Goal: Task Accomplishment & Management: Use online tool/utility

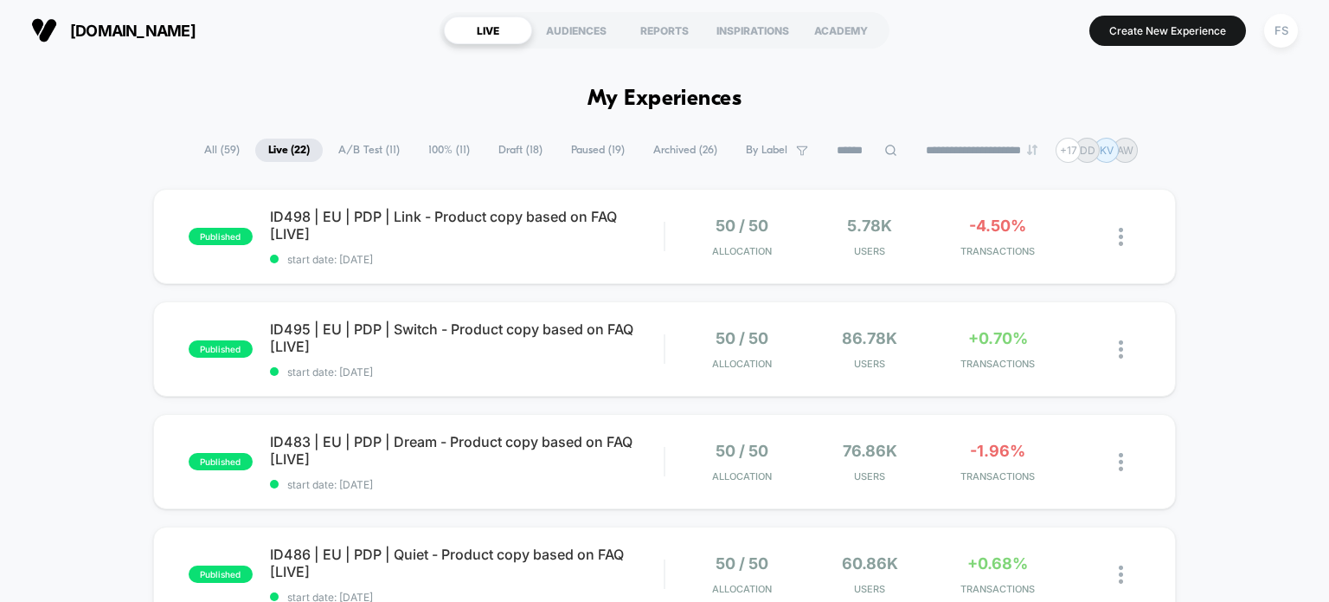
click at [1151, 29] on button "Create New Experience" at bounding box center [1168, 31] width 157 height 30
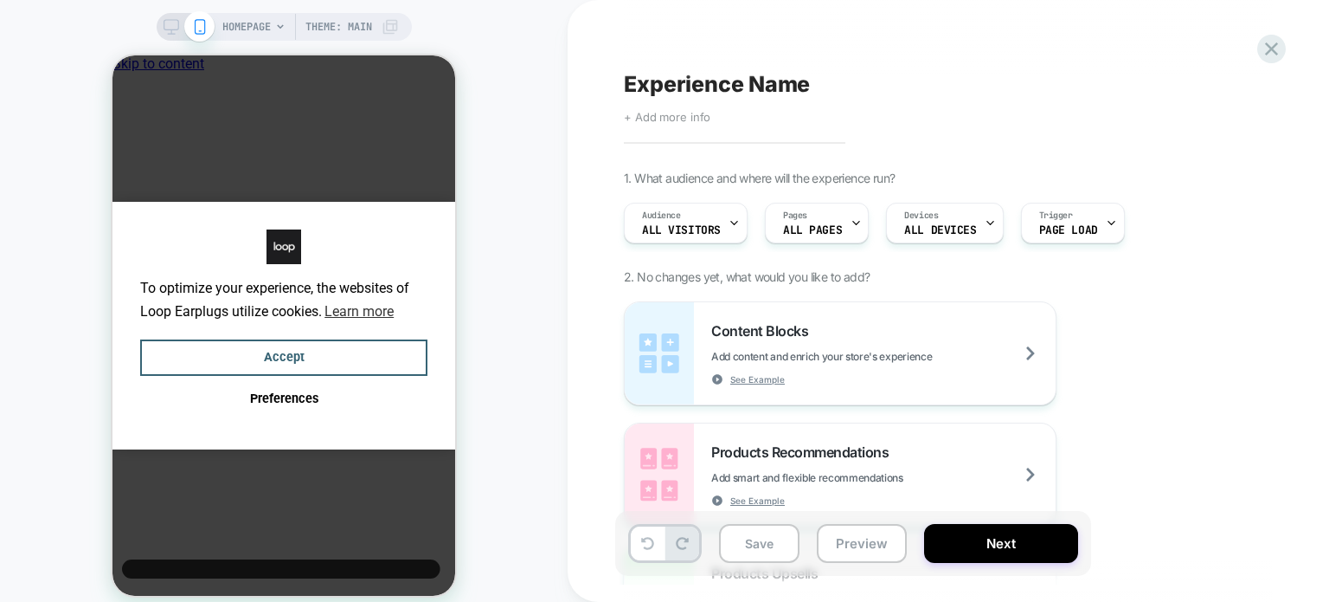
click at [671, 114] on span "+ Add more info" at bounding box center [667, 117] width 87 height 14
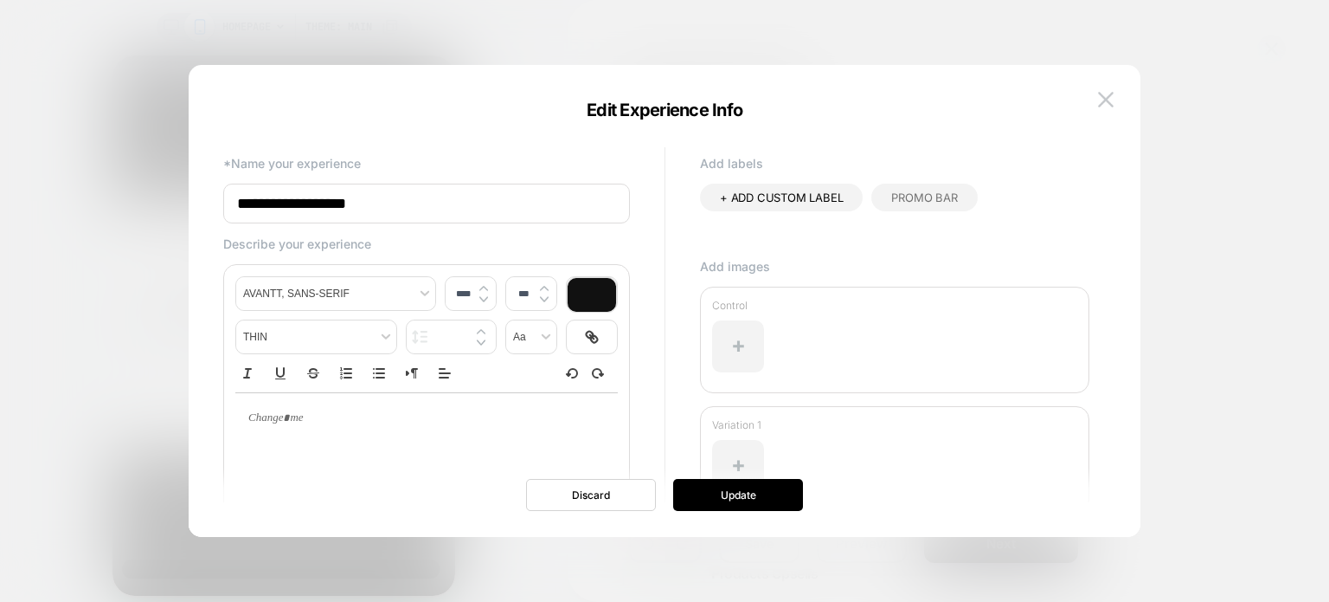
drag, startPoint x: 462, startPoint y: 203, endPoint x: 172, endPoint y: 183, distance: 290.7
click at [172, 183] on body "HOMEPAGE Theme: MAIN Experience Name Click to edit experience details + Add mor…" at bounding box center [664, 301] width 1329 height 602
paste input "**********"
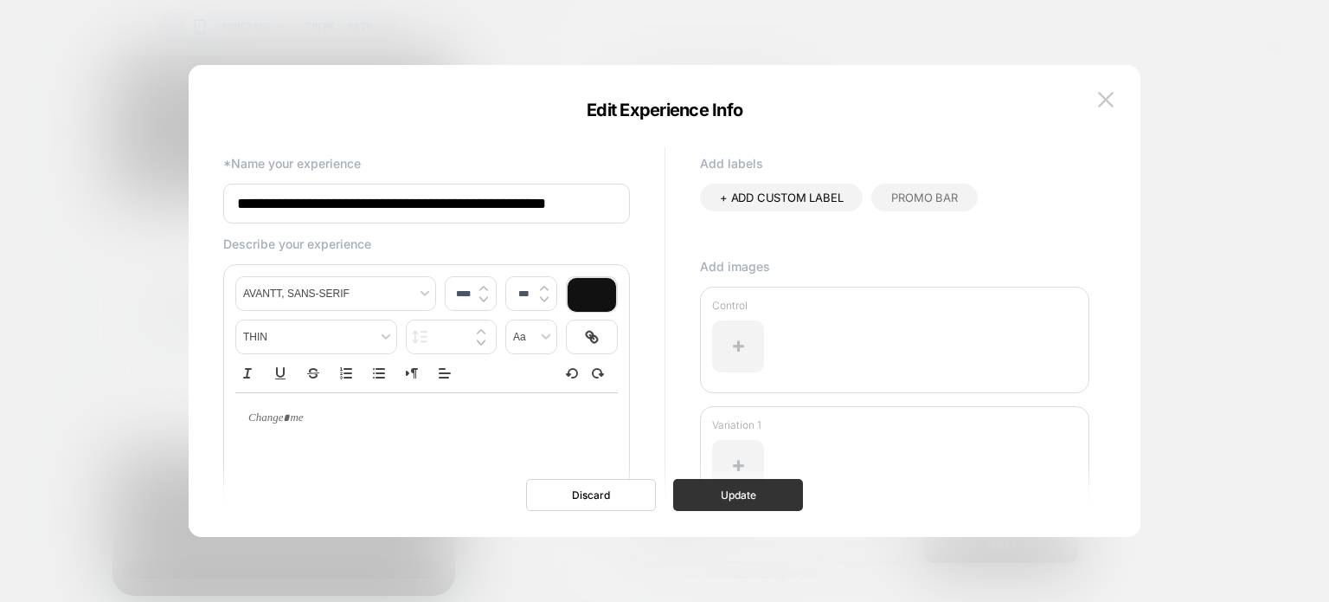
type input "**********"
click at [692, 500] on button "Update" at bounding box center [738, 495] width 130 height 32
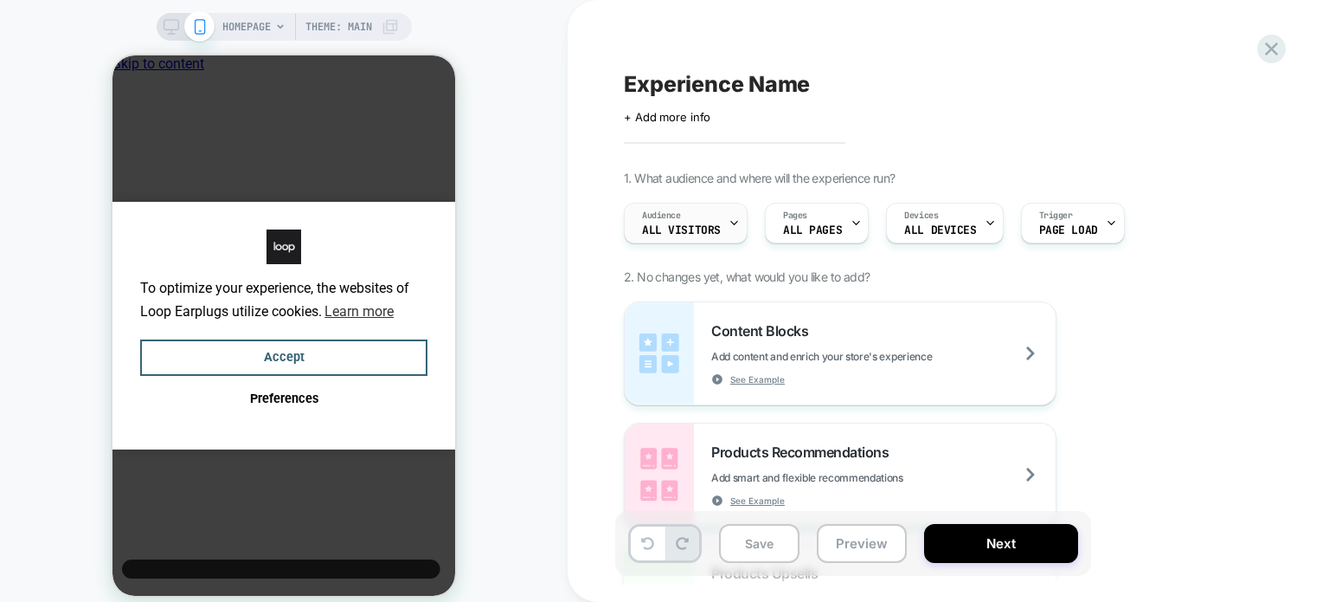
click at [730, 228] on icon at bounding box center [734, 222] width 11 height 11
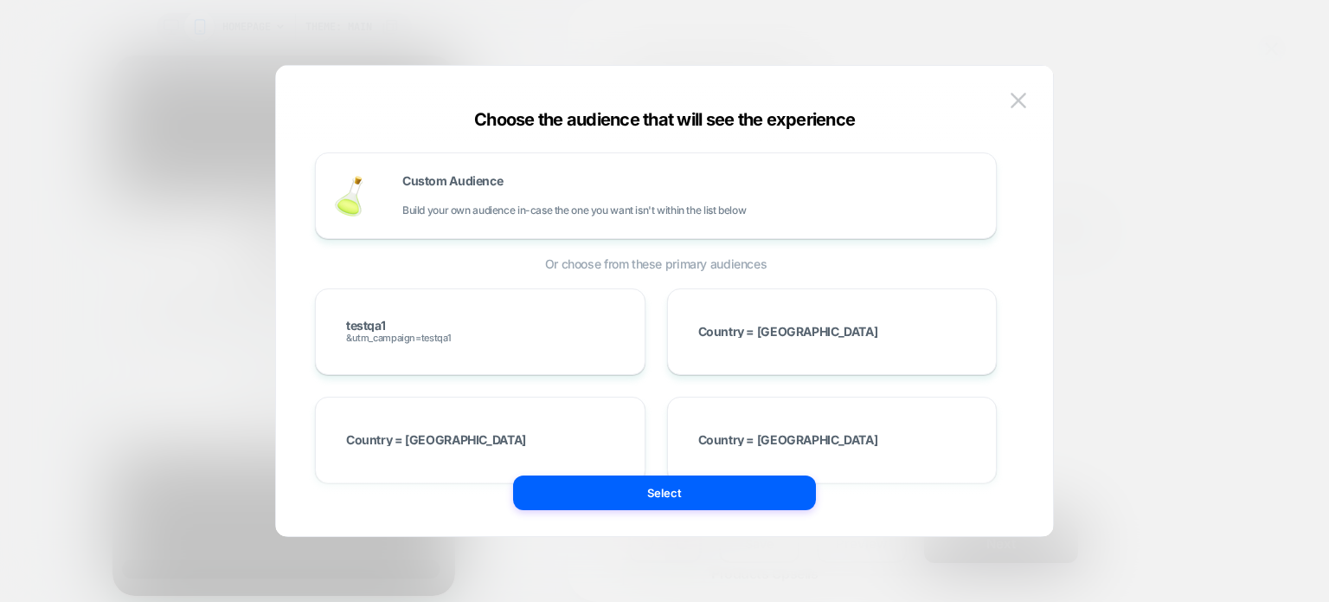
click at [483, 150] on div "Custom Audience Build your own audience in-case the one you want isn't within t…" at bounding box center [655, 300] width 725 height 401
click at [480, 171] on div "Custom Audience Build your own audience in-case the one you want isn't within t…" at bounding box center [656, 196] width 646 height 50
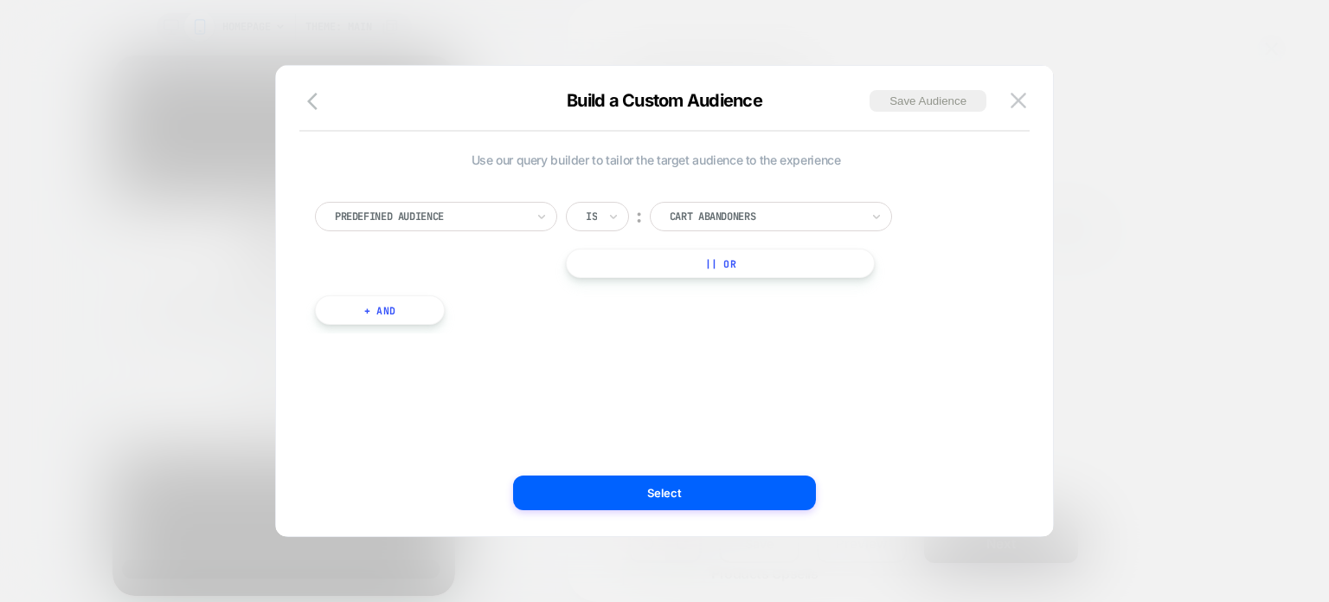
click at [442, 234] on div "Predefined Audience Is ︰ Cart Abandoners || Or" at bounding box center [656, 240] width 682 height 76
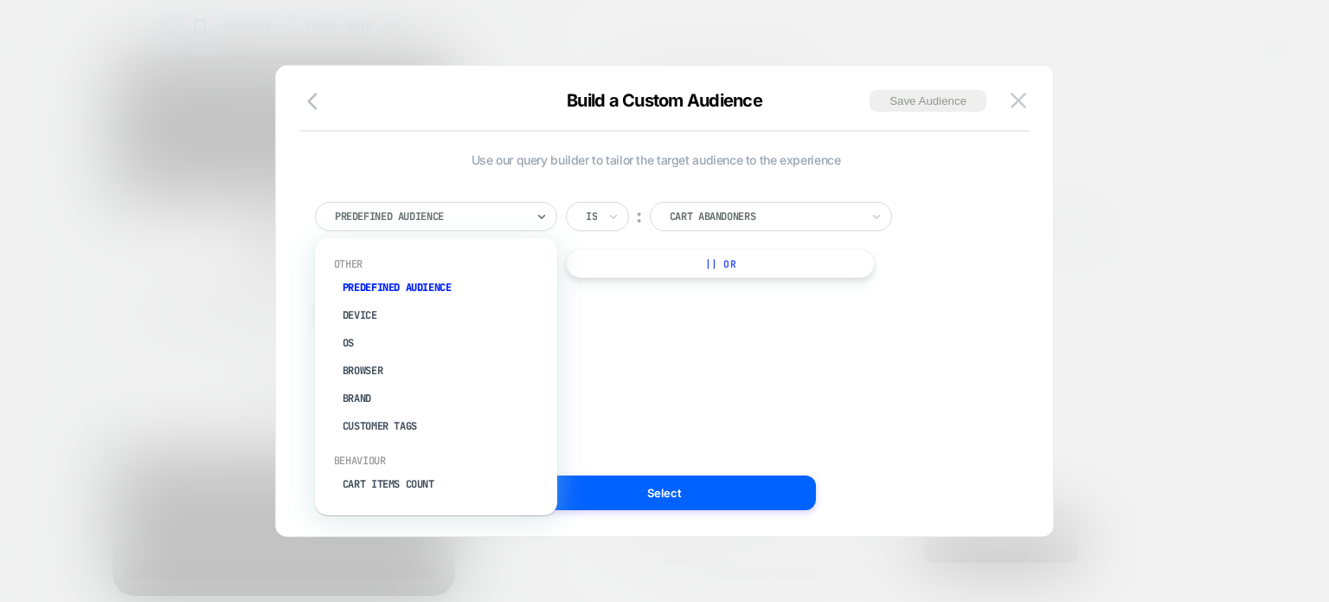
click at [452, 225] on div "Predefined Audience" at bounding box center [430, 216] width 194 height 19
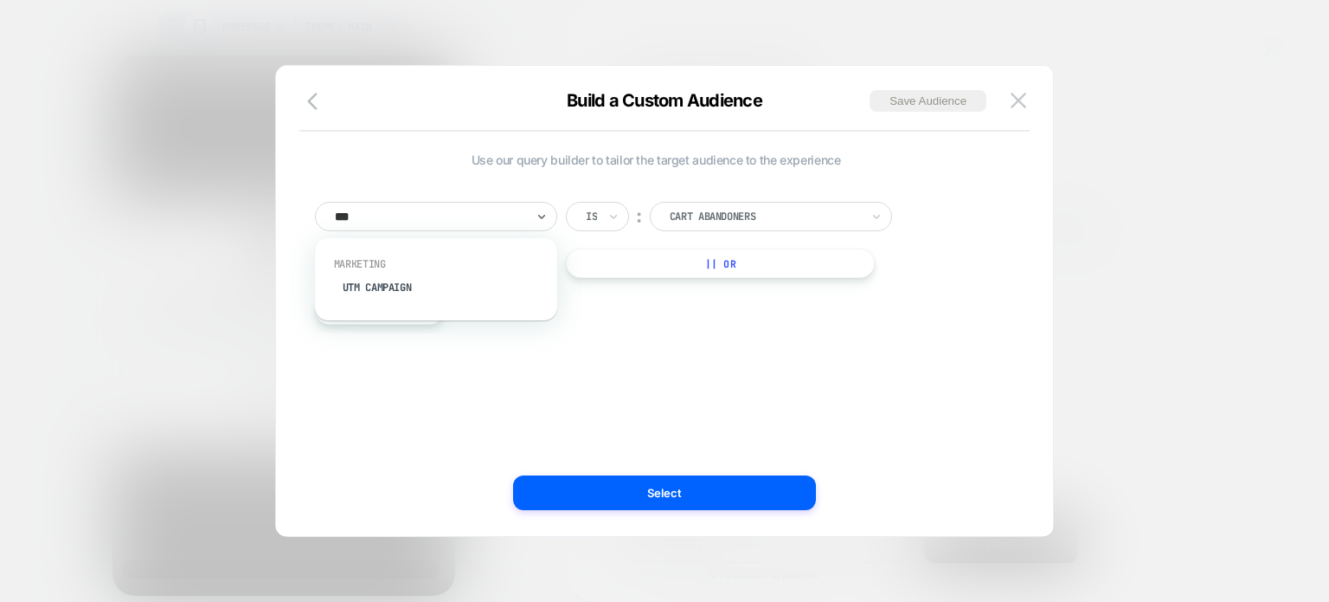
type input "****"
click at [481, 280] on div "UTM Campaign" at bounding box center [444, 288] width 225 height 28
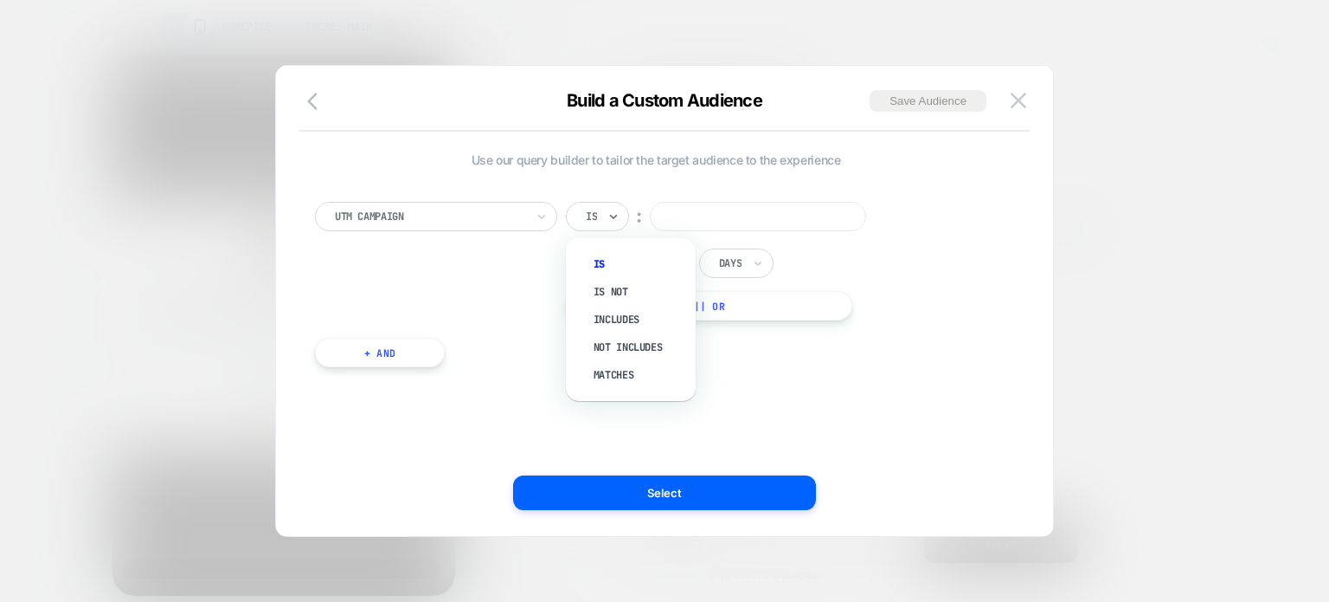
click at [601, 206] on div "Is" at bounding box center [597, 216] width 63 height 29
click at [620, 376] on div "Matches" at bounding box center [639, 375] width 113 height 28
click at [631, 208] on div "Matches" at bounding box center [612, 216] width 92 height 29
click at [623, 251] on div "Is" at bounding box center [639, 264] width 113 height 28
click at [719, 227] on input at bounding box center [758, 216] width 216 height 29
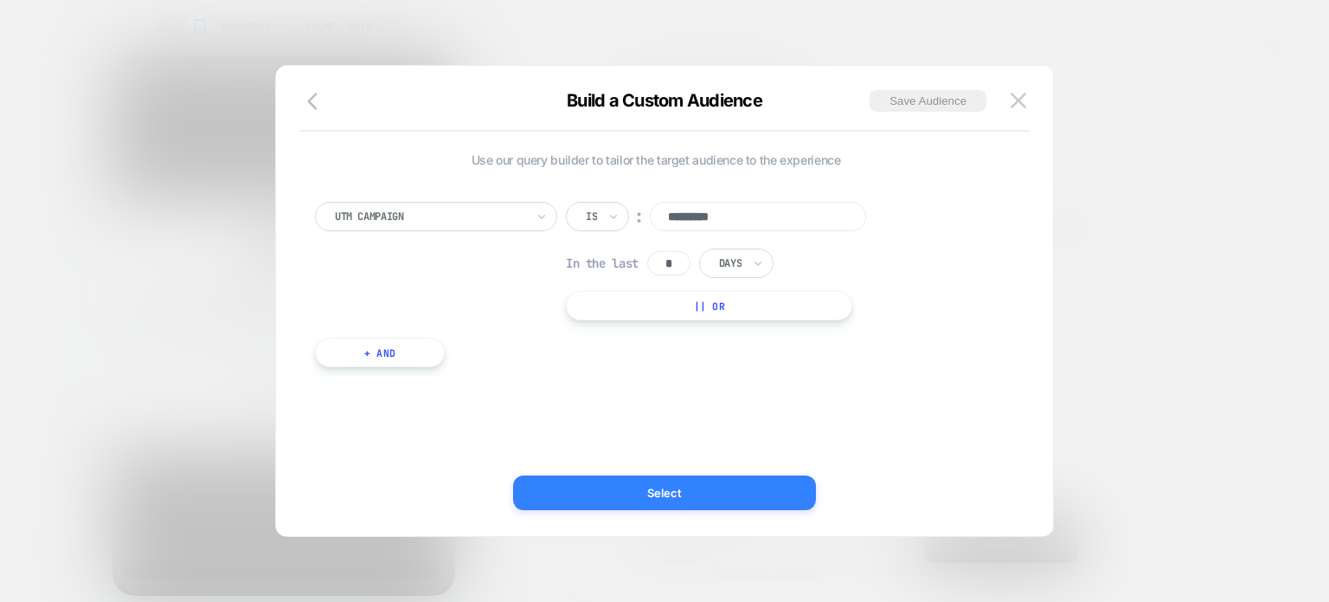
type input "*********"
click at [780, 486] on button "Select" at bounding box center [664, 492] width 303 height 35
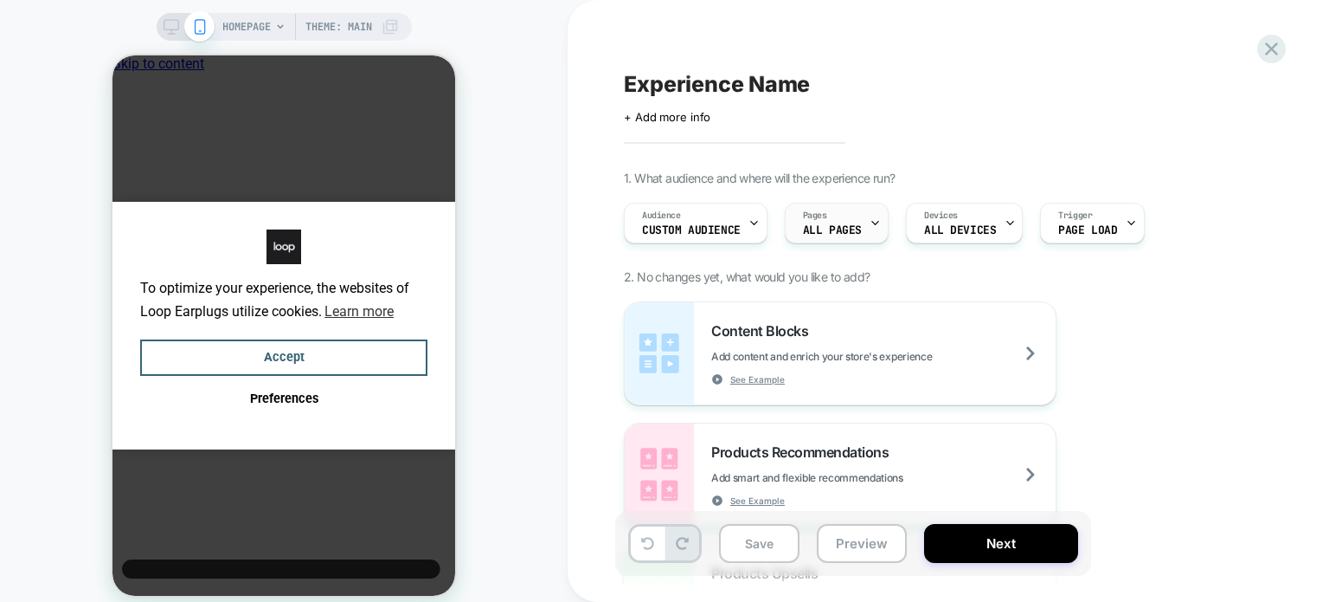
click at [863, 209] on div "Pages ALL PAGES" at bounding box center [832, 222] width 93 height 39
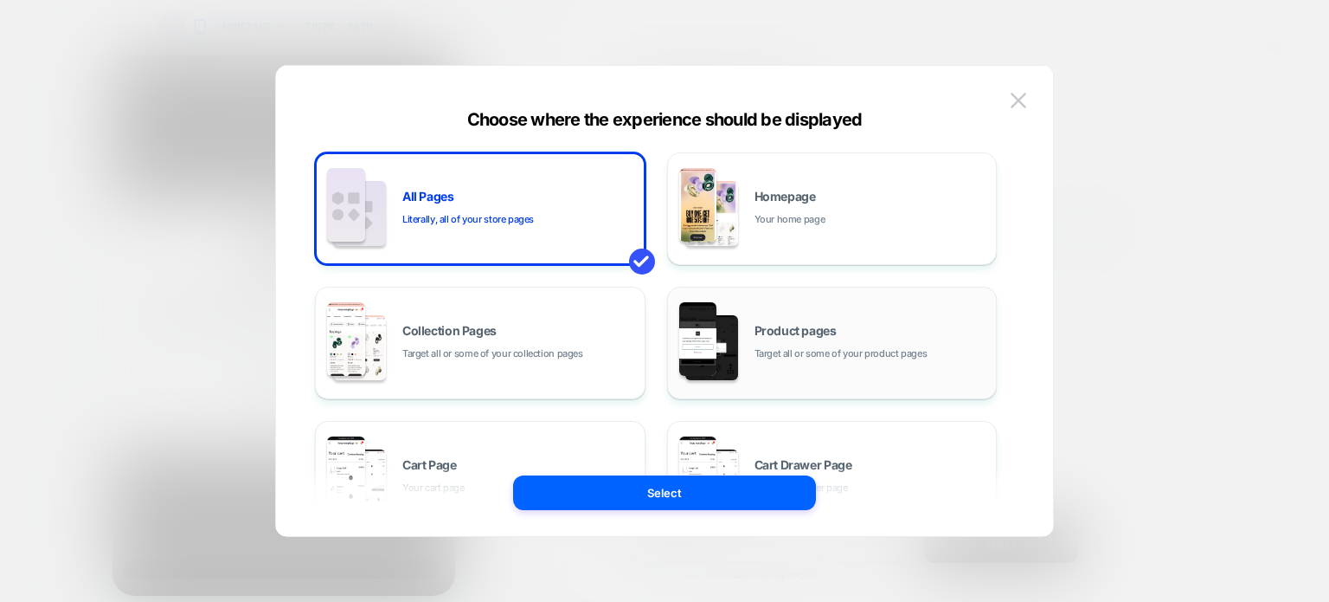
click at [838, 357] on span "Target all or some of your product pages" at bounding box center [841, 353] width 173 height 16
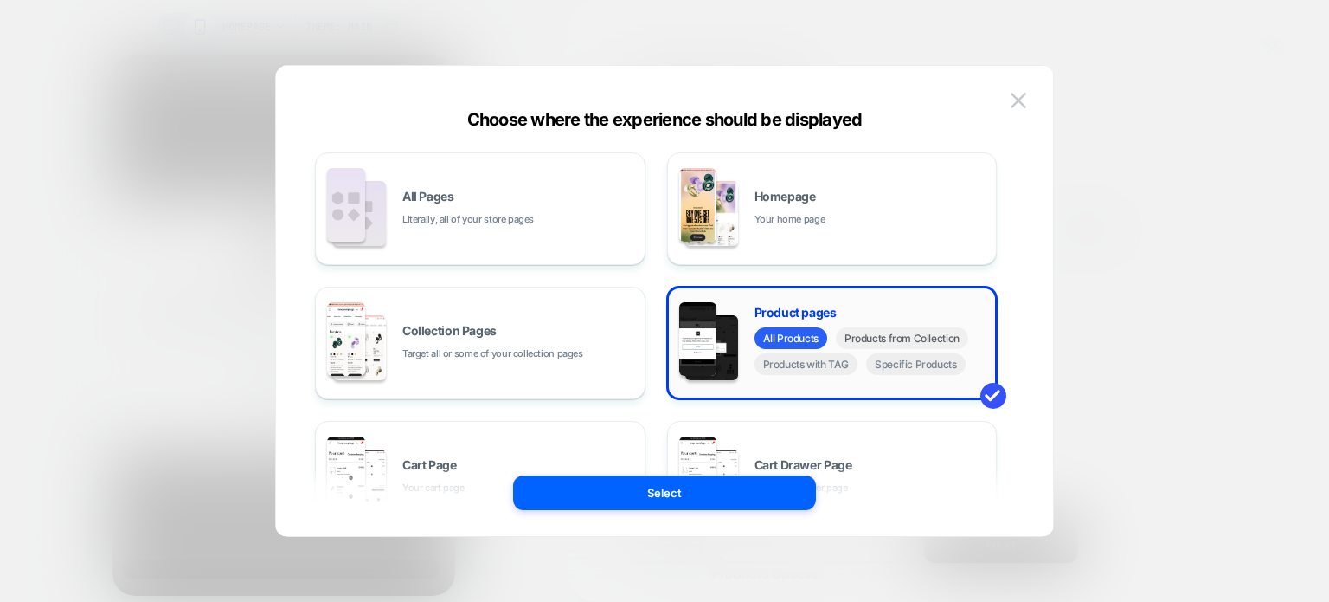
click at [944, 341] on span "Products from Collection" at bounding box center [902, 338] width 132 height 22
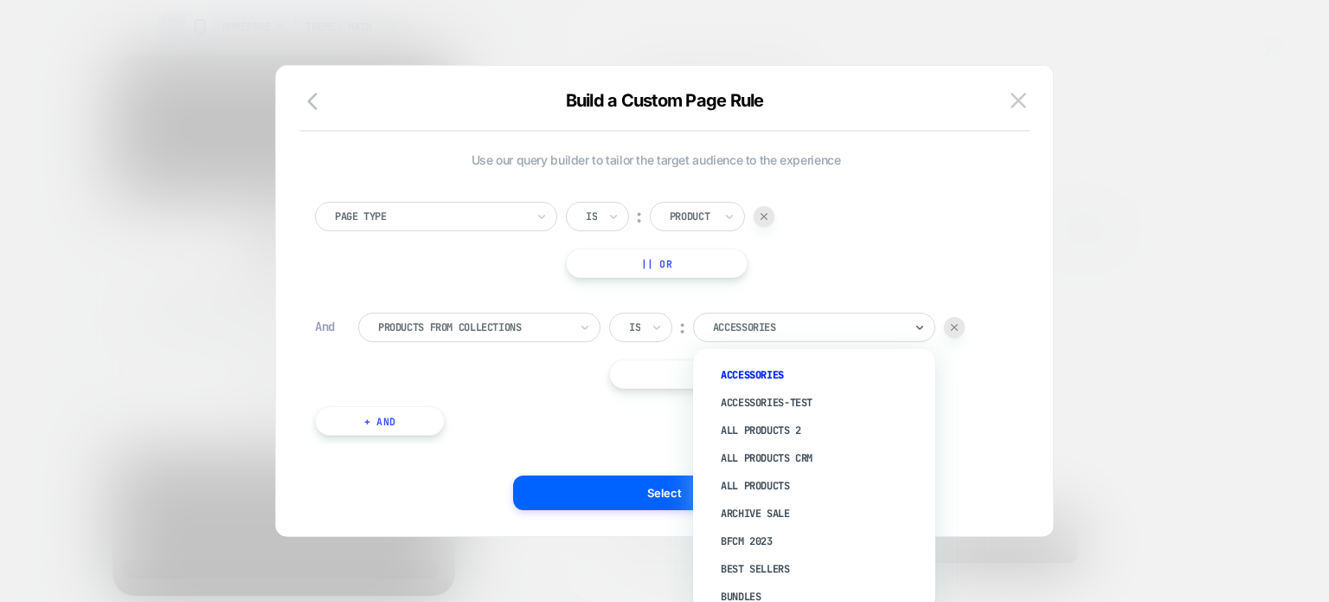
click at [786, 320] on div at bounding box center [808, 327] width 190 height 16
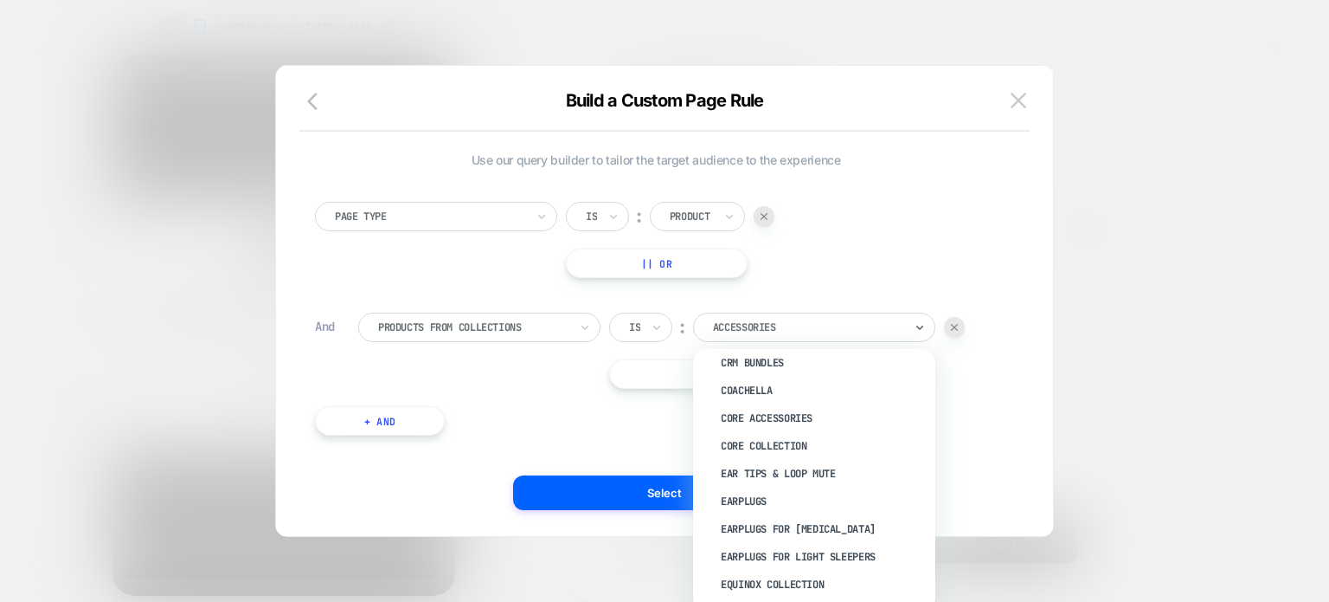
scroll to position [263, 0]
click at [769, 494] on div "Earplugs" at bounding box center [823, 500] width 225 height 28
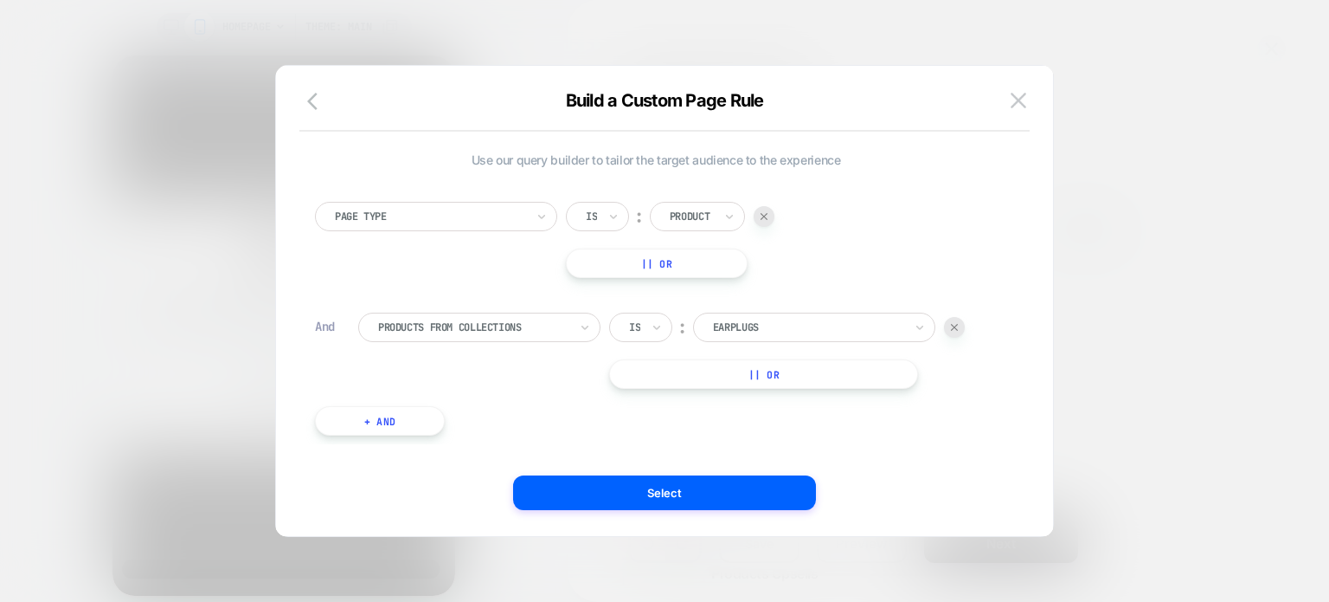
click at [384, 416] on button "+ And" at bounding box center [380, 420] width 130 height 29
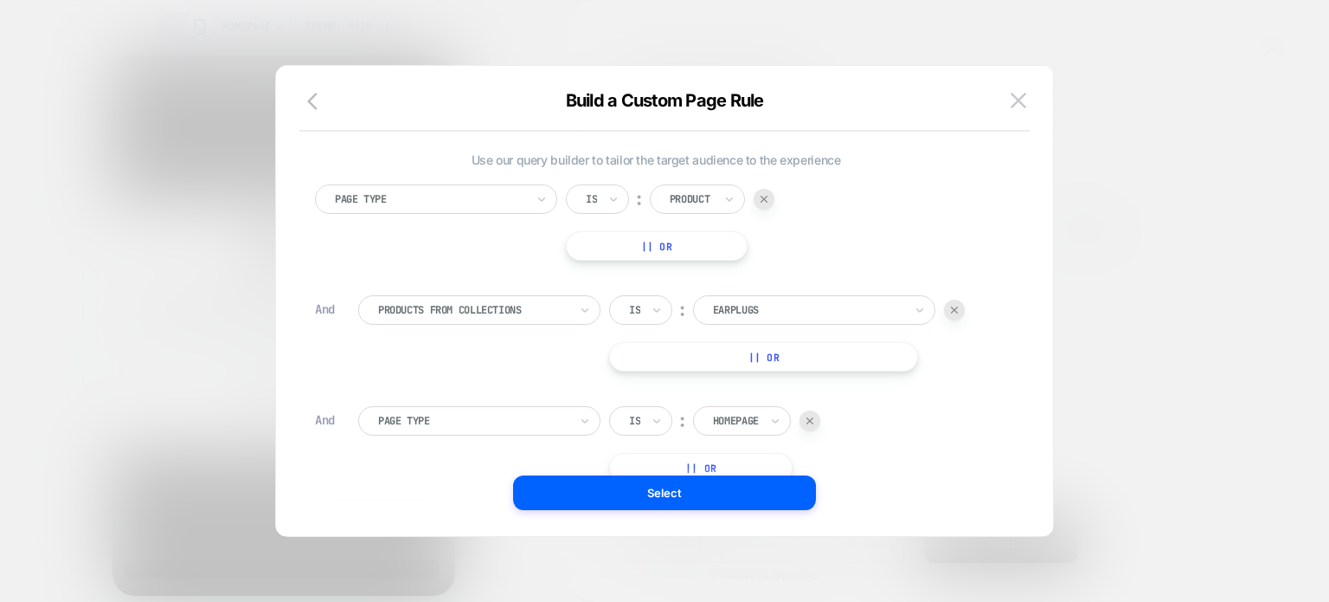
click at [515, 422] on div at bounding box center [473, 421] width 190 height 16
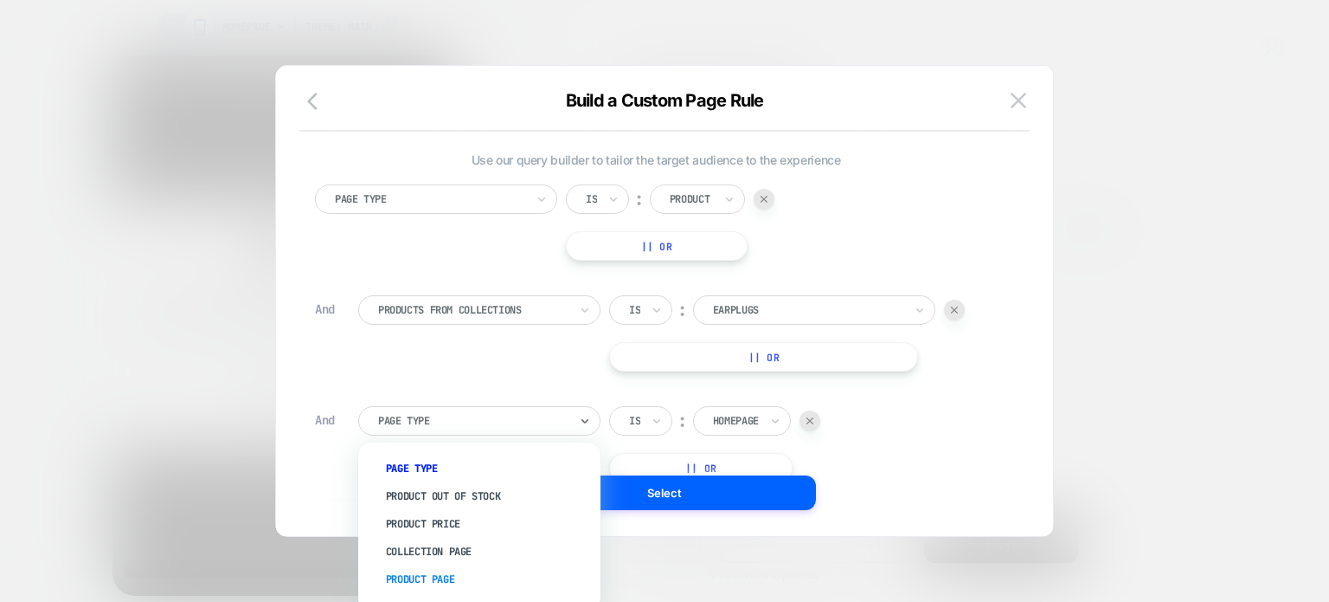
scroll to position [103, 0]
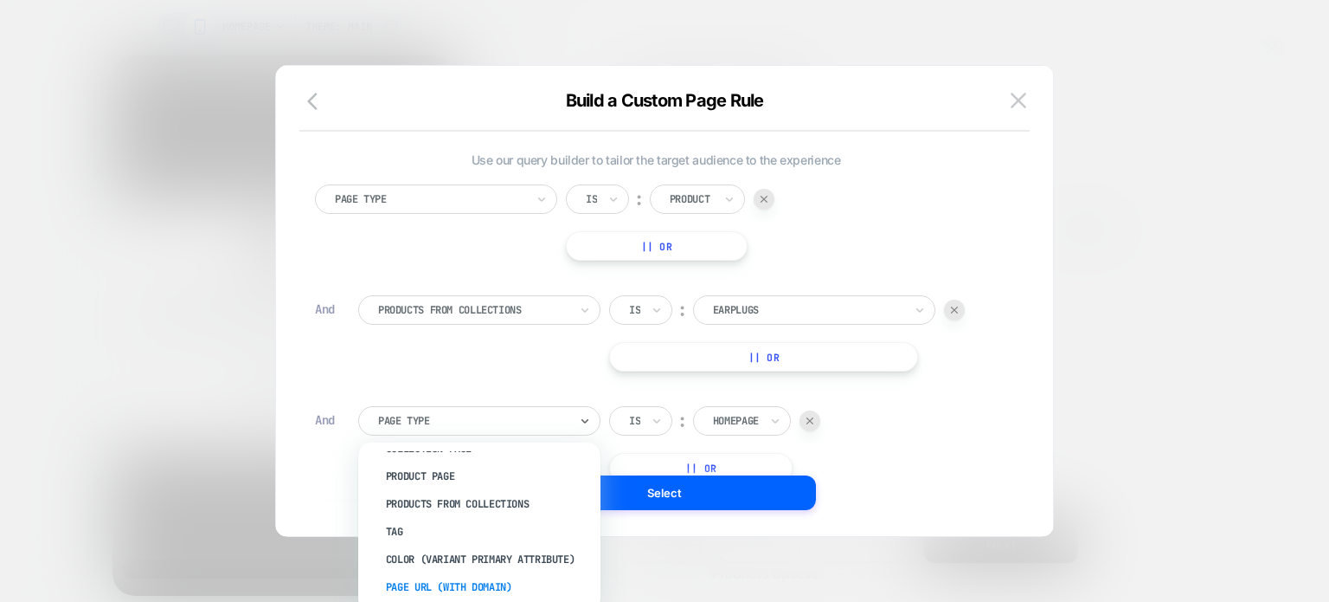
click at [492, 582] on div "Page Url (WITH DOMAIN)" at bounding box center [488, 587] width 225 height 28
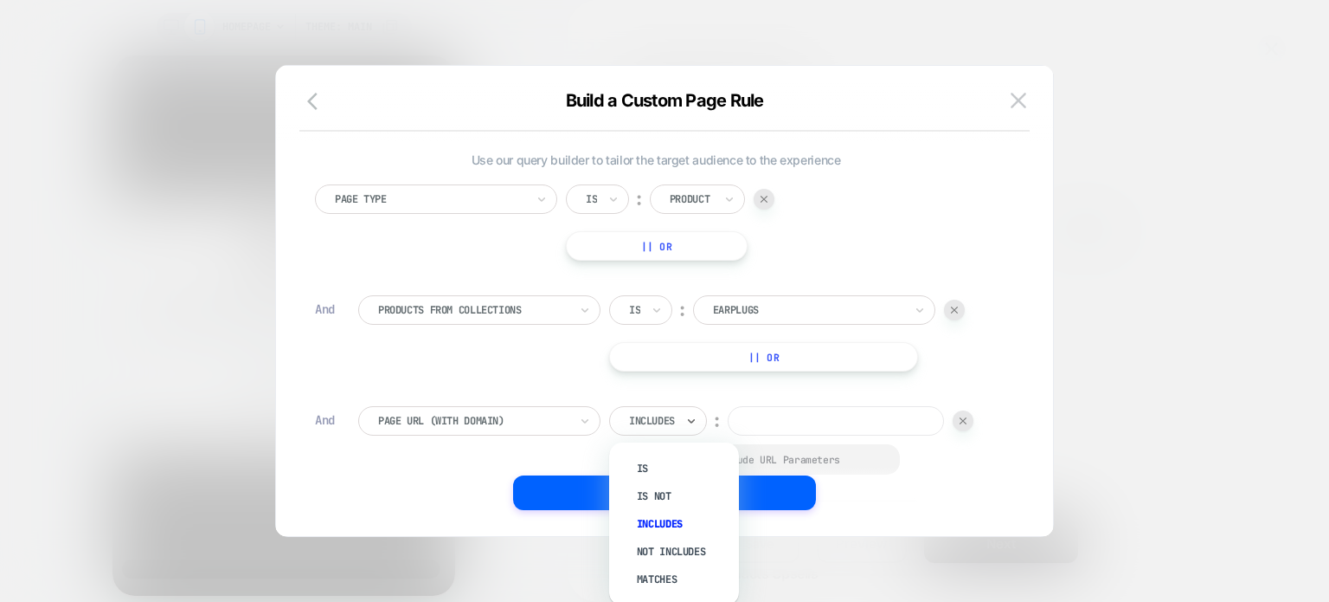
click at [663, 428] on div "Includes" at bounding box center [651, 420] width 49 height 19
drag, startPoint x: 680, startPoint y: 425, endPoint x: 665, endPoint y: 573, distance: 148.8
click at [665, 435] on div "option Matches focused, 5 of 5. 5 results available. Use Up and Down to choose …" at bounding box center [658, 420] width 98 height 29
click at [671, 557] on div "Not includes" at bounding box center [683, 551] width 113 height 28
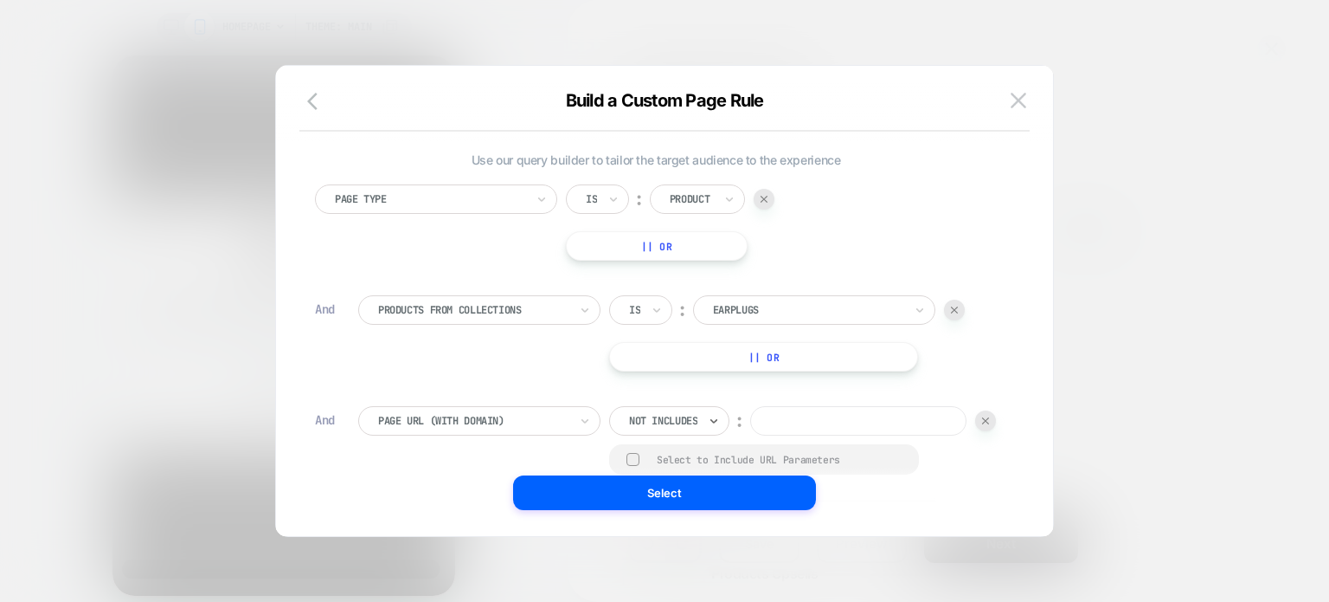
scroll to position [190, 0]
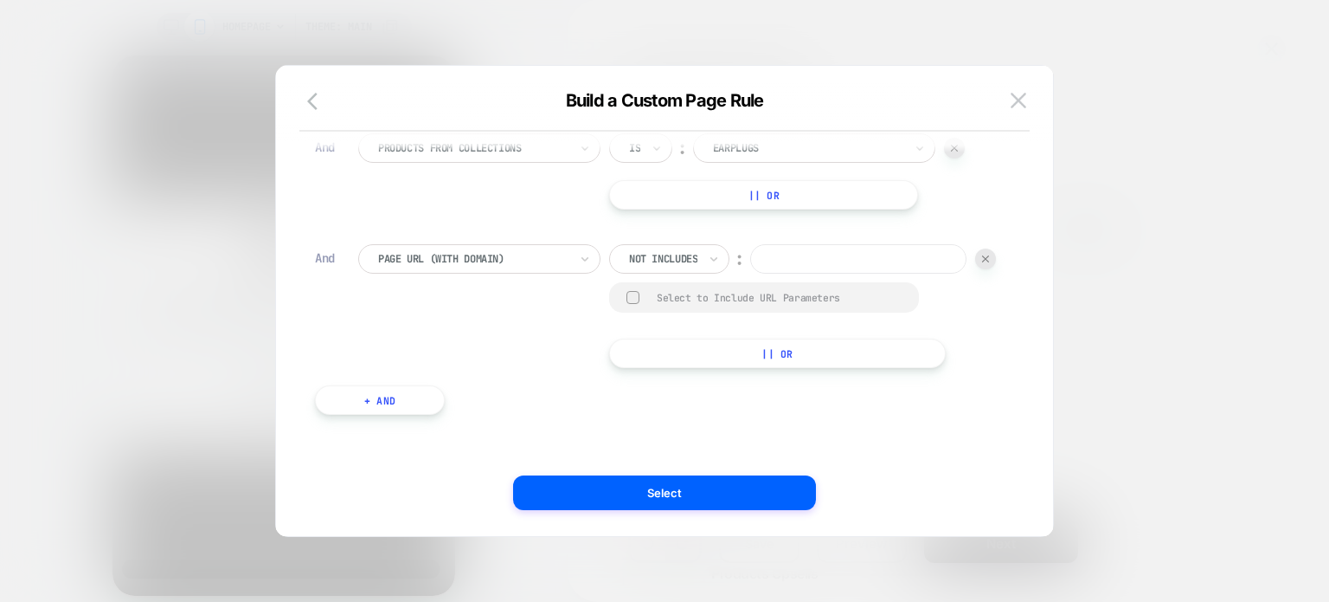
click at [750, 257] on input at bounding box center [858, 258] width 216 height 29
type input "******"
click at [390, 402] on button "+ And" at bounding box center [380, 399] width 130 height 29
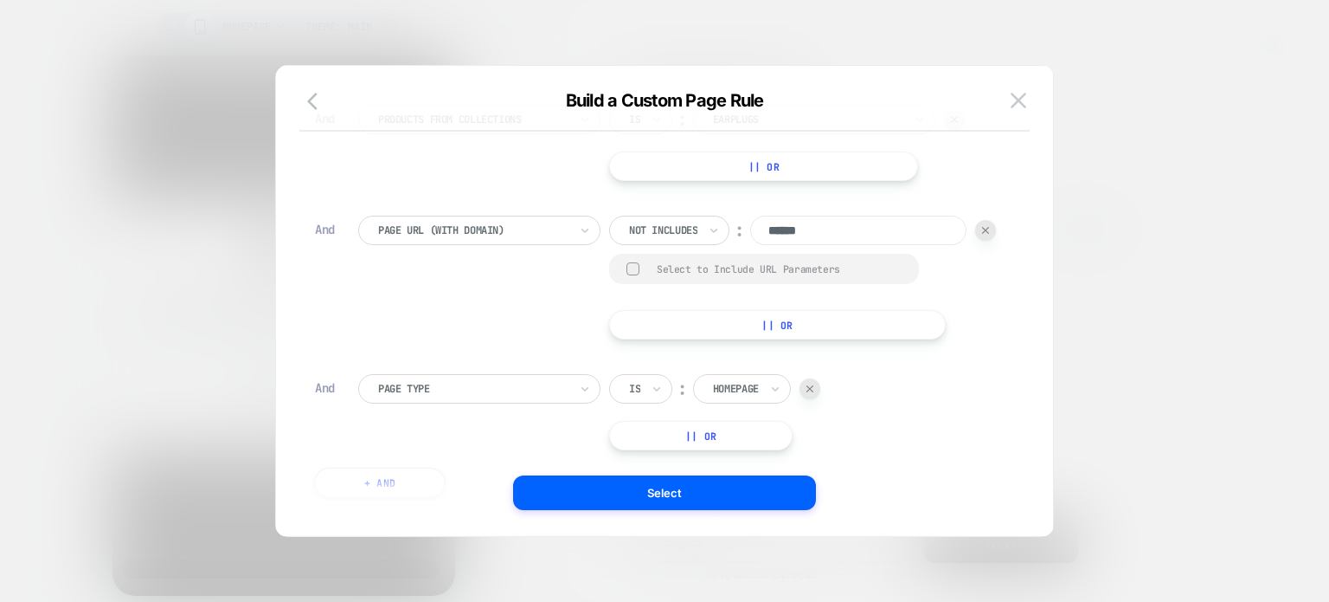
scroll to position [301, 0]
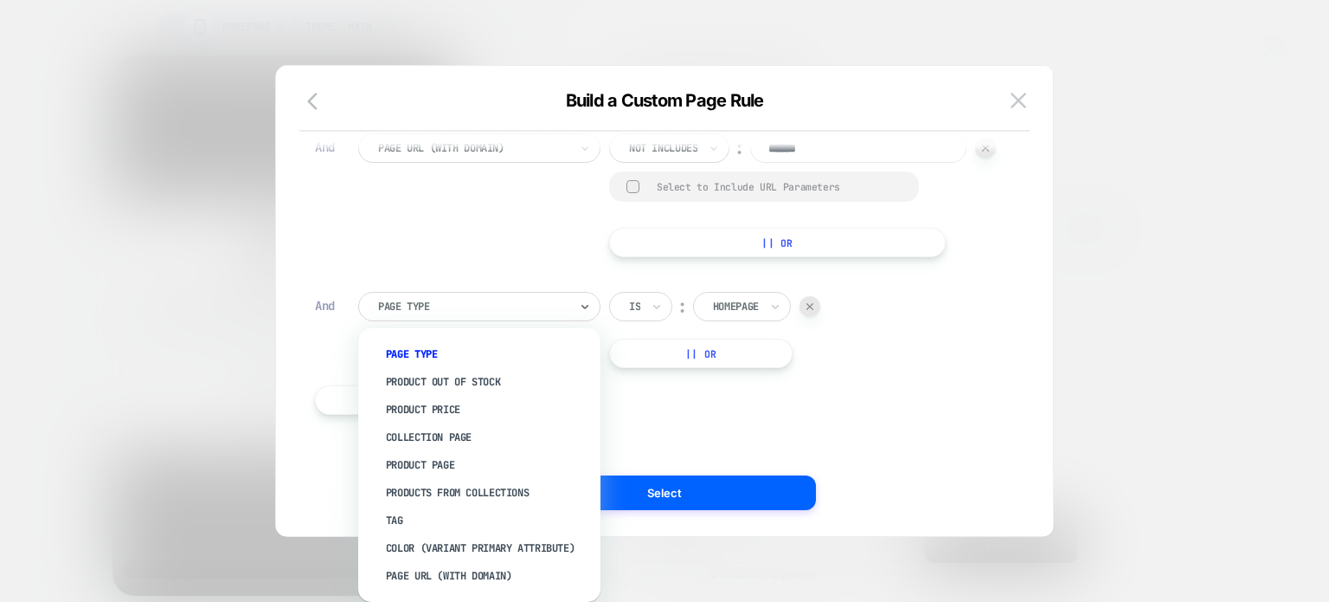
click at [464, 309] on div at bounding box center [473, 307] width 190 height 16
click at [447, 581] on div "Page Url (WITH DOMAIN)" at bounding box center [488, 576] width 225 height 28
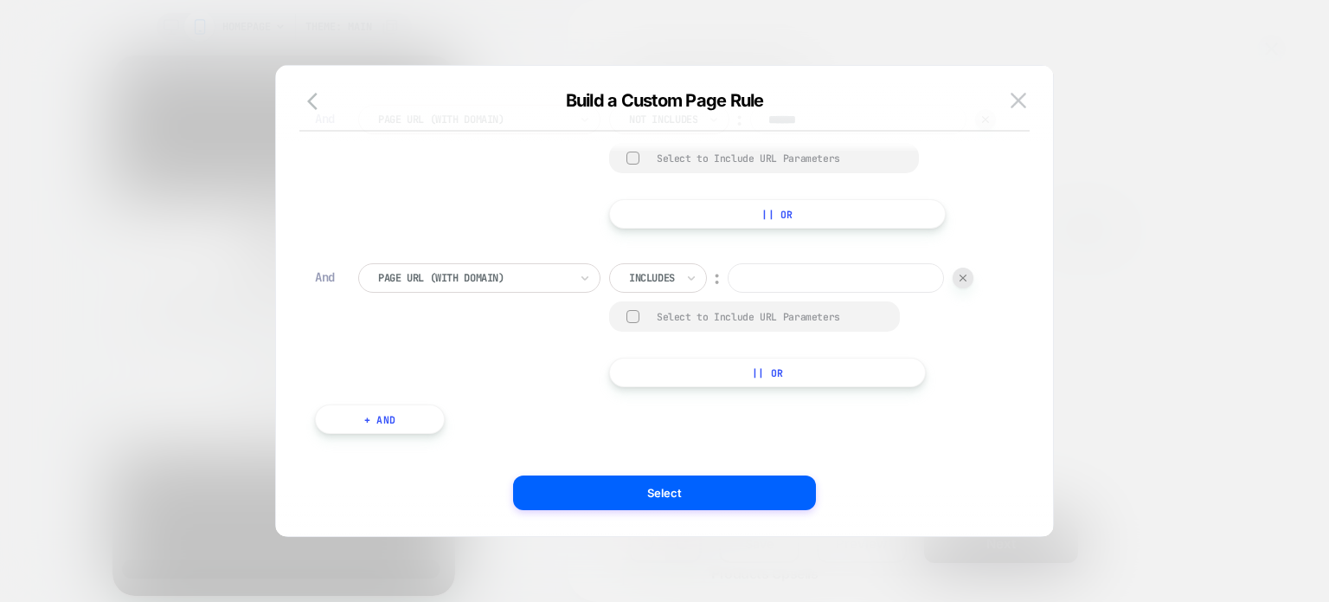
click at [752, 293] on input at bounding box center [836, 277] width 216 height 29
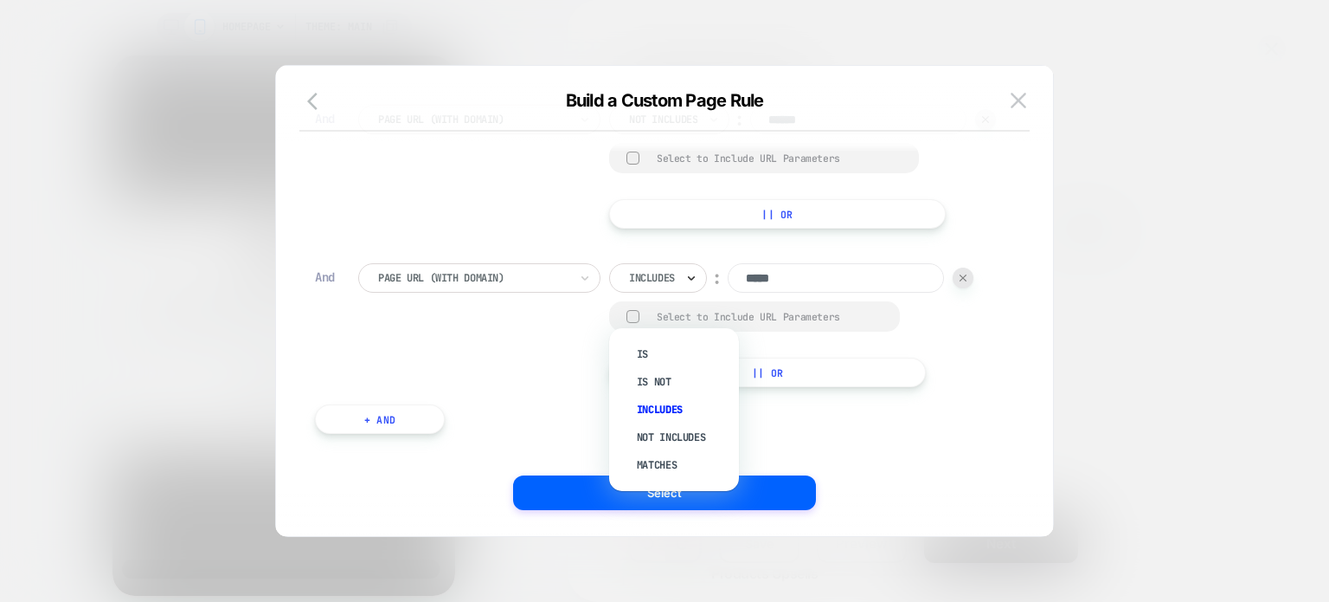
click at [692, 286] on icon at bounding box center [691, 277] width 12 height 17
click at [663, 430] on div "Not includes" at bounding box center [683, 437] width 113 height 28
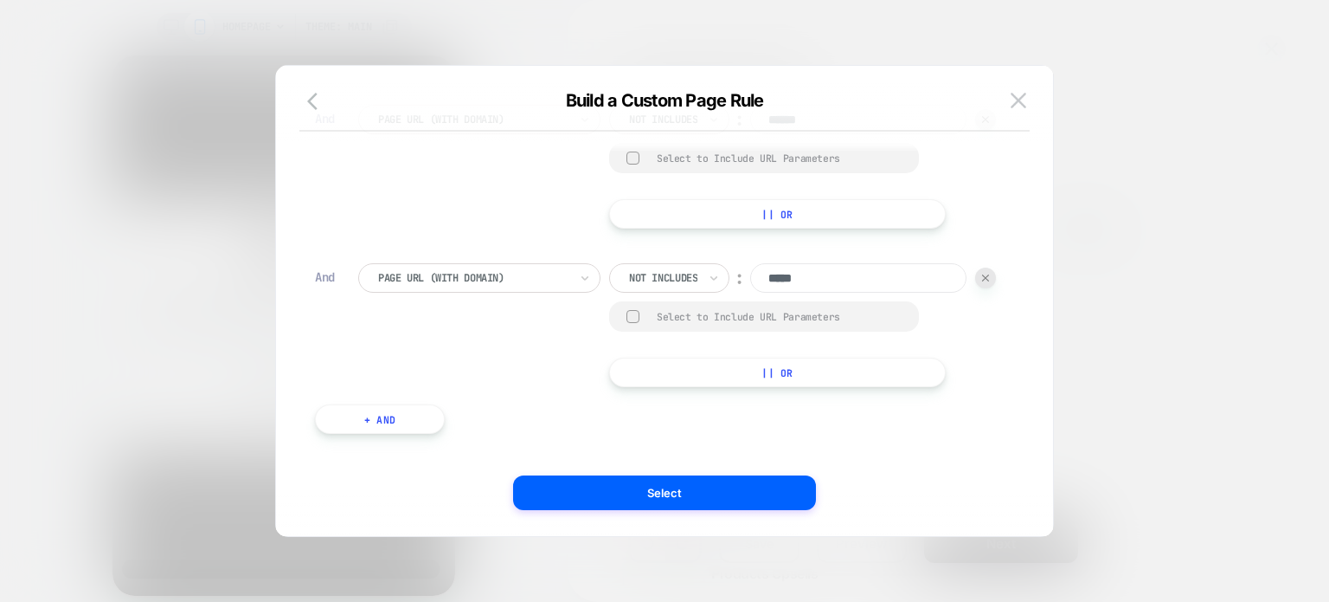
click at [750, 293] on input "*****" at bounding box center [858, 277] width 216 height 29
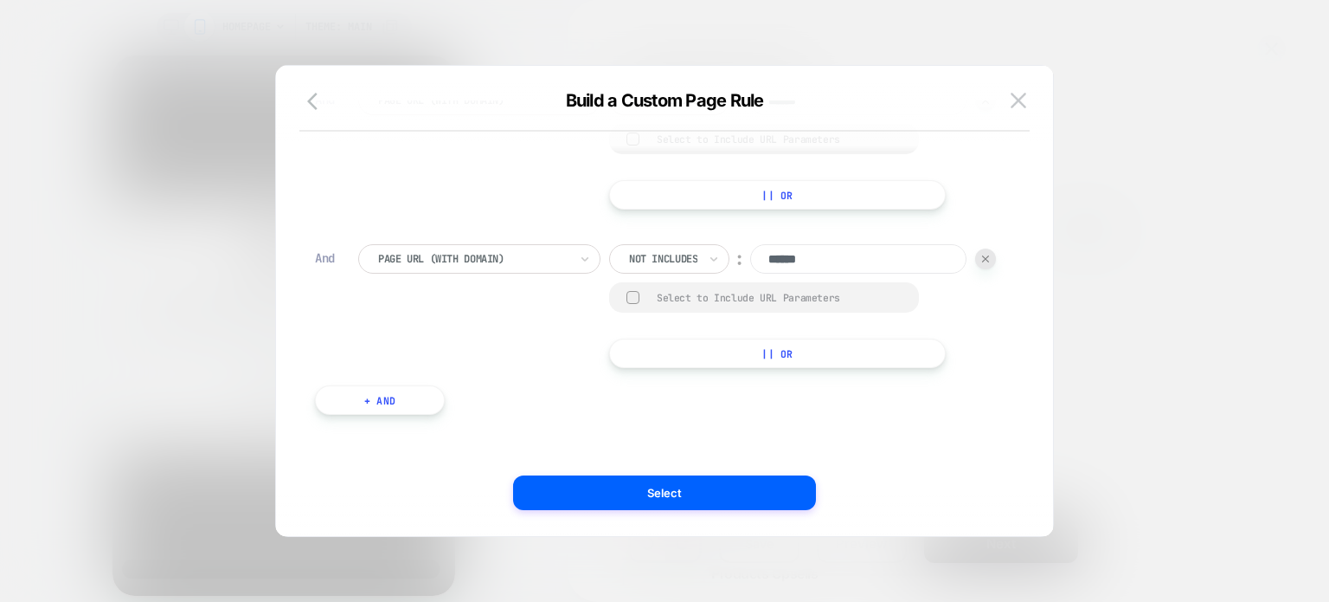
type input "******"
click at [369, 407] on button "+ And" at bounding box center [380, 399] width 130 height 29
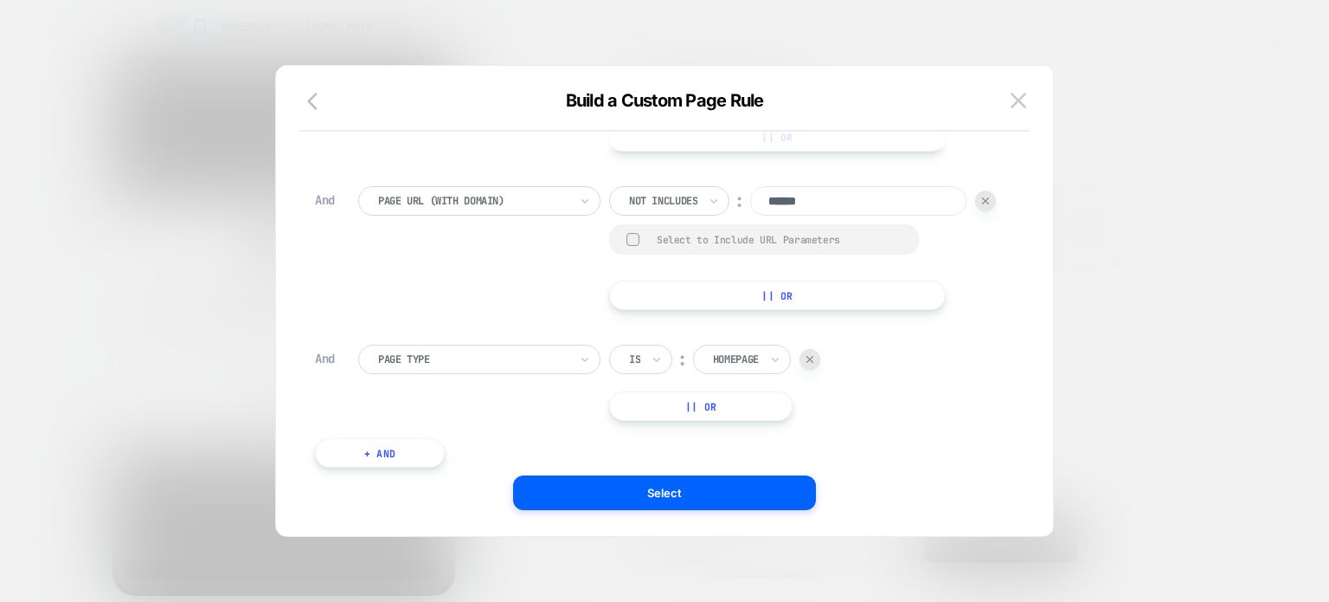
scroll to position [489, 0]
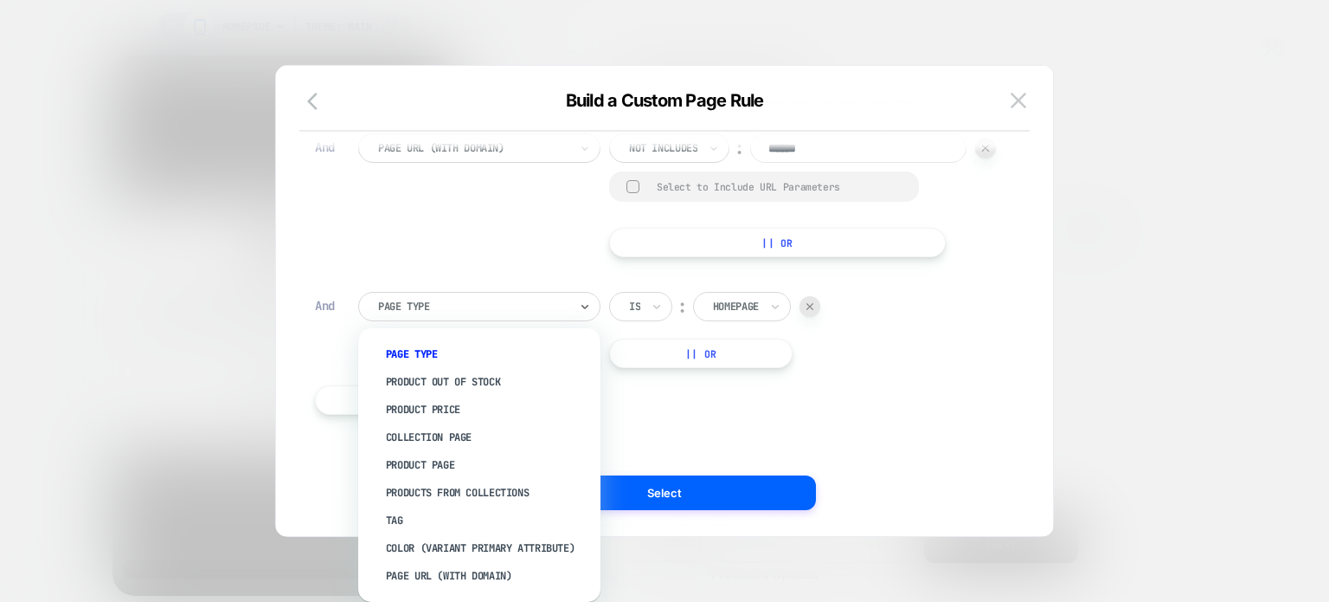
click at [478, 316] on div "Page Type" at bounding box center [473, 306] width 194 height 19
click at [467, 569] on div "Page Url (WITH DOMAIN)" at bounding box center [488, 576] width 225 height 28
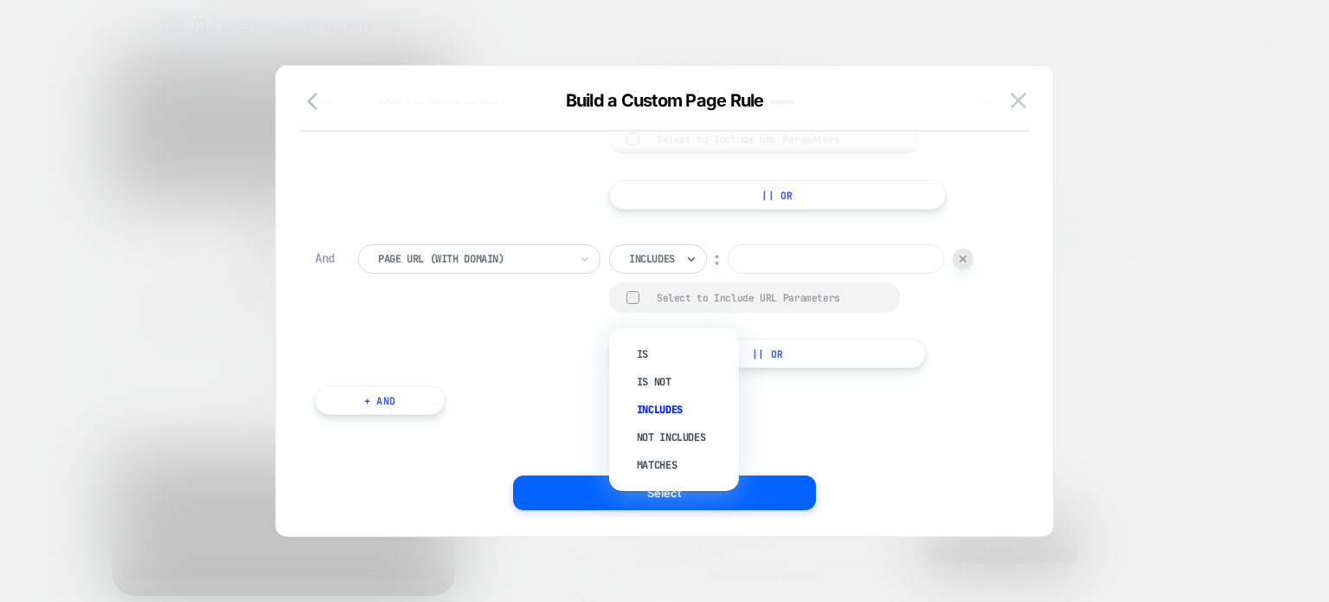
click at [664, 267] on div at bounding box center [652, 259] width 46 height 16
click at [646, 434] on div "Not includes" at bounding box center [683, 437] width 113 height 28
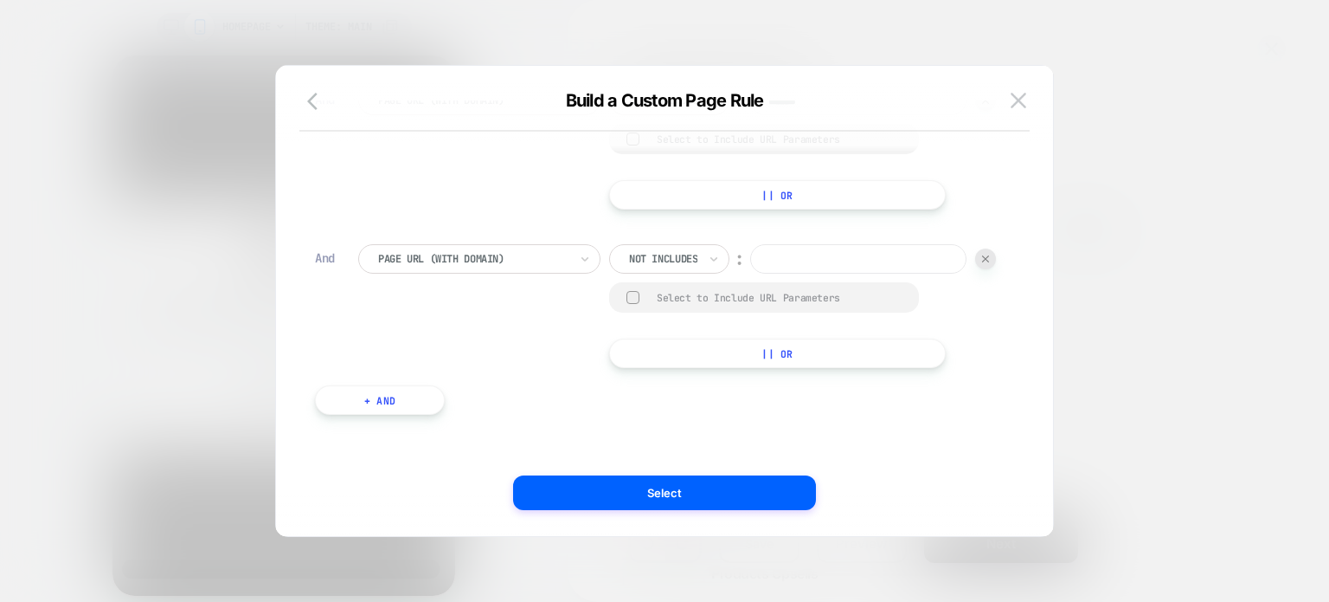
click at [750, 274] on input at bounding box center [858, 258] width 216 height 29
type input "******"
click at [402, 415] on button "+ And" at bounding box center [380, 399] width 130 height 29
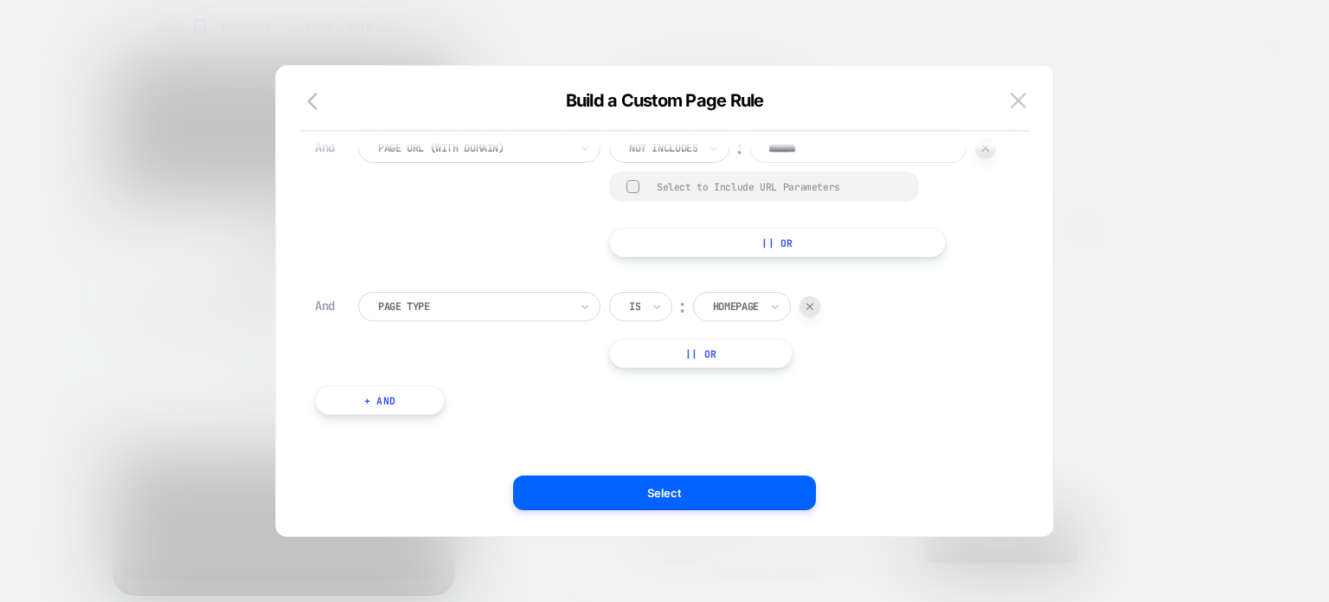
scroll to position [678, 0]
click at [425, 290] on div "Page Type Is ︰ Product || Or And Products From Collections Is ︰ Earplugs || Or …" at bounding box center [655, 13] width 699 height 854
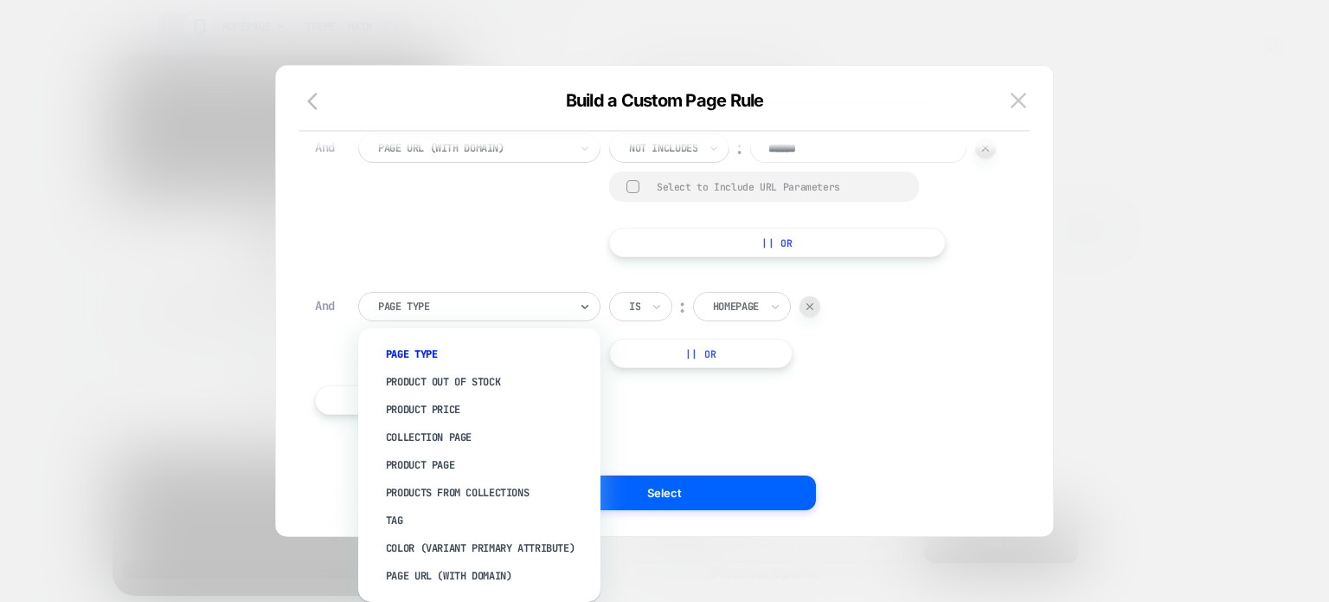
click at [431, 312] on div at bounding box center [473, 307] width 190 height 16
click at [428, 571] on div "Page Url (WITH DOMAIN)" at bounding box center [488, 576] width 225 height 28
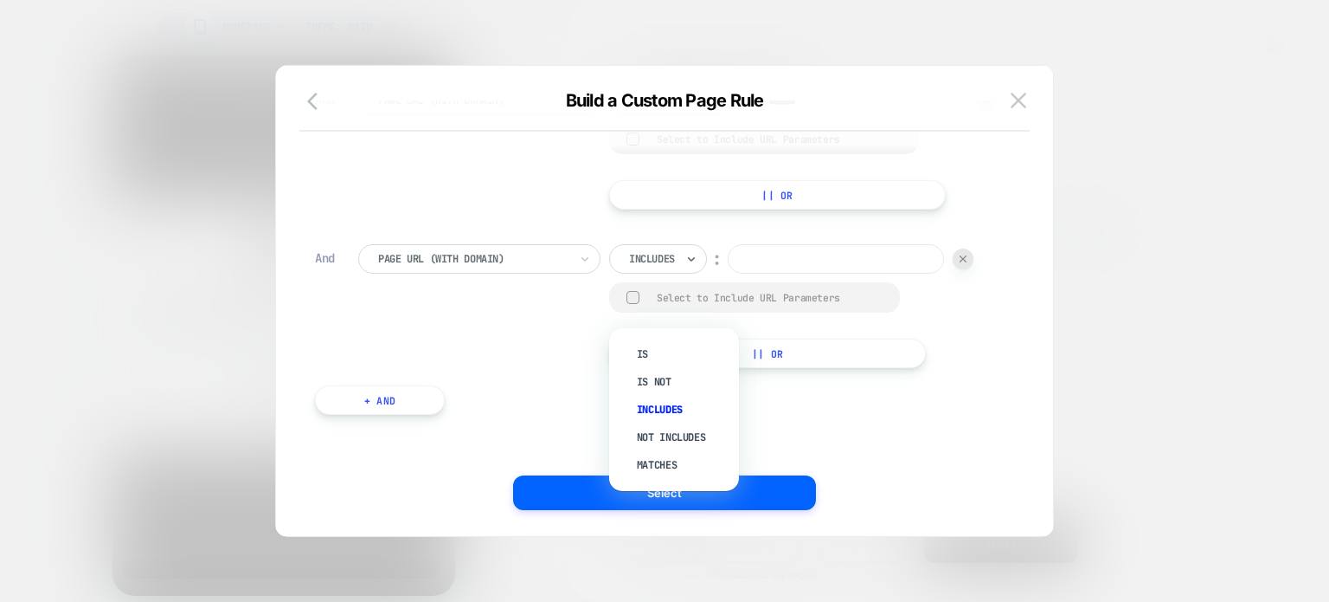
click at [669, 267] on div at bounding box center [652, 259] width 46 height 16
click at [671, 438] on div "Not includes" at bounding box center [683, 437] width 113 height 28
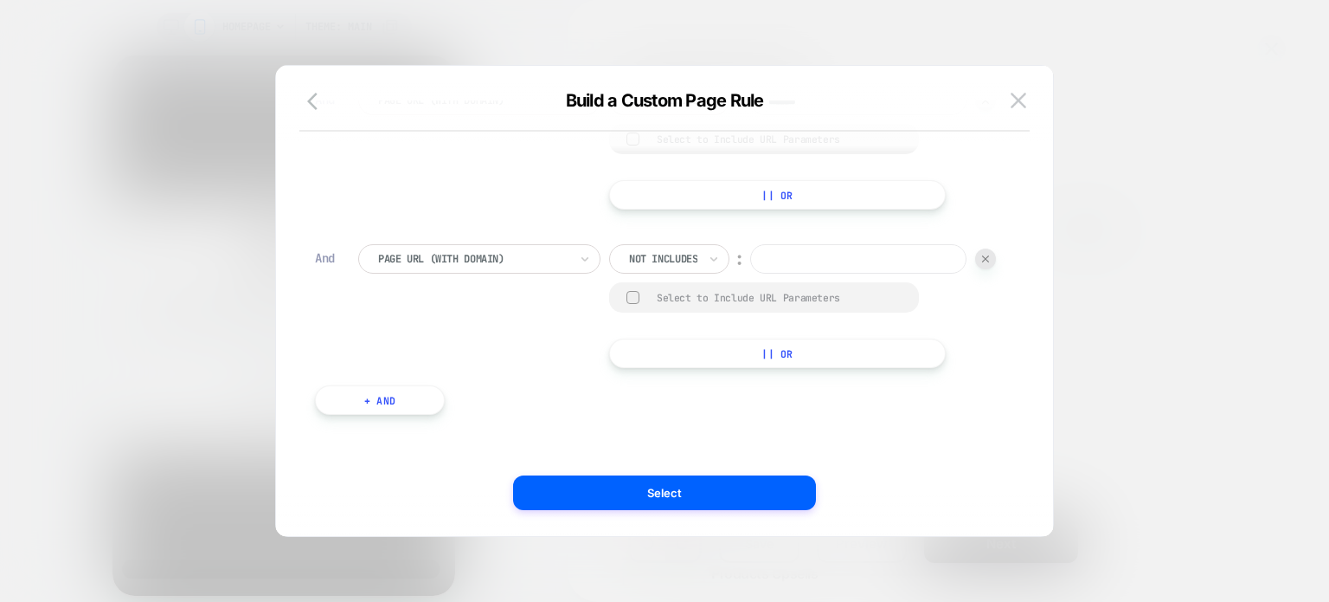
click at [750, 274] on input at bounding box center [858, 258] width 216 height 29
type input "******"
click at [380, 411] on button "+ And" at bounding box center [380, 399] width 130 height 29
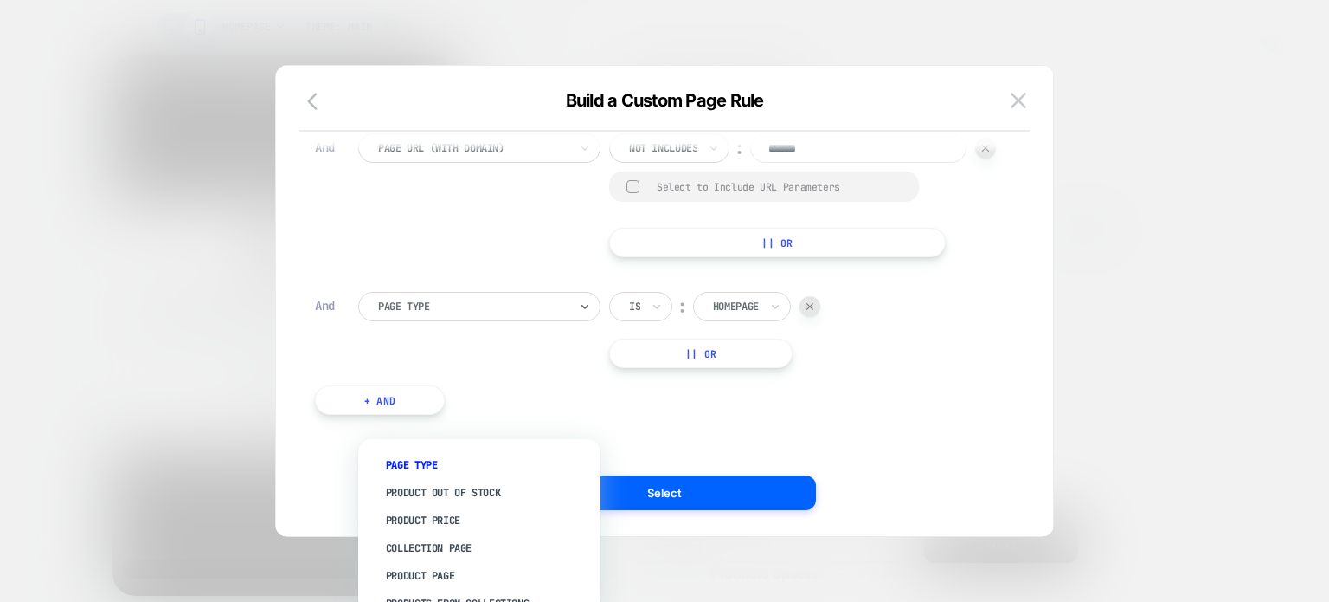
click at [415, 314] on div at bounding box center [473, 307] width 190 height 16
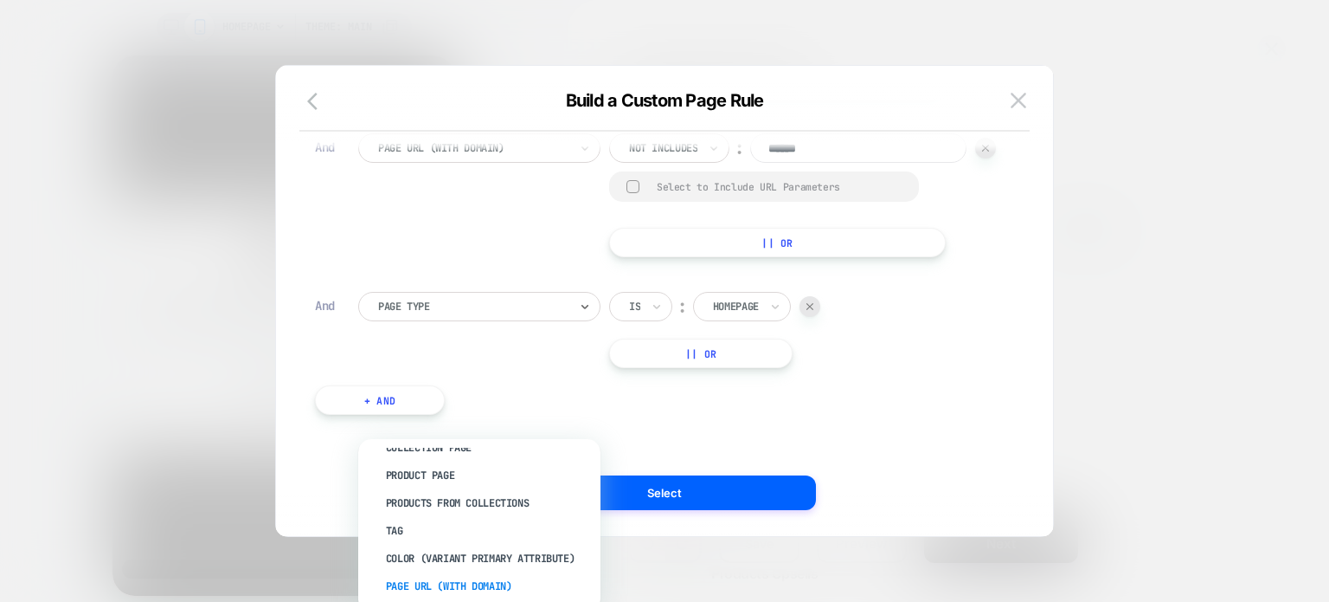
click at [439, 574] on div "Page Url (WITH DOMAIN)" at bounding box center [488, 586] width 225 height 28
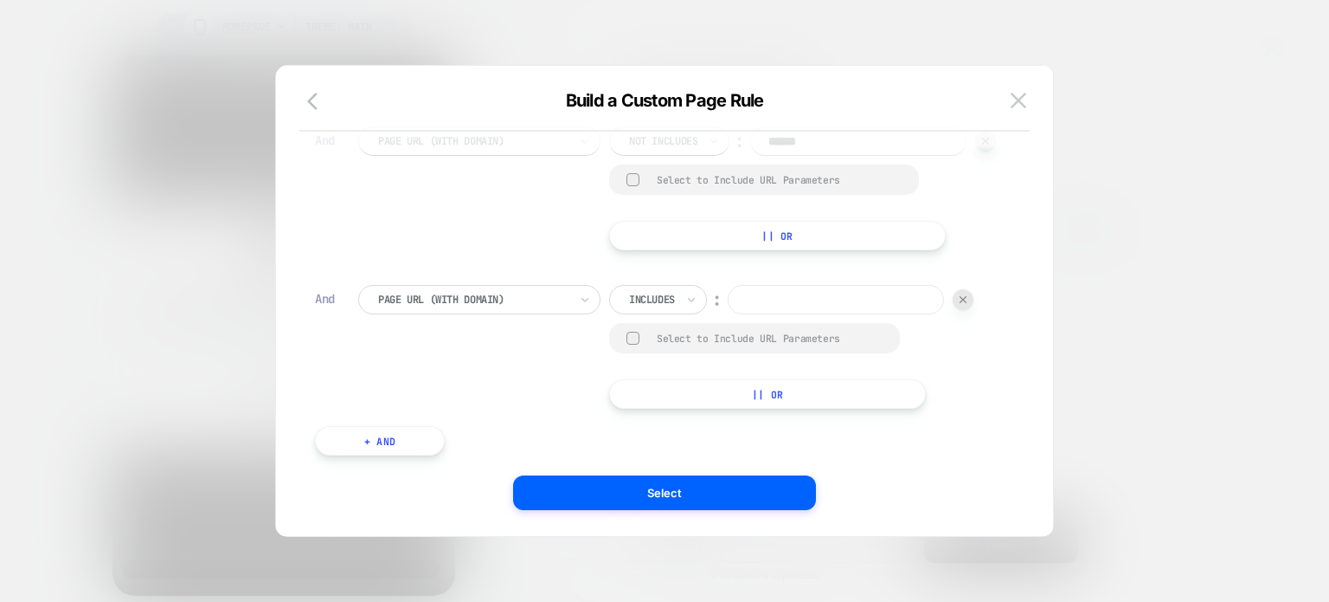
click at [647, 307] on div at bounding box center [652, 300] width 46 height 16
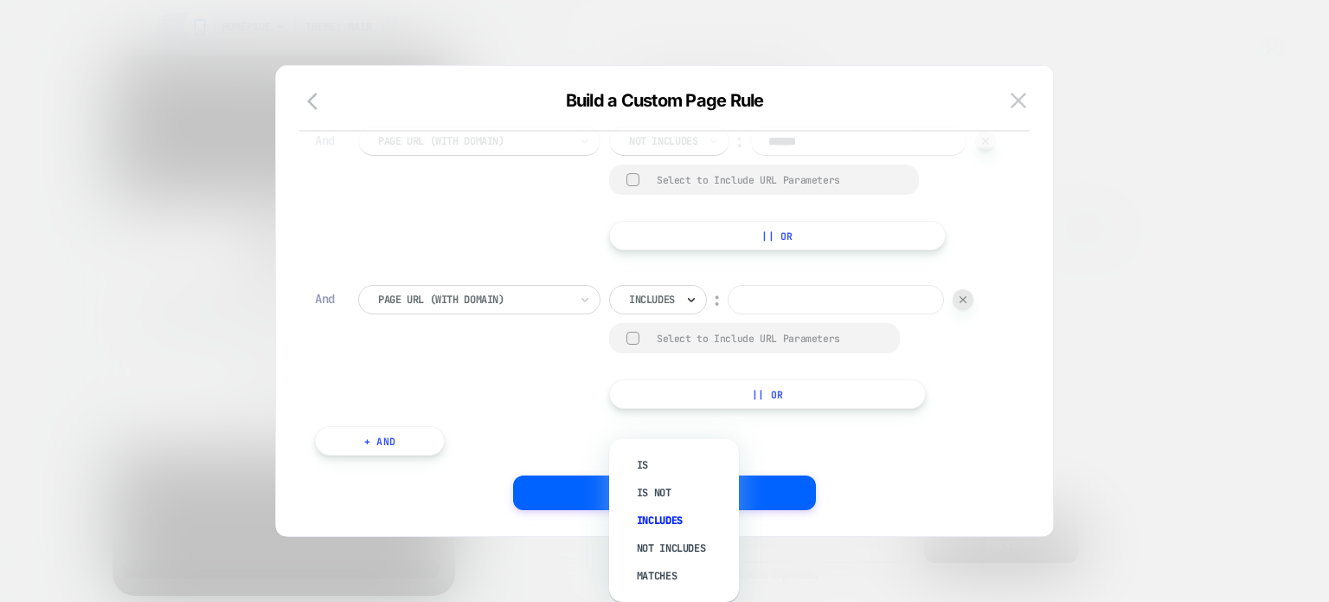
click at [697, 308] on icon at bounding box center [691, 299] width 12 height 17
click at [679, 551] on div "Not includes" at bounding box center [683, 548] width 113 height 28
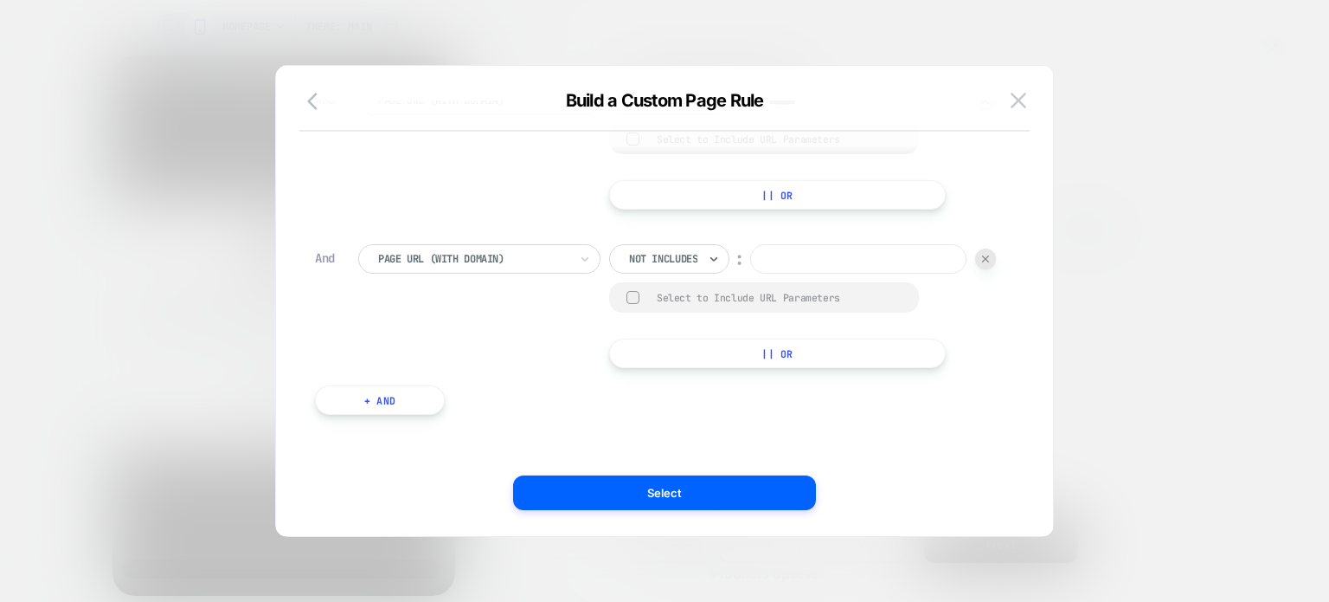
scroll to position [943, 0]
click at [750, 267] on input at bounding box center [858, 258] width 216 height 29
type input "******"
click at [419, 397] on button "+ And" at bounding box center [380, 399] width 130 height 29
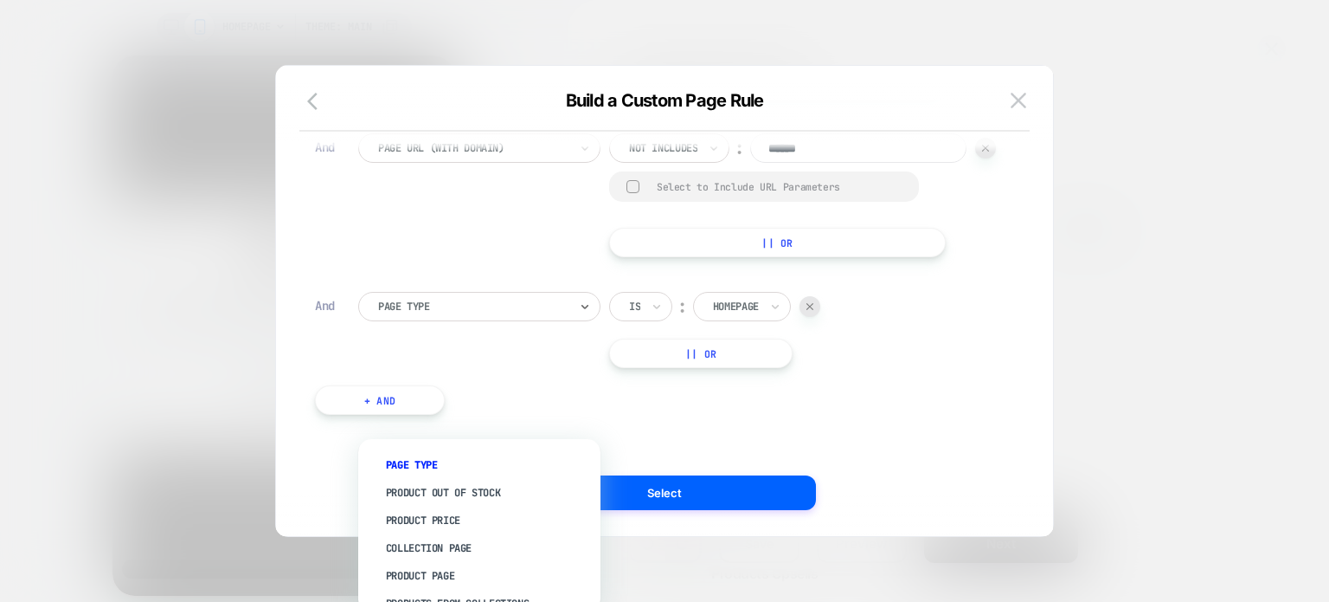
click at [426, 314] on div at bounding box center [473, 307] width 190 height 16
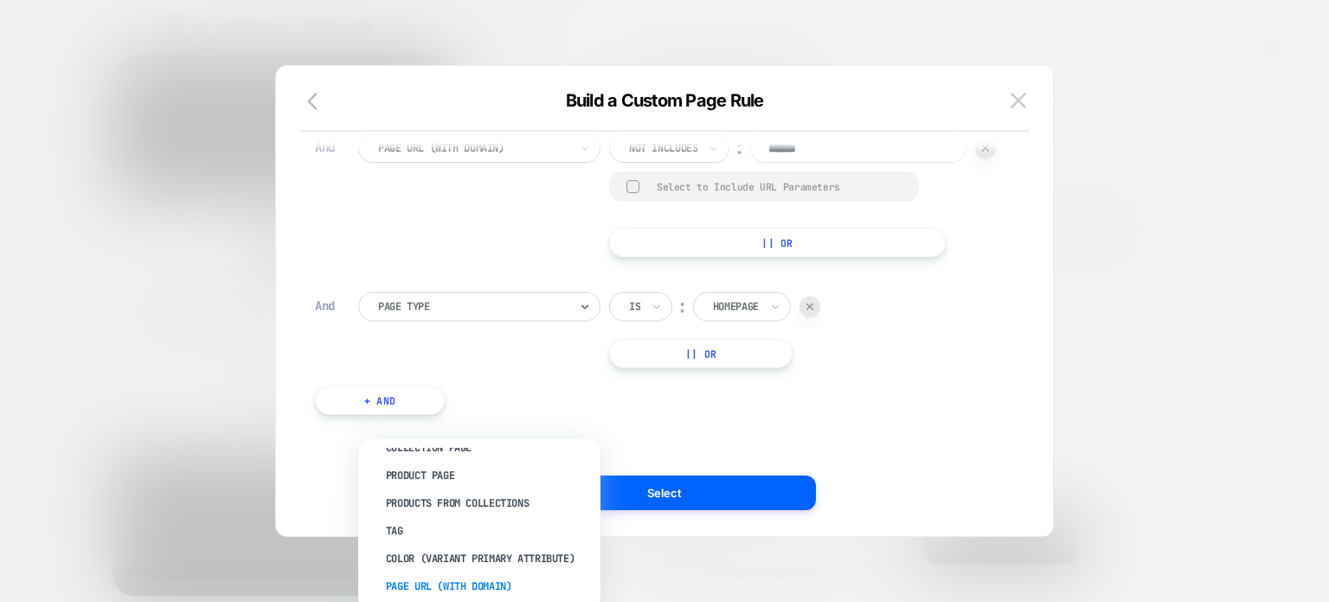
click at [454, 592] on div "Page Url (WITH DOMAIN)" at bounding box center [488, 586] width 225 height 28
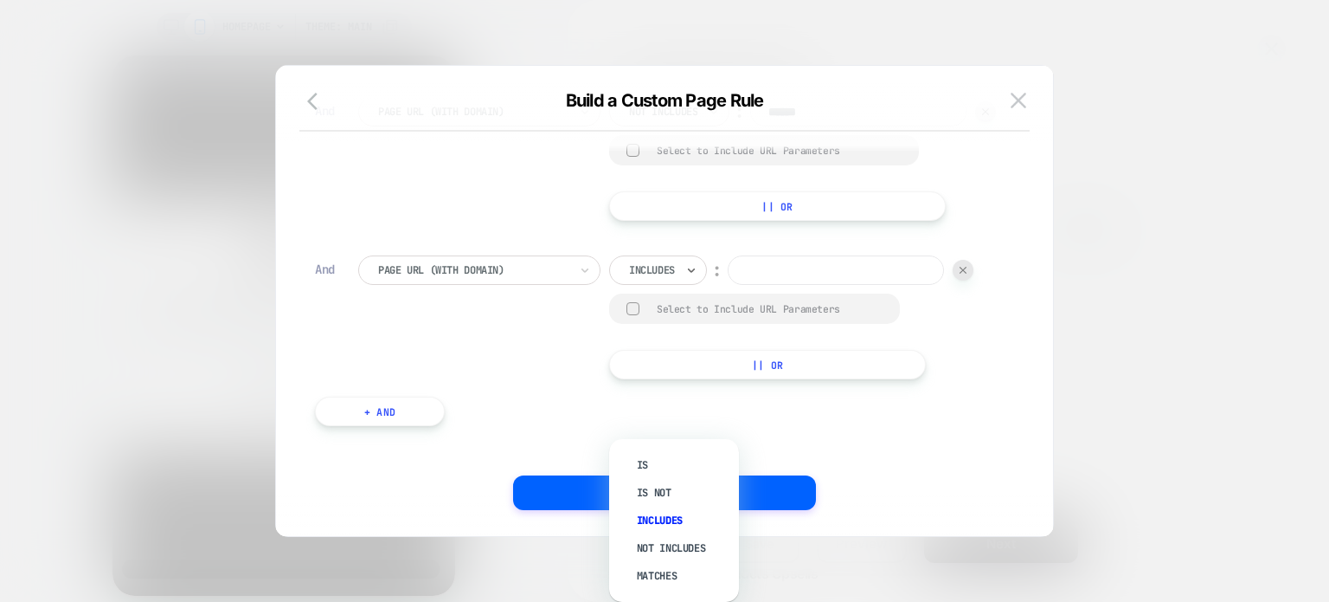
click at [693, 284] on div at bounding box center [691, 270] width 12 height 28
click at [665, 550] on div "Not includes" at bounding box center [683, 548] width 113 height 28
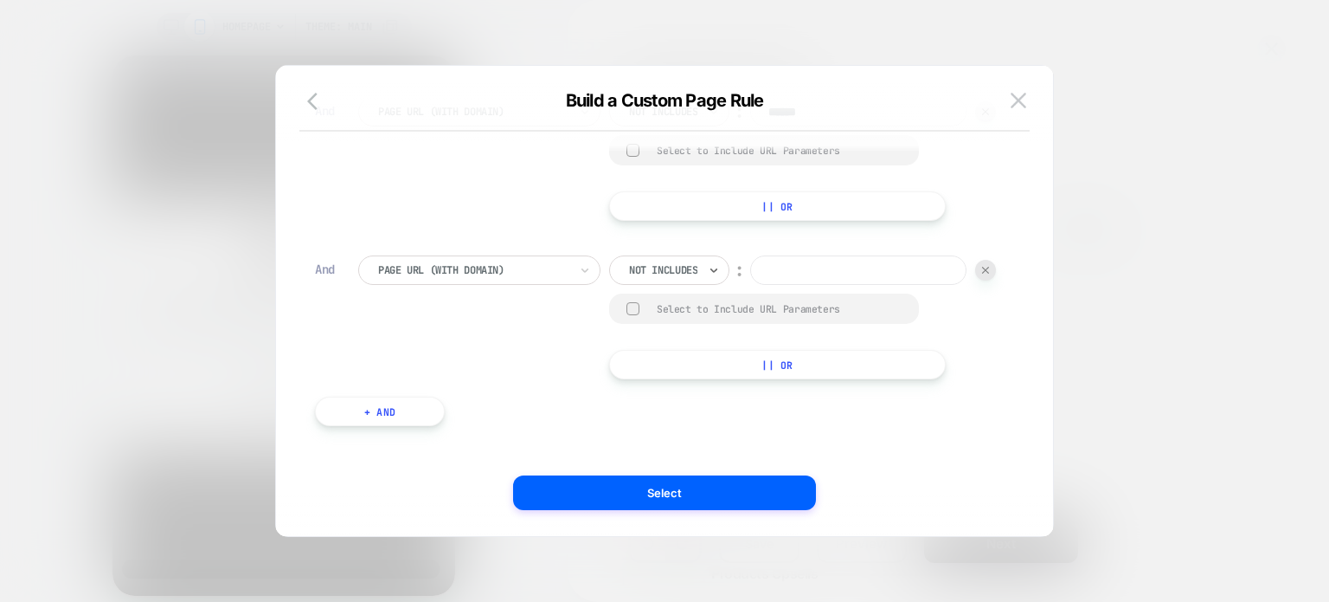
scroll to position [1084, 0]
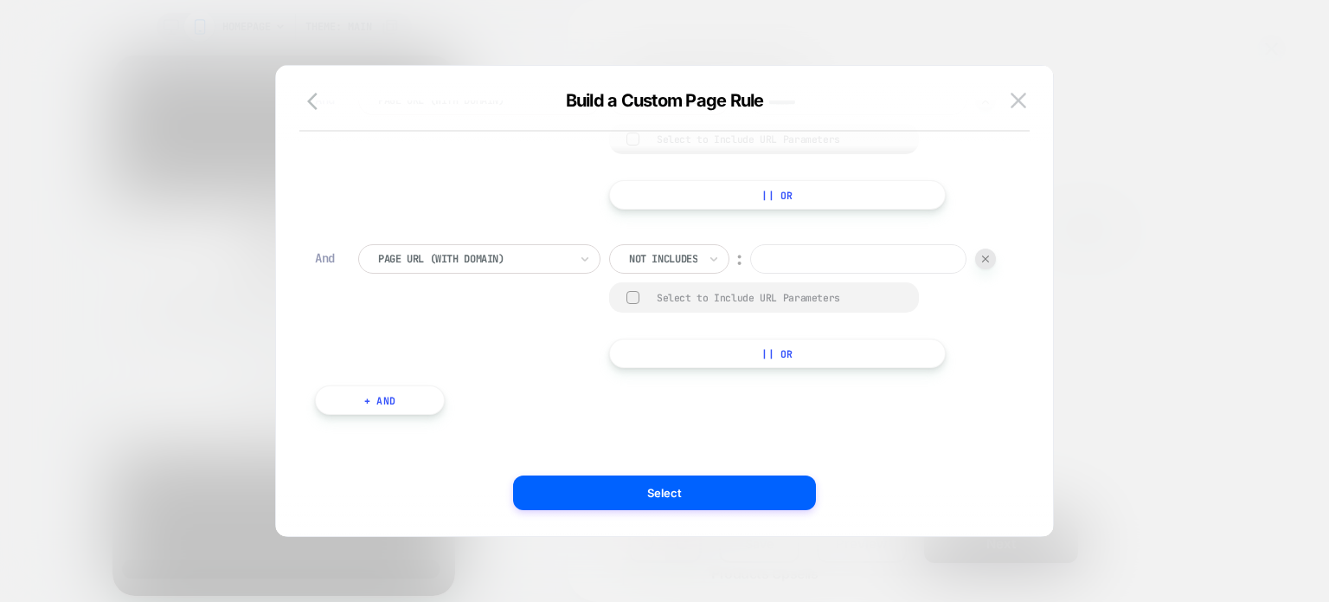
click at [750, 274] on input at bounding box center [858, 258] width 216 height 29
type input "******"
click at [395, 415] on button "+ And" at bounding box center [380, 399] width 130 height 29
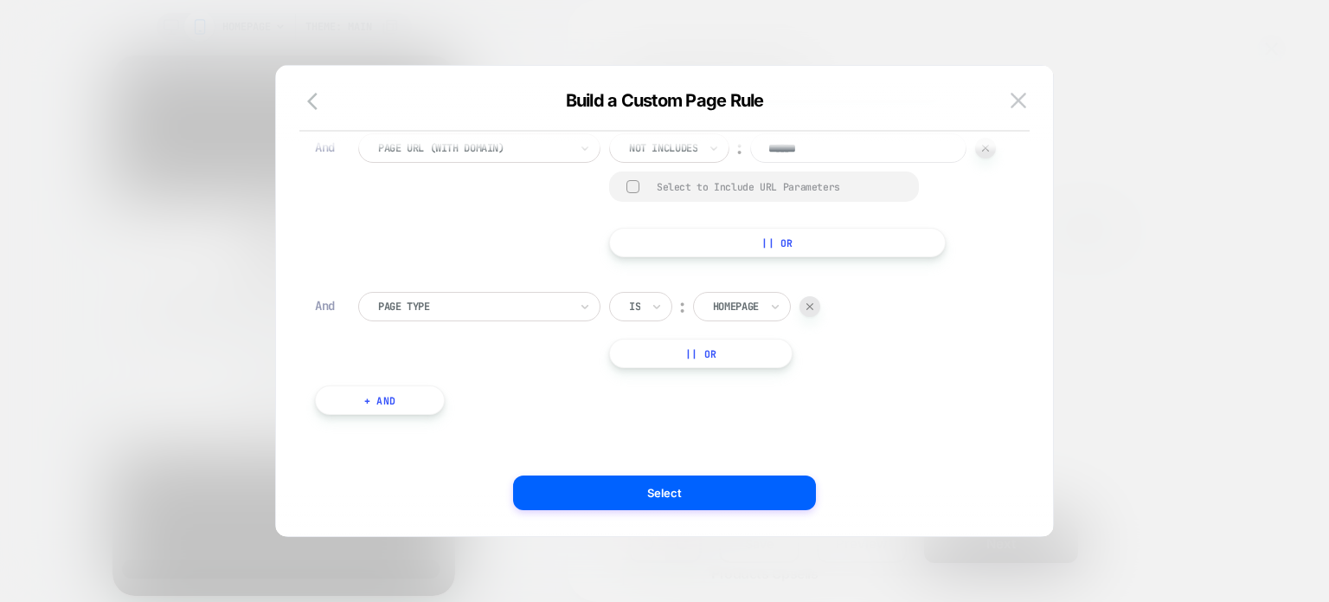
scroll to position [1241, 0]
click at [527, 313] on div at bounding box center [473, 307] width 190 height 16
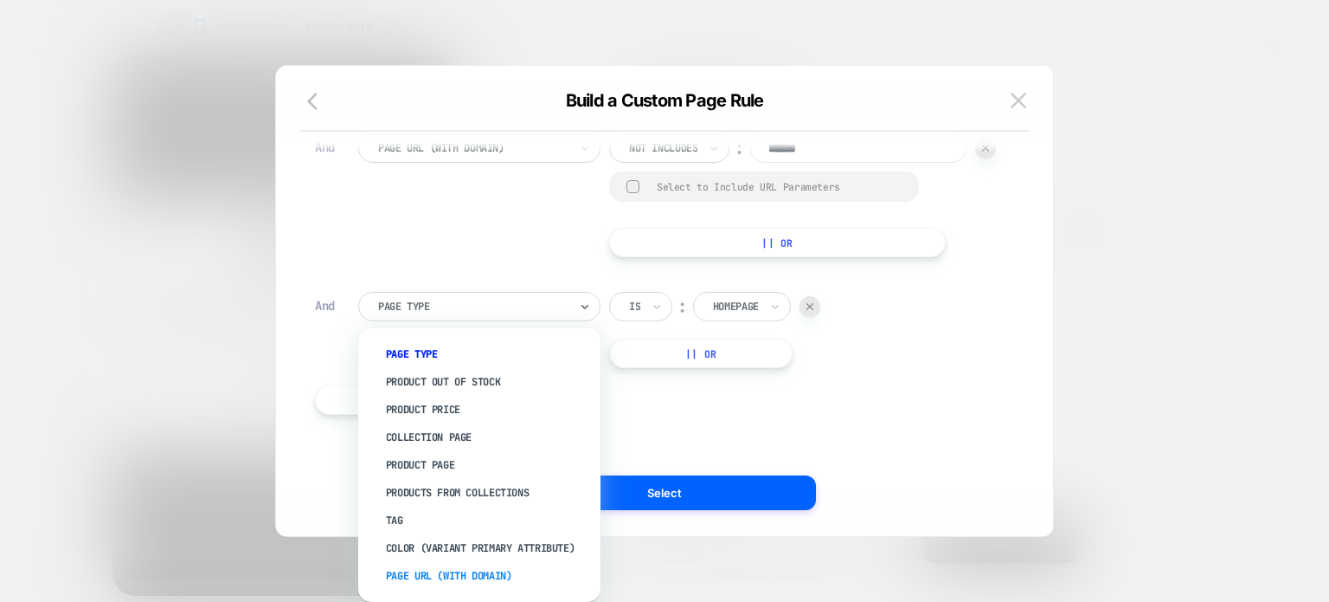
click at [471, 572] on div "Page Url (WITH DOMAIN)" at bounding box center [488, 576] width 225 height 28
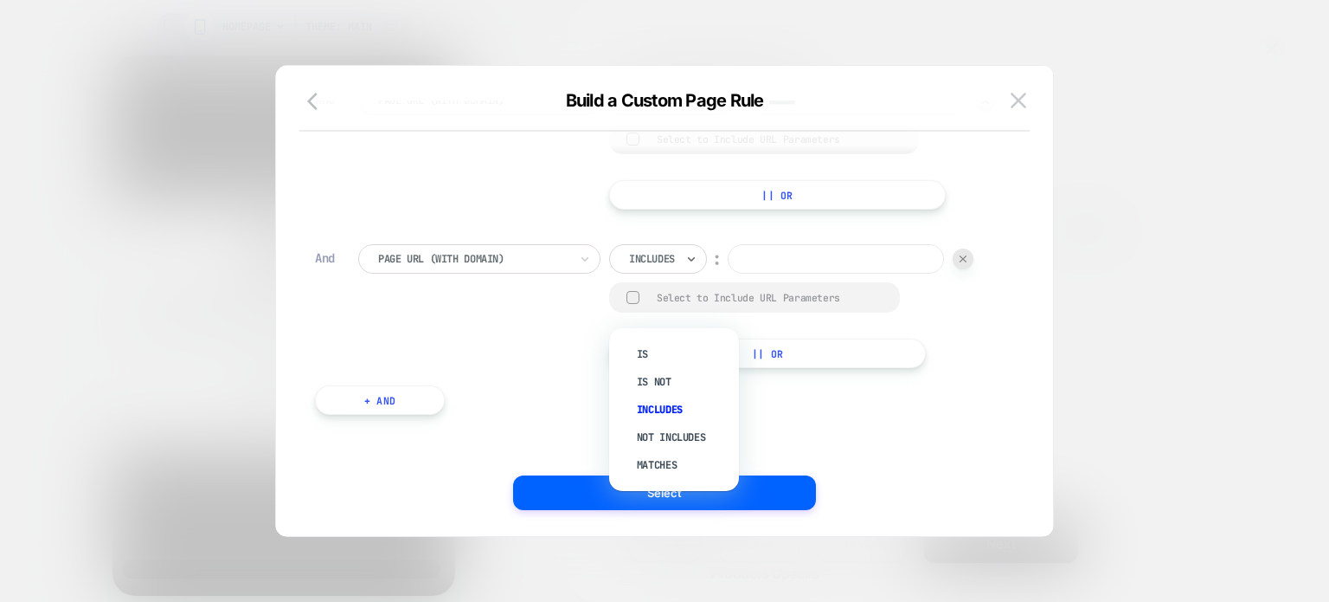
click at [635, 267] on input "text" at bounding box center [632, 259] width 7 height 16
click at [647, 425] on div "Not includes" at bounding box center [683, 437] width 113 height 28
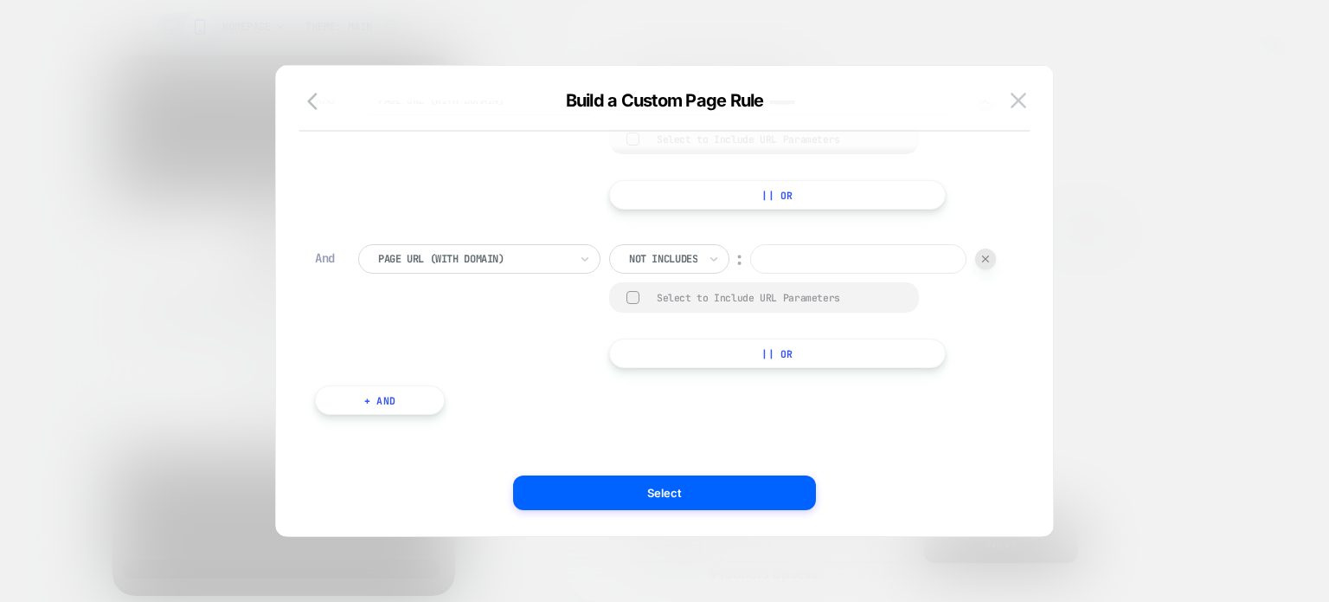
click at [750, 274] on input at bounding box center [858, 258] width 216 height 29
paste input "**********"
drag, startPoint x: 654, startPoint y: 334, endPoint x: 566, endPoint y: 334, distance: 88.3
click at [750, 274] on input "**********" at bounding box center [858, 258] width 216 height 29
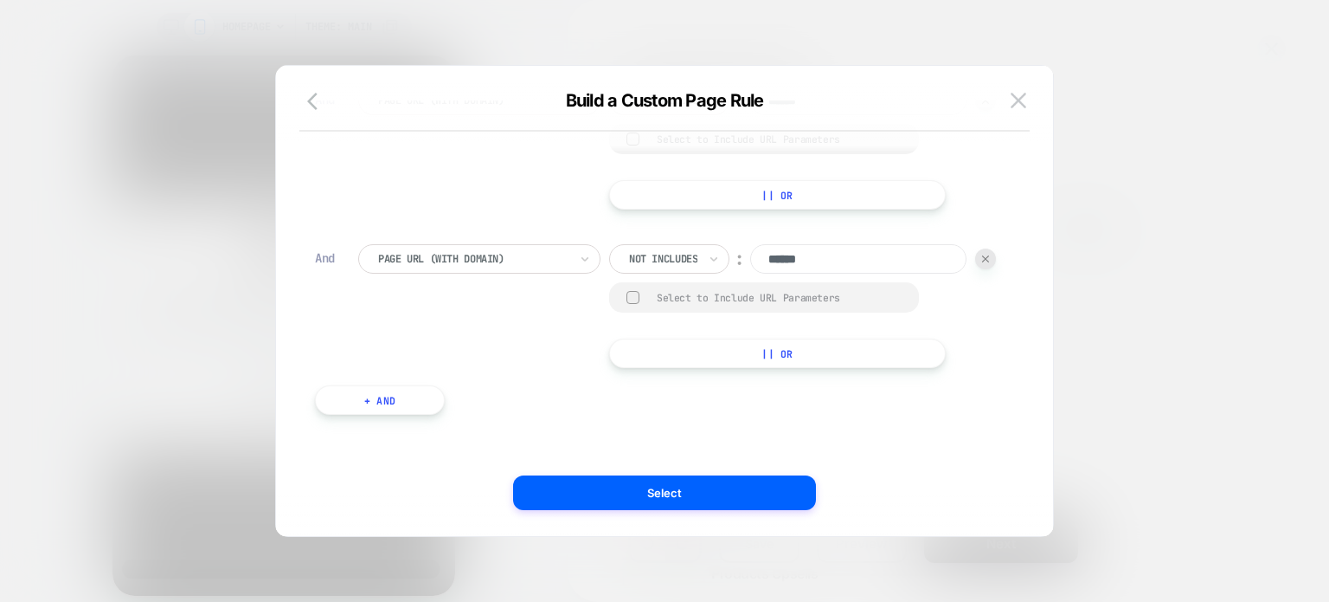
type input "******"
click at [390, 390] on button "+ And" at bounding box center [380, 399] width 130 height 29
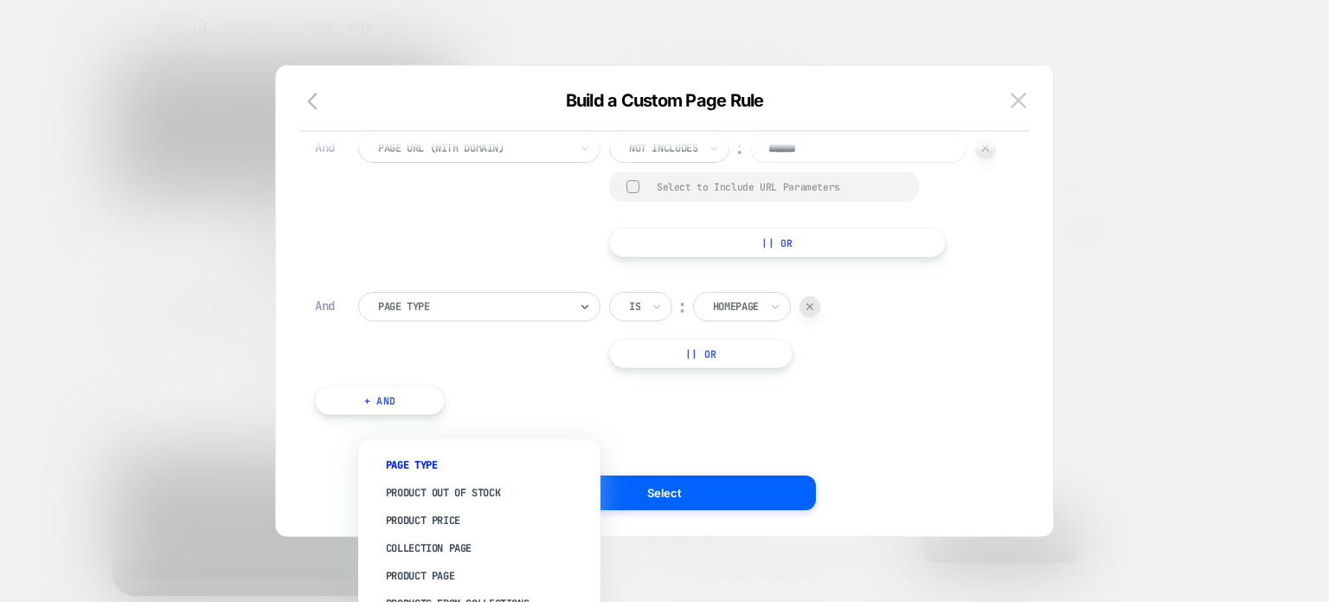
click at [436, 314] on div at bounding box center [473, 307] width 190 height 16
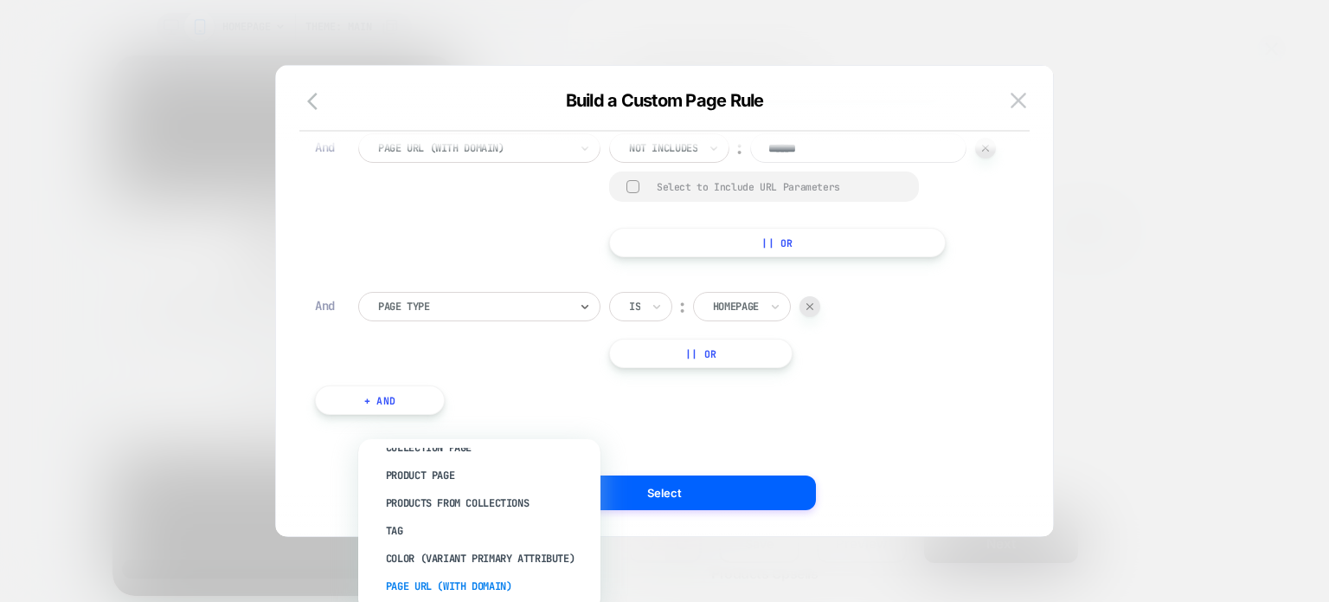
scroll to position [100, 0]
click at [476, 582] on div "Page Url (WITH DOMAIN)" at bounding box center [488, 587] width 225 height 28
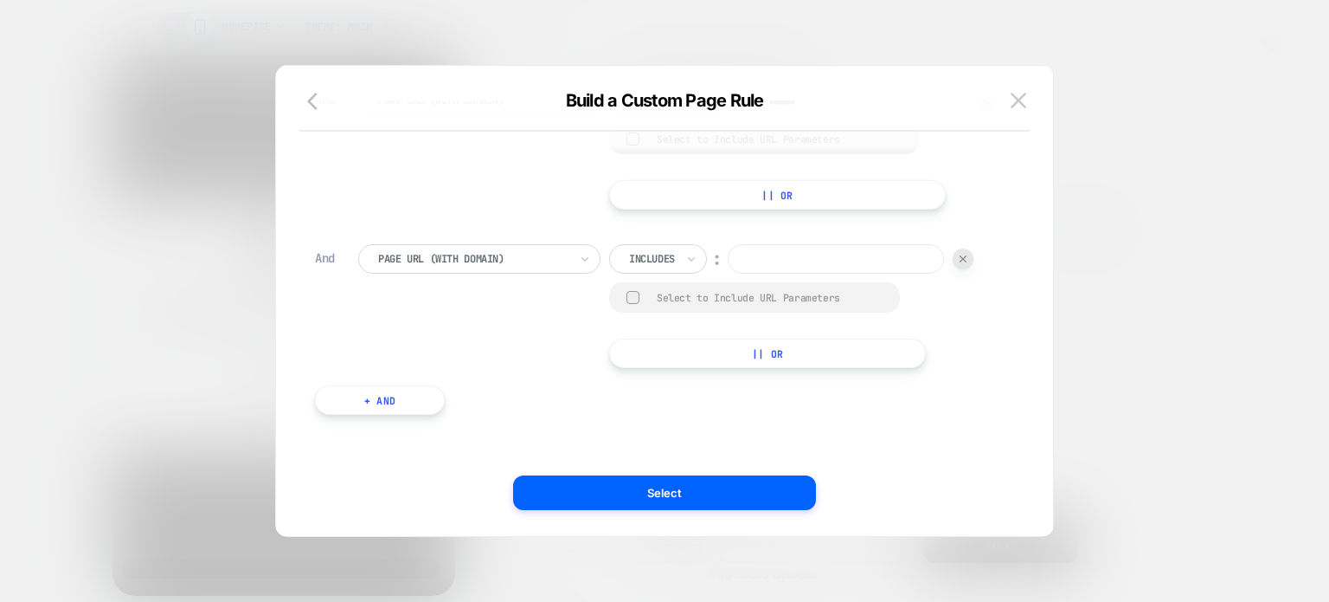
click at [678, 274] on div "Includes" at bounding box center [658, 258] width 98 height 29
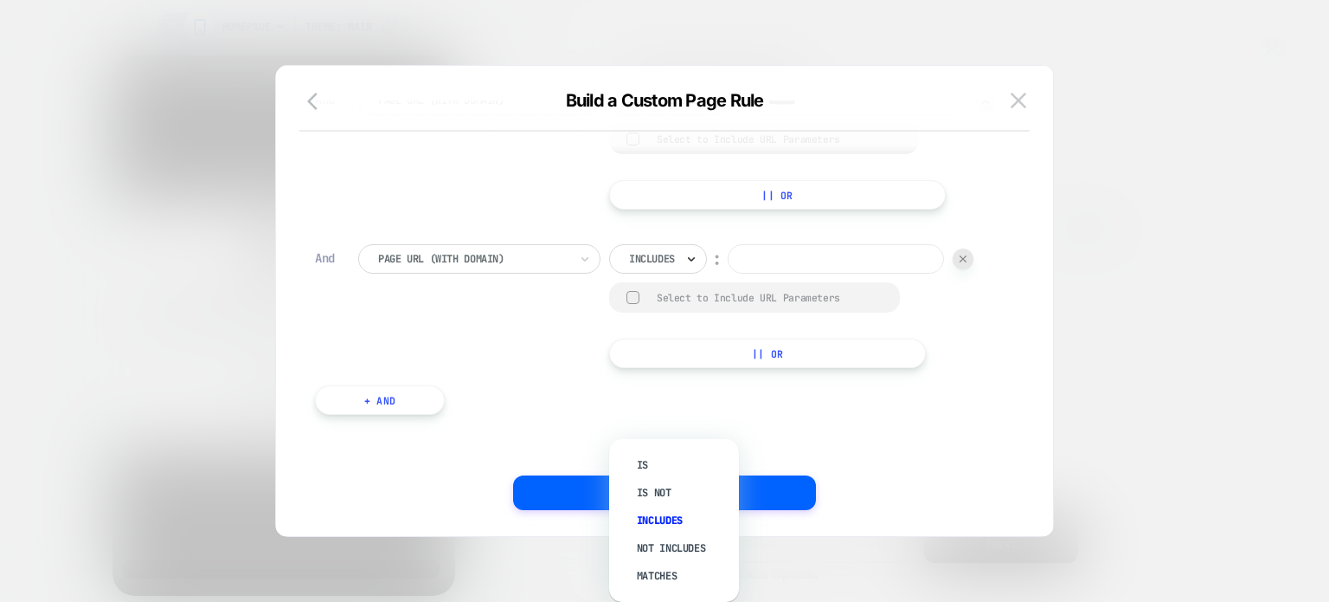
click at [691, 267] on icon at bounding box center [691, 258] width 12 height 17
click at [680, 548] on div "Not includes" at bounding box center [683, 548] width 113 height 28
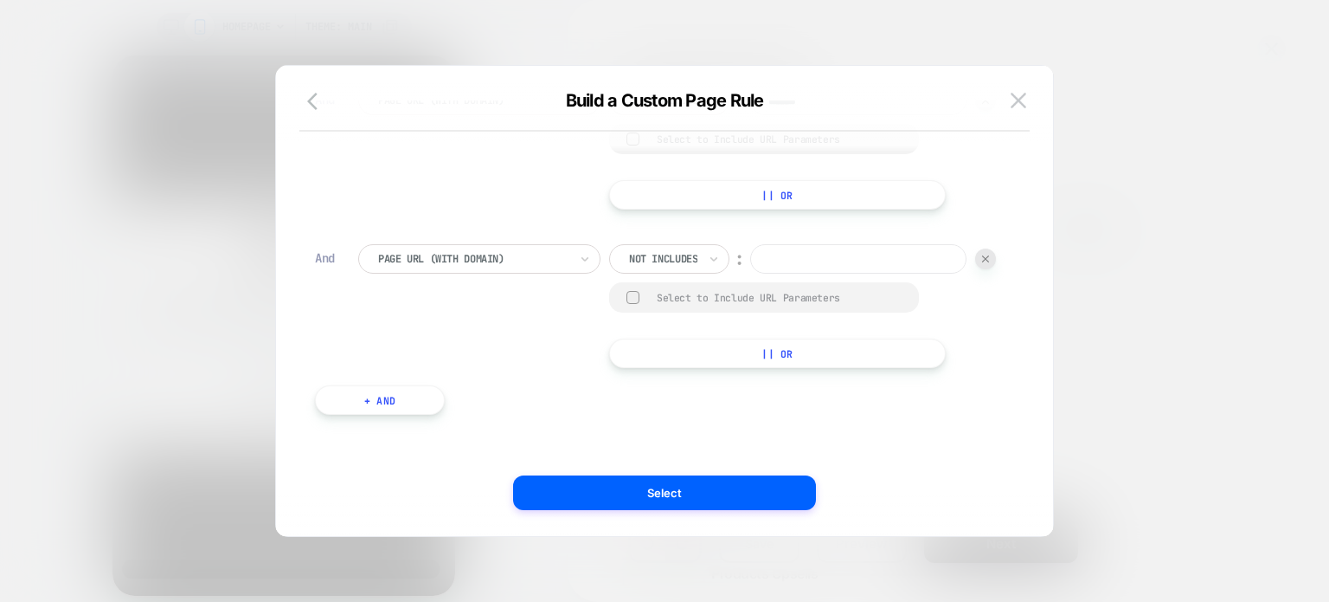
click at [750, 274] on input at bounding box center [858, 258] width 216 height 29
paste input "*********"
click at [750, 274] on input "*********" at bounding box center [858, 258] width 216 height 29
click at [750, 274] on input "*******" at bounding box center [858, 258] width 216 height 29
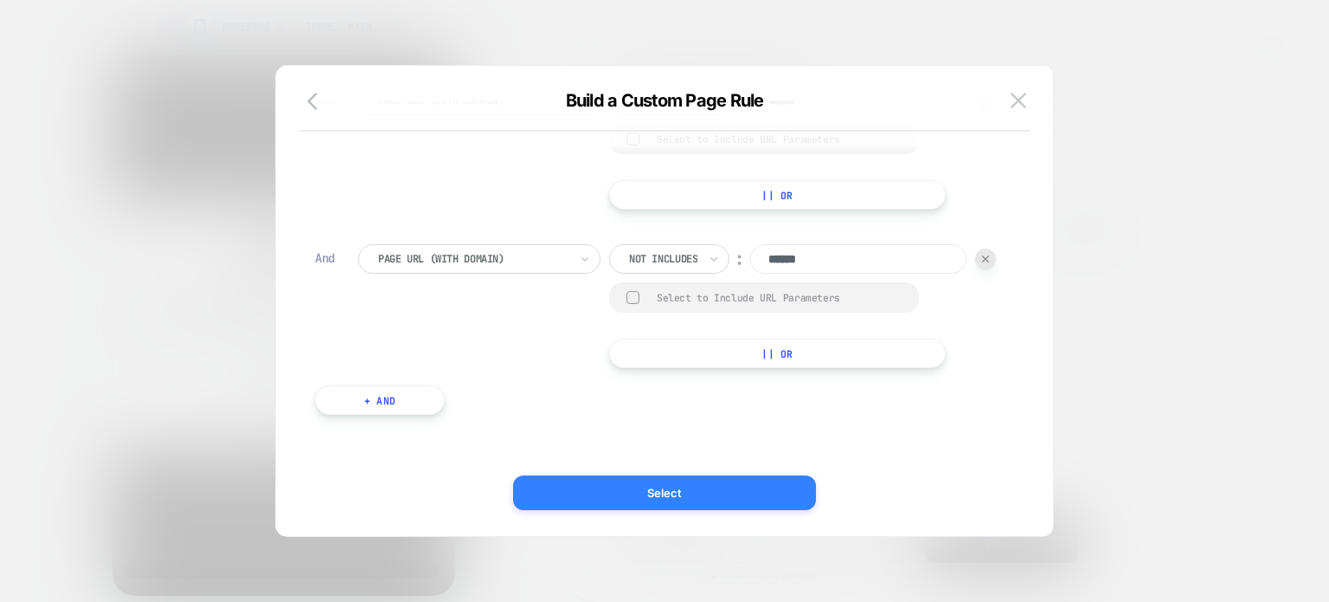
type input "******"
click at [660, 505] on button "Select" at bounding box center [664, 492] width 303 height 35
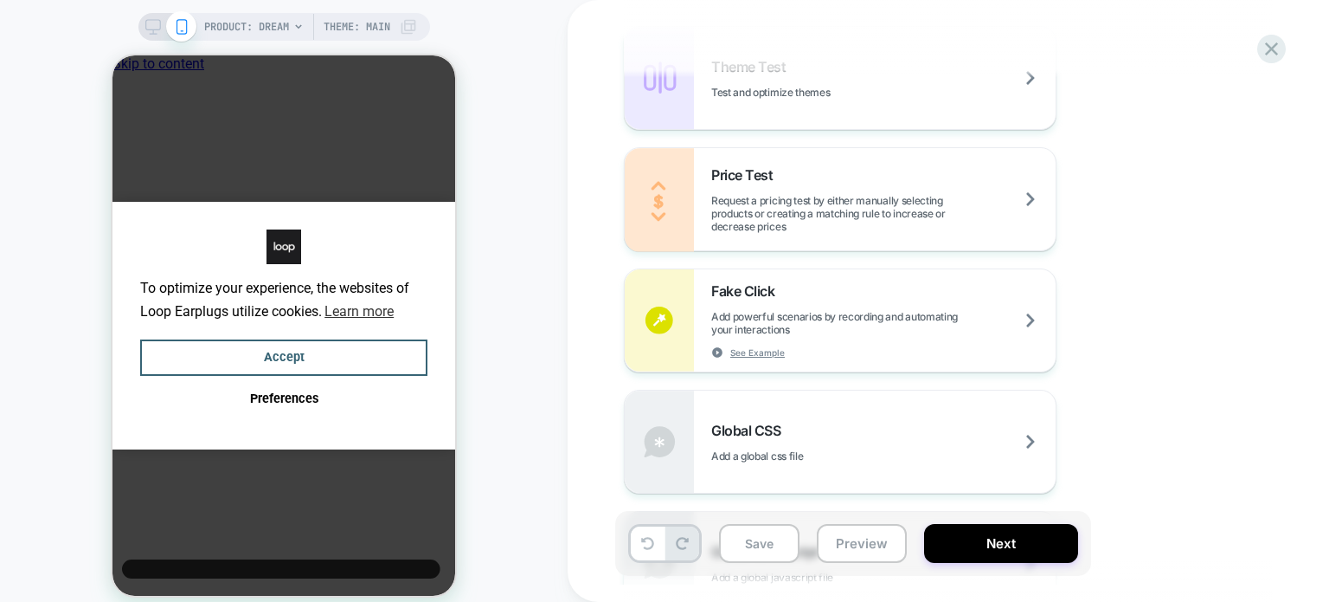
scroll to position [1079, 0]
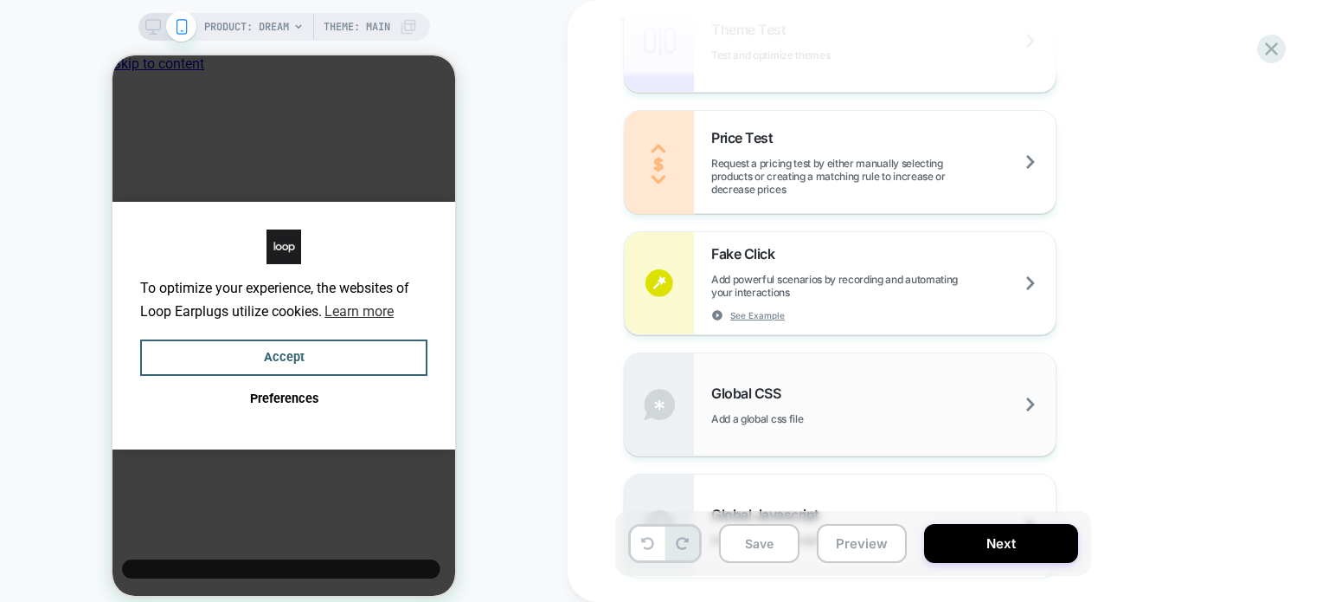
click at [796, 400] on div "Global CSS Add a global css file" at bounding box center [883, 404] width 344 height 41
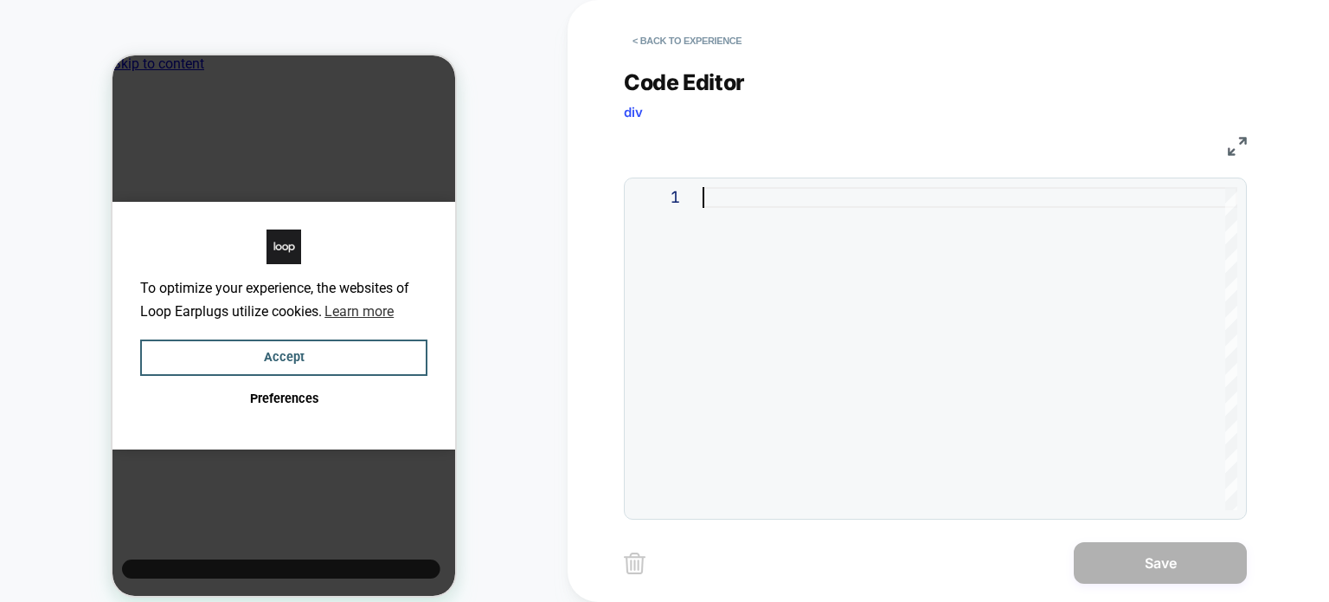
click at [803, 190] on div at bounding box center [970, 348] width 535 height 323
type textarea "**********"
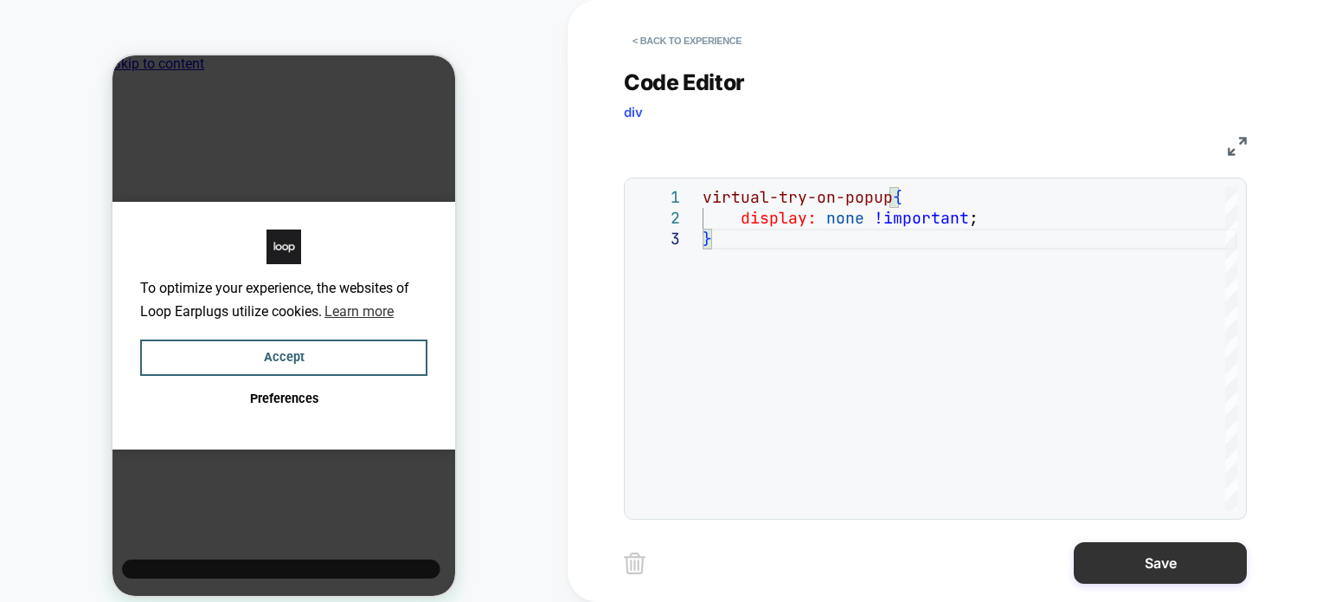
click at [1135, 569] on button "Save" at bounding box center [1160, 563] width 173 height 42
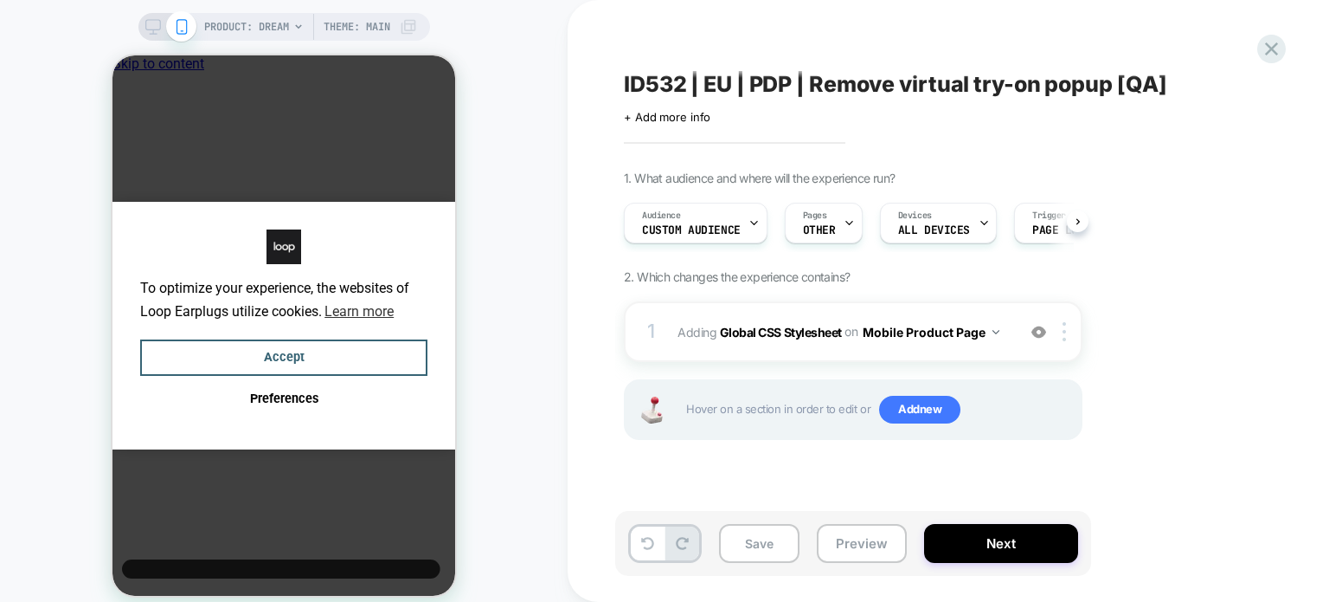
scroll to position [0, 0]
click at [949, 336] on button "Mobile Product Page" at bounding box center [931, 331] width 137 height 25
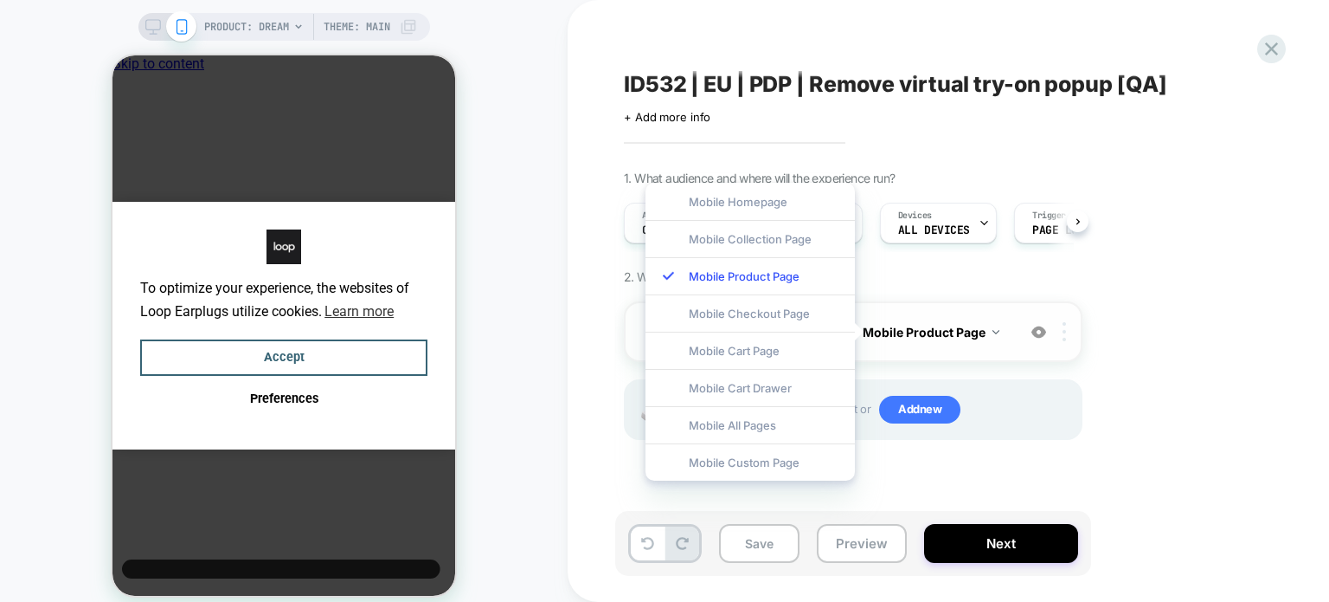
click at [1059, 331] on div at bounding box center [1067, 331] width 29 height 19
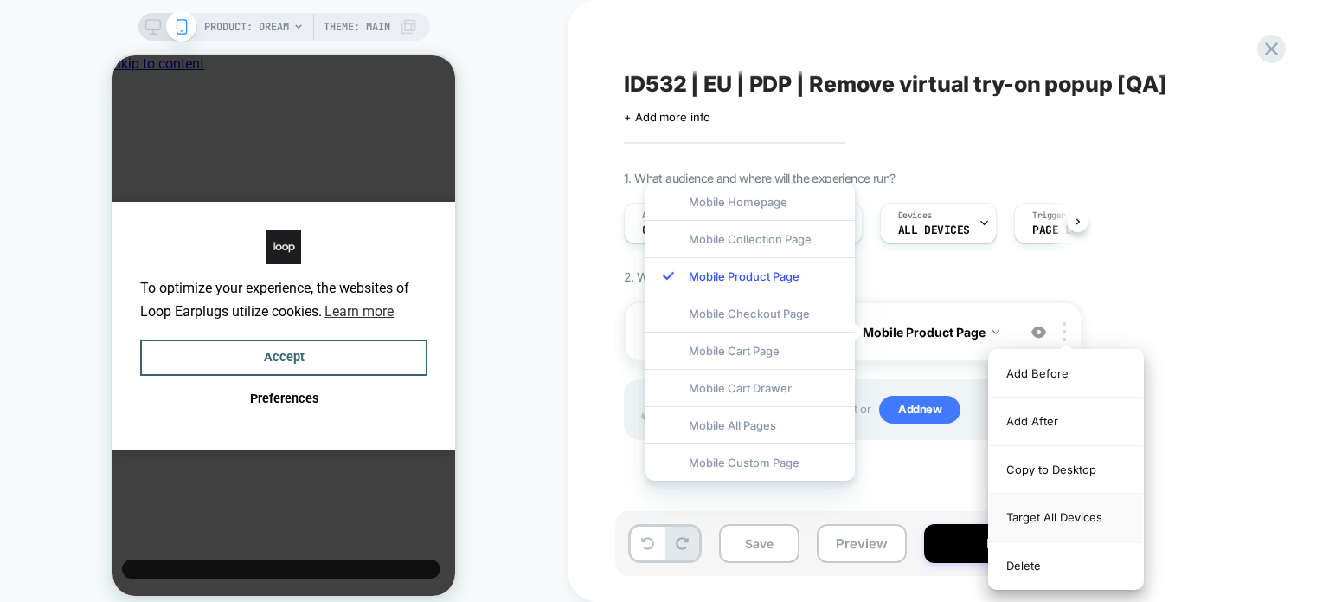
click at [1028, 505] on div "Target All Devices" at bounding box center [1066, 517] width 154 height 48
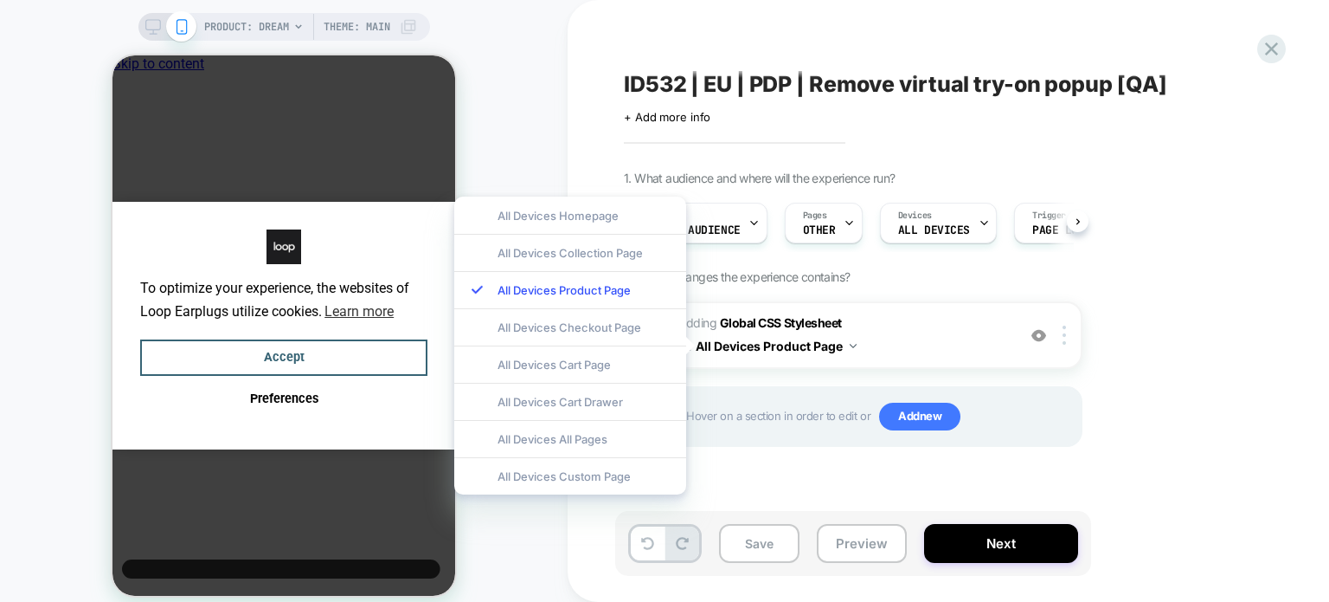
click at [1118, 408] on div "1. What audience and where will the experience run? Audience Custom Audience Pa…" at bounding box center [940, 330] width 632 height 319
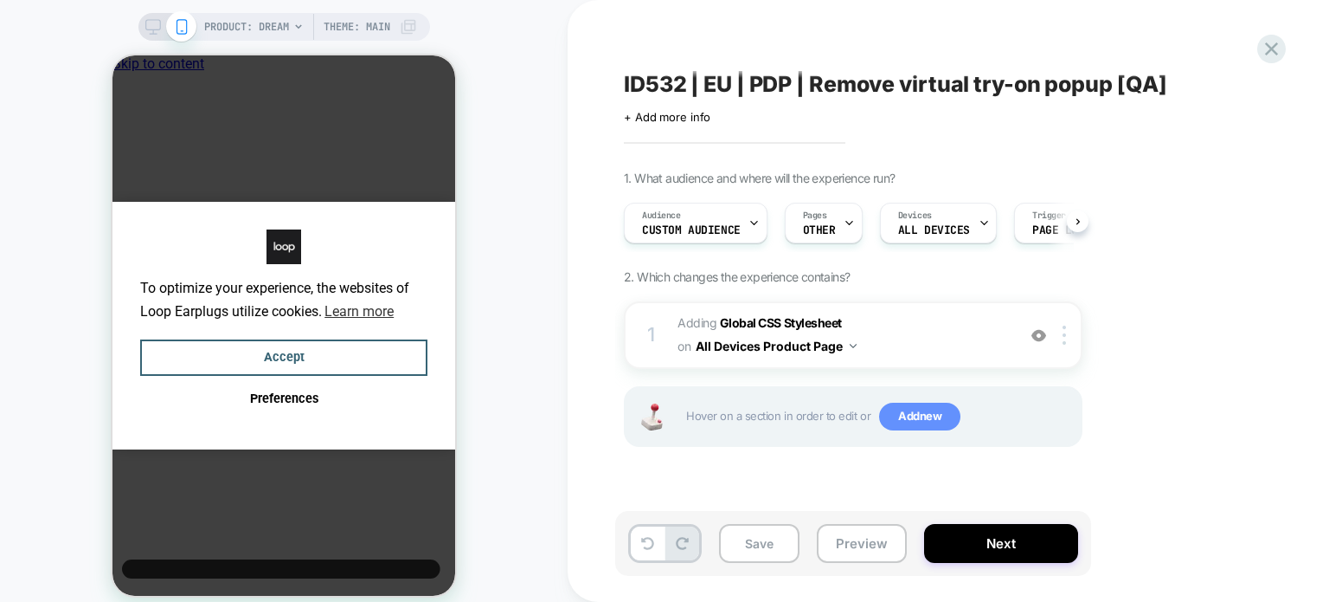
click at [895, 404] on span "Add new" at bounding box center [919, 416] width 81 height 28
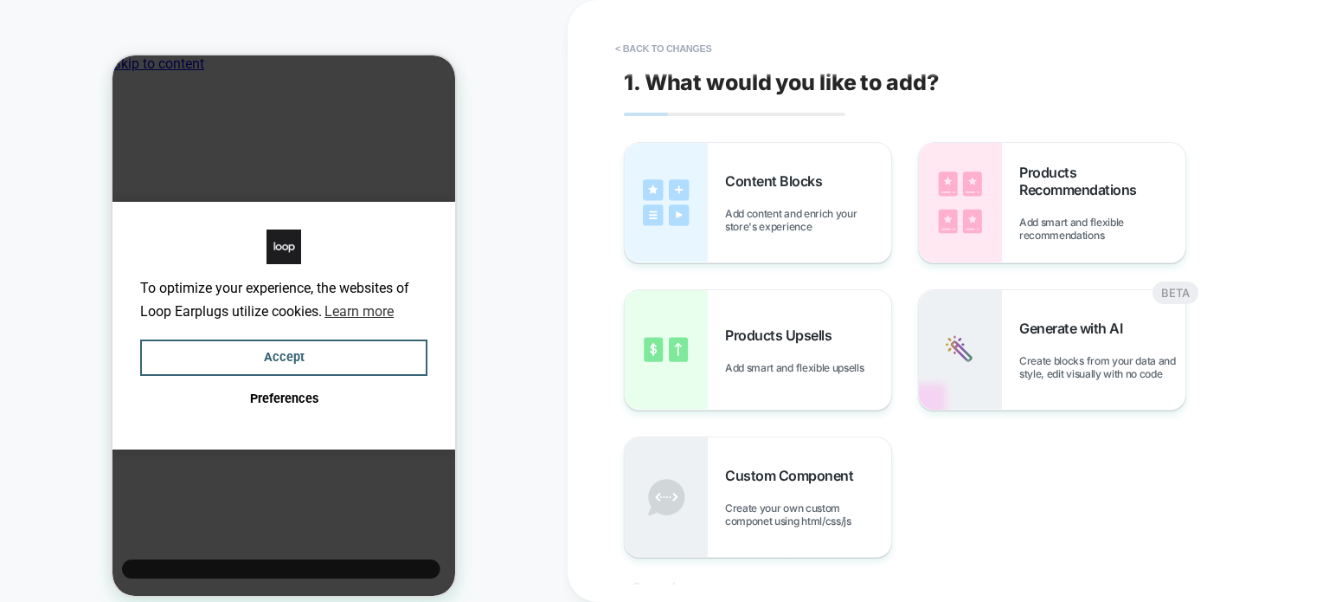
scroll to position [168, 0]
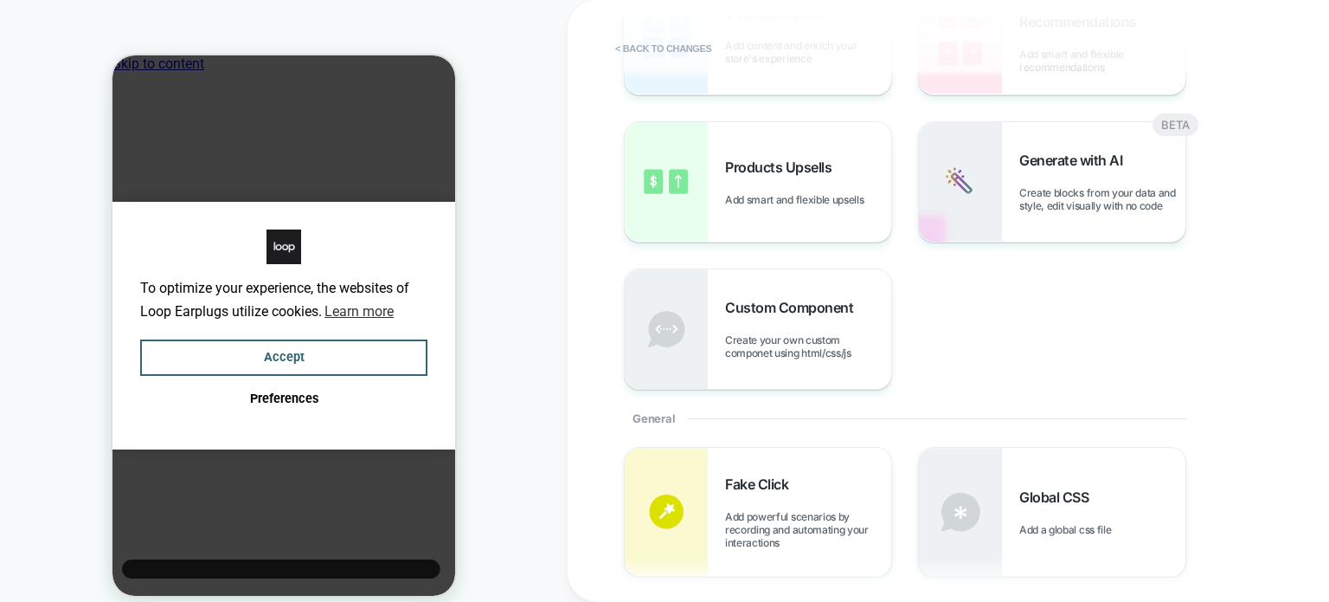
click at [895, 404] on div "General" at bounding box center [905, 417] width 563 height 57
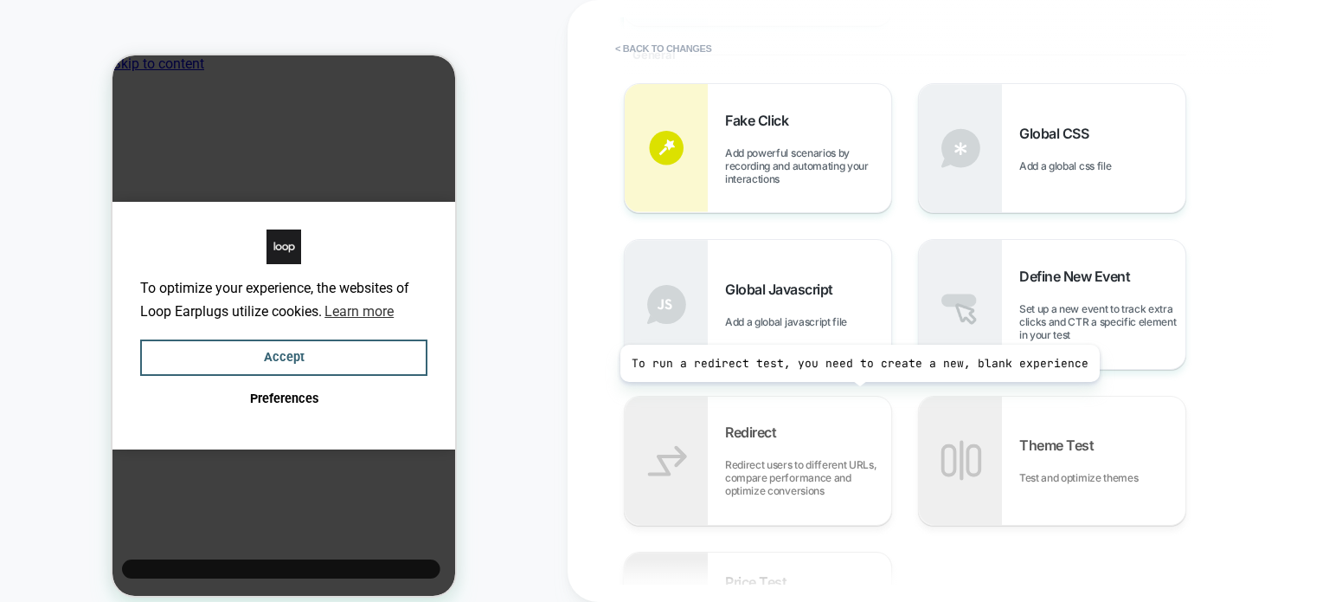
scroll to position [533, 0]
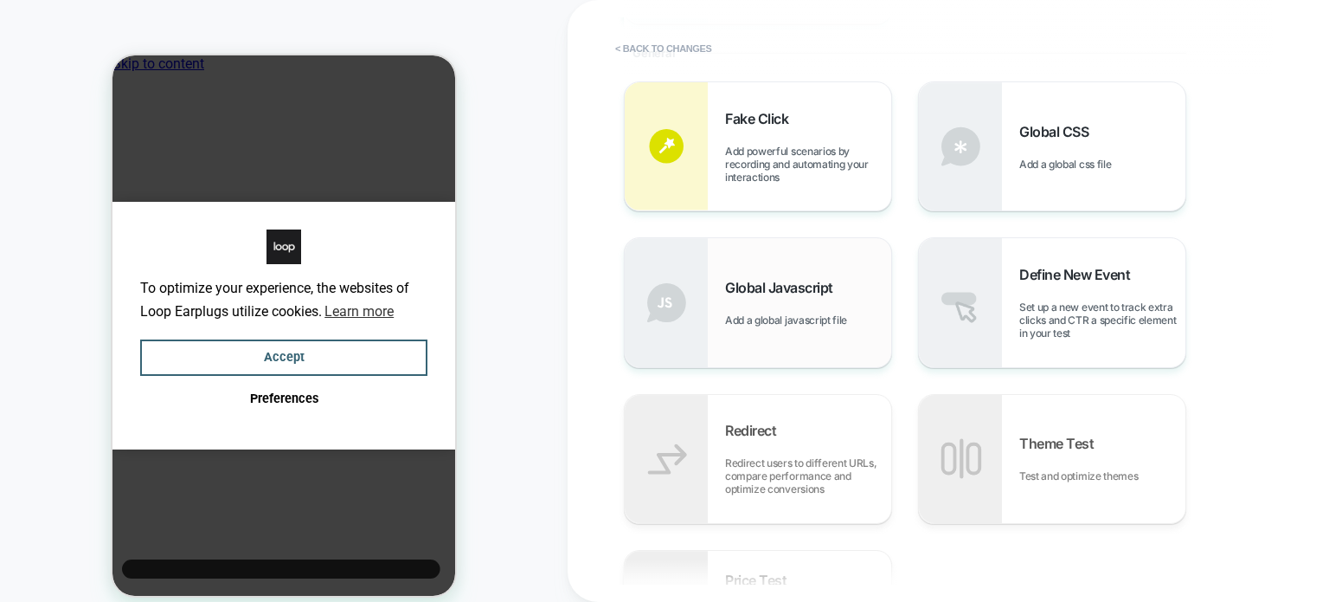
click at [805, 313] on span "Add a global javascript file" at bounding box center [790, 319] width 131 height 13
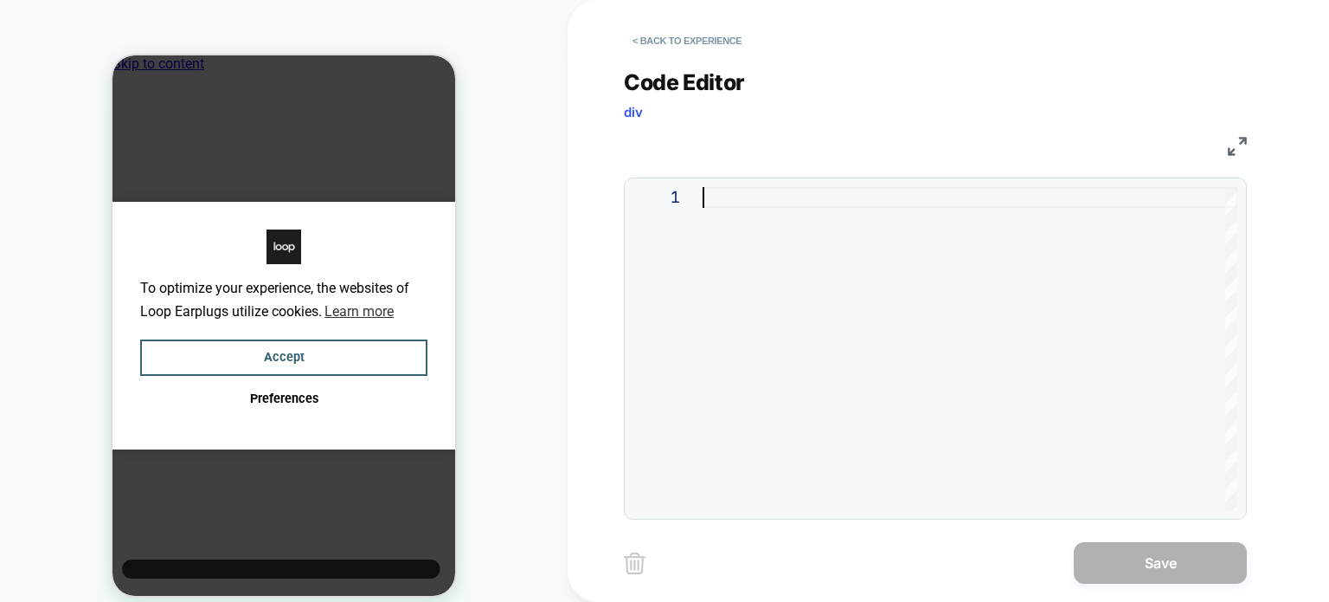
click at [770, 286] on div at bounding box center [970, 348] width 535 height 323
type textarea "*****"
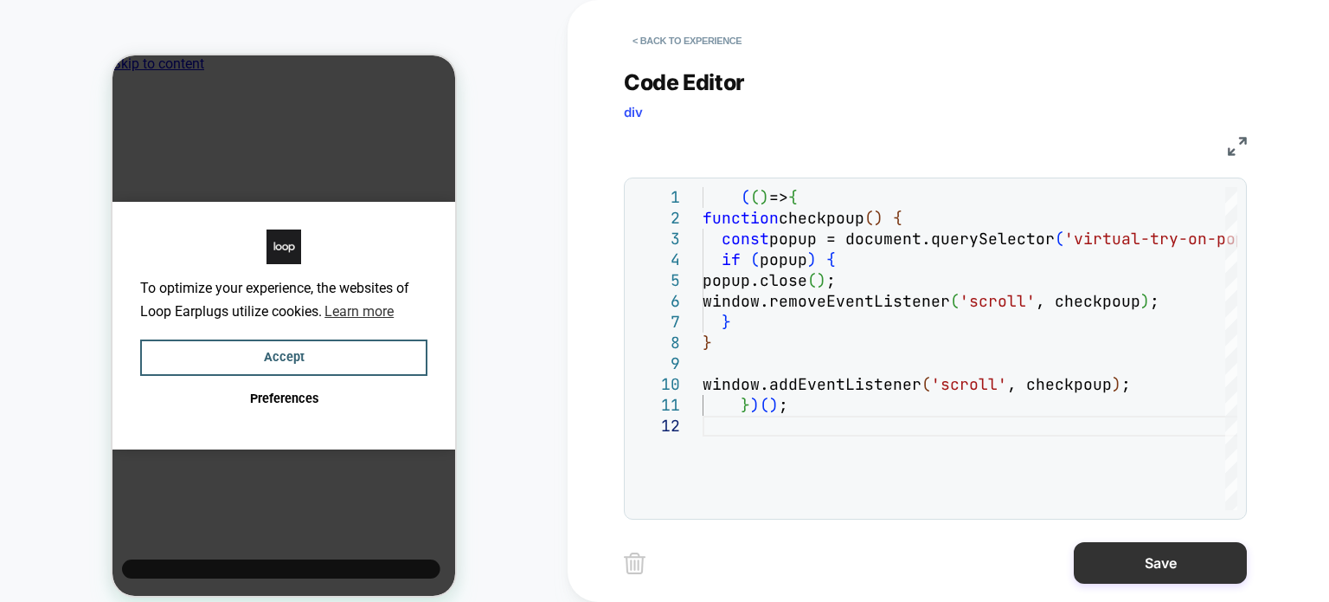
click at [1112, 579] on button "Save" at bounding box center [1160, 563] width 173 height 42
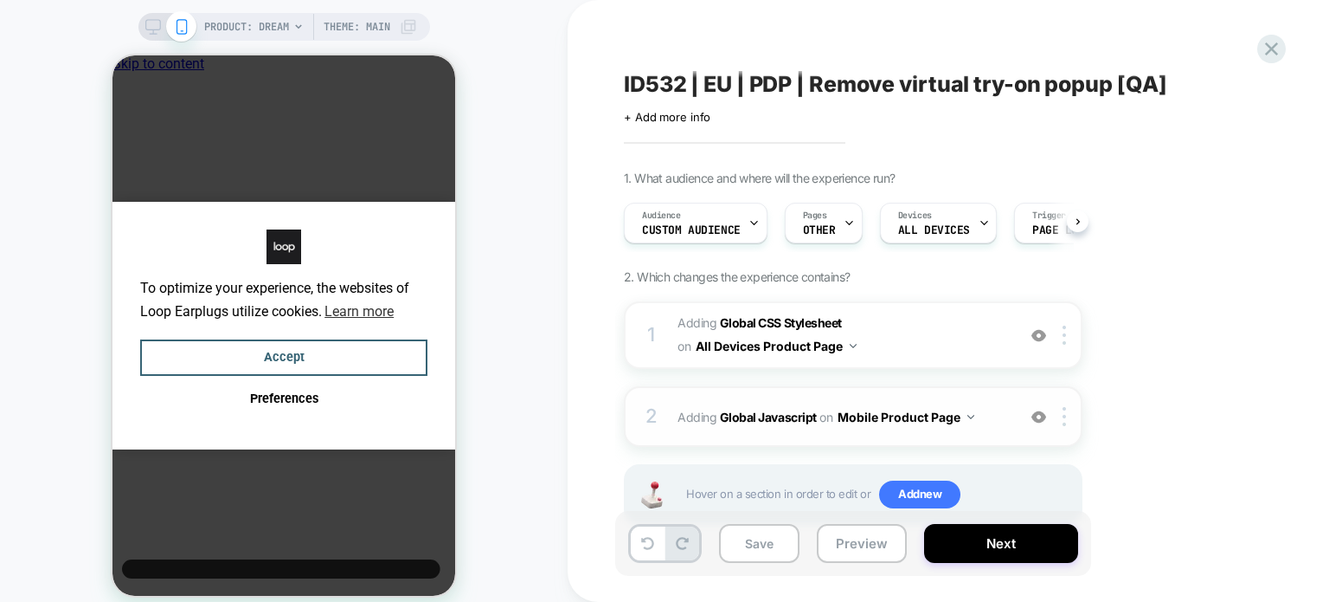
scroll to position [0, 0]
click at [1063, 412] on img at bounding box center [1064, 416] width 3 height 19
click at [1066, 410] on img at bounding box center [1064, 416] width 3 height 19
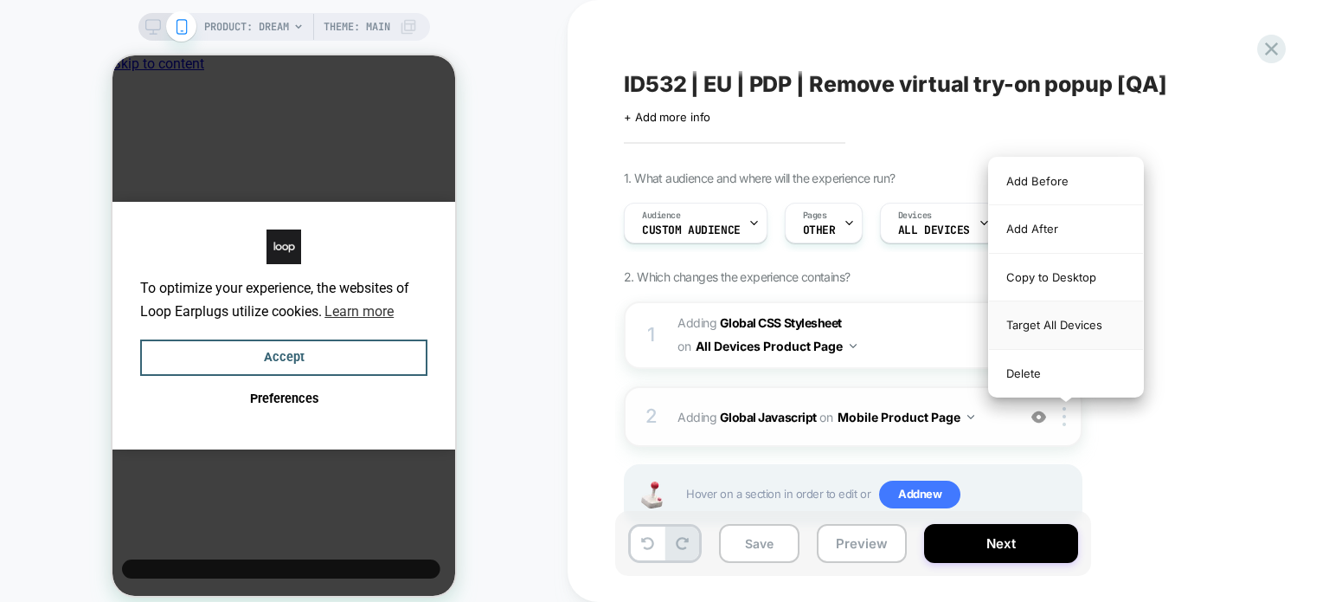
click at [1100, 312] on div "Target All Devices" at bounding box center [1066, 325] width 154 height 48
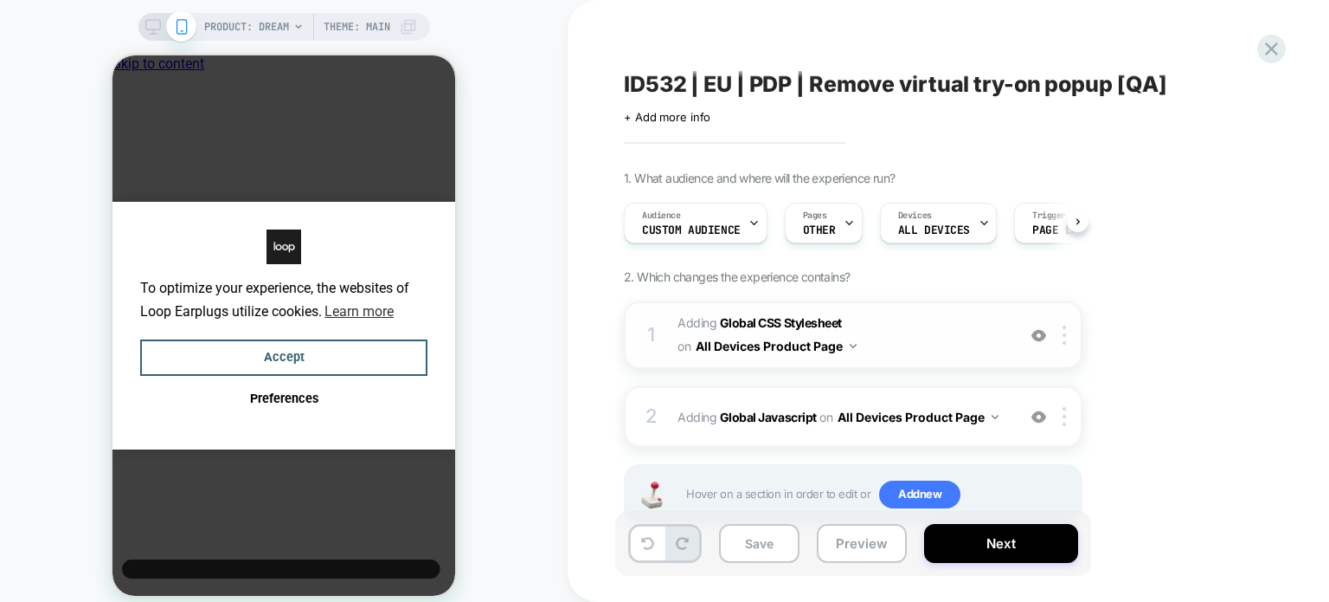
scroll to position [52, 0]
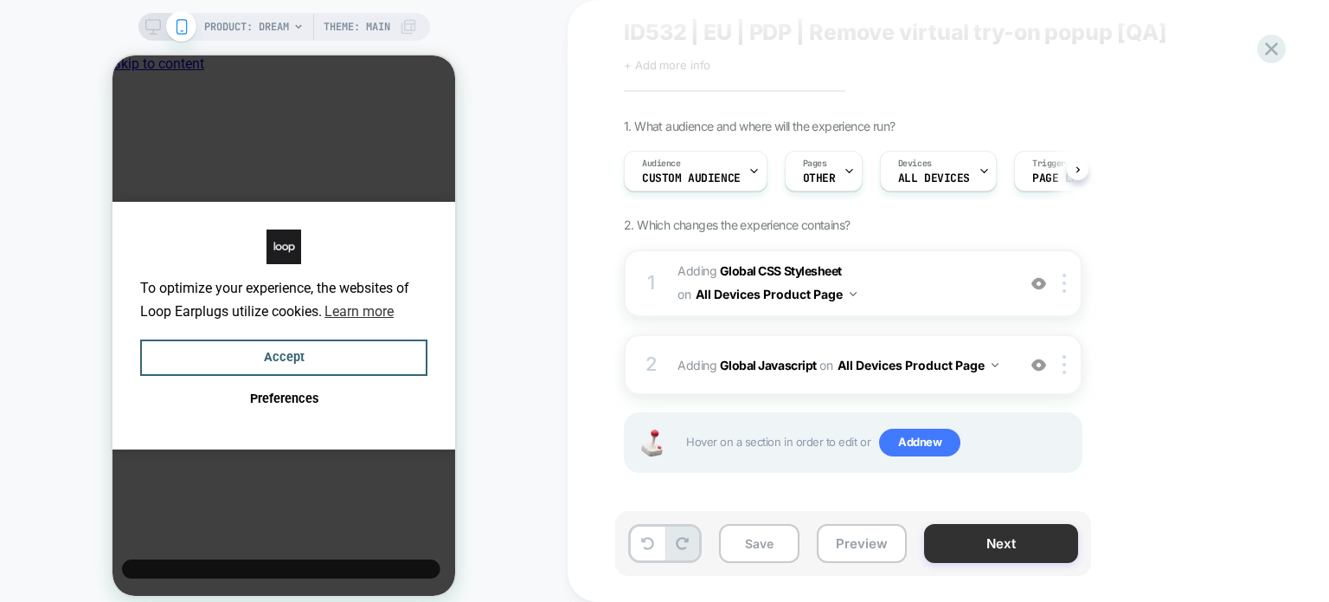
click at [993, 549] on button "Next" at bounding box center [1001, 543] width 154 height 39
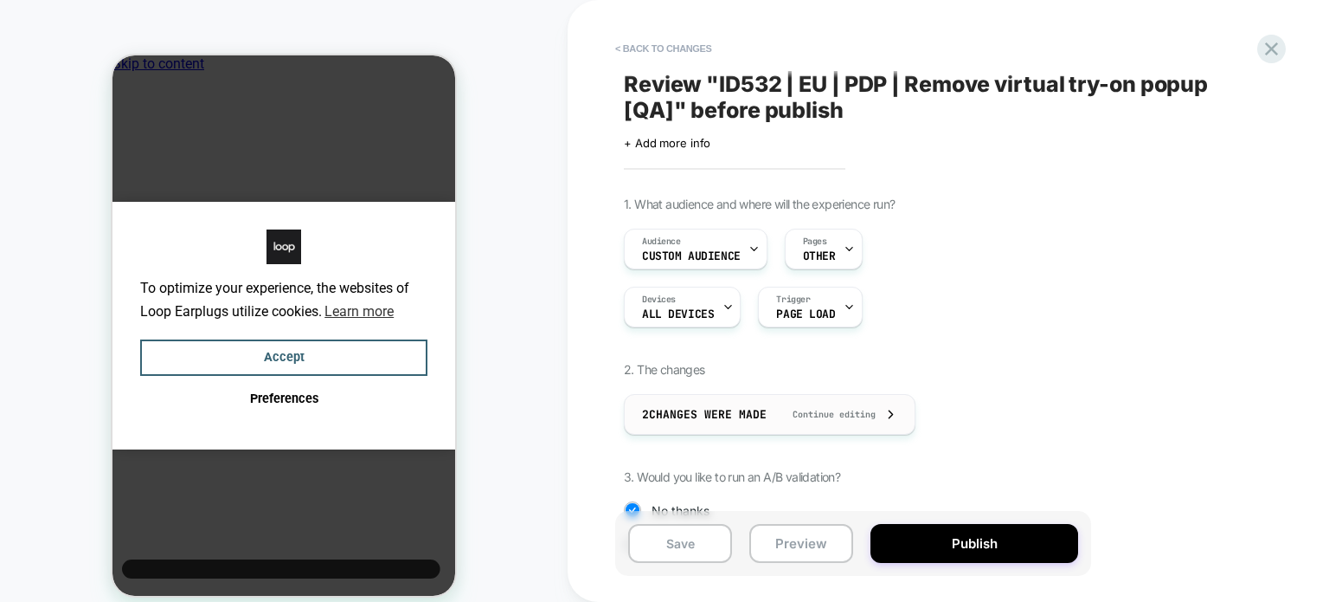
scroll to position [182, 0]
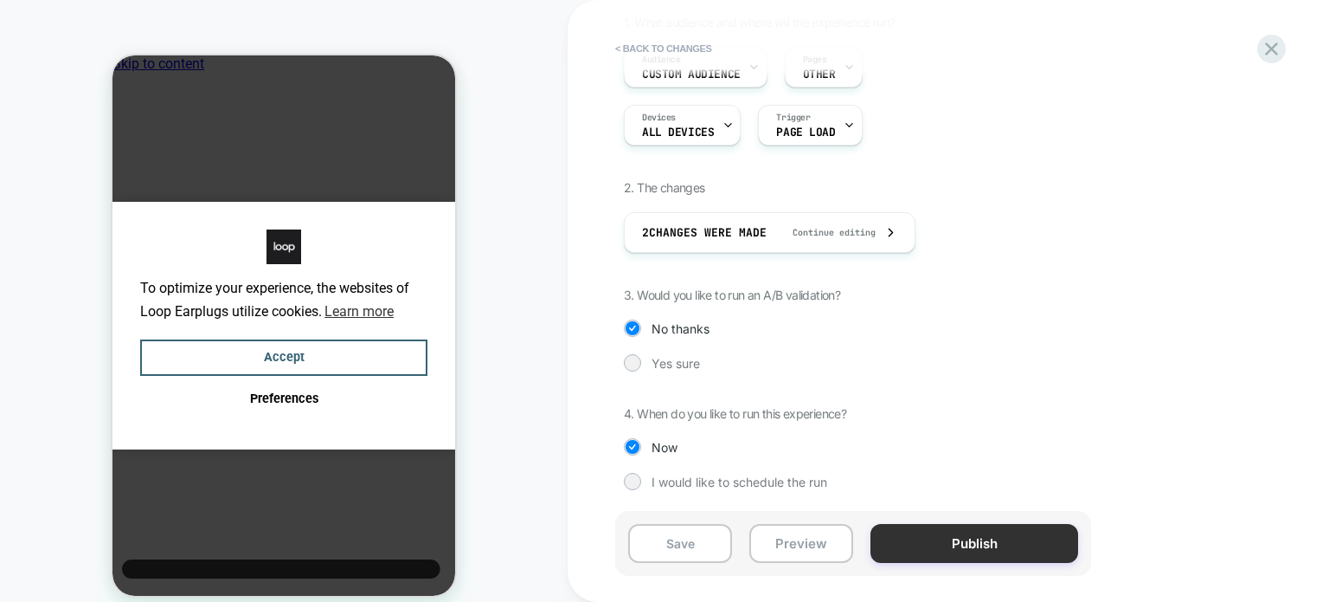
click at [946, 537] on button "Publish" at bounding box center [975, 543] width 208 height 39
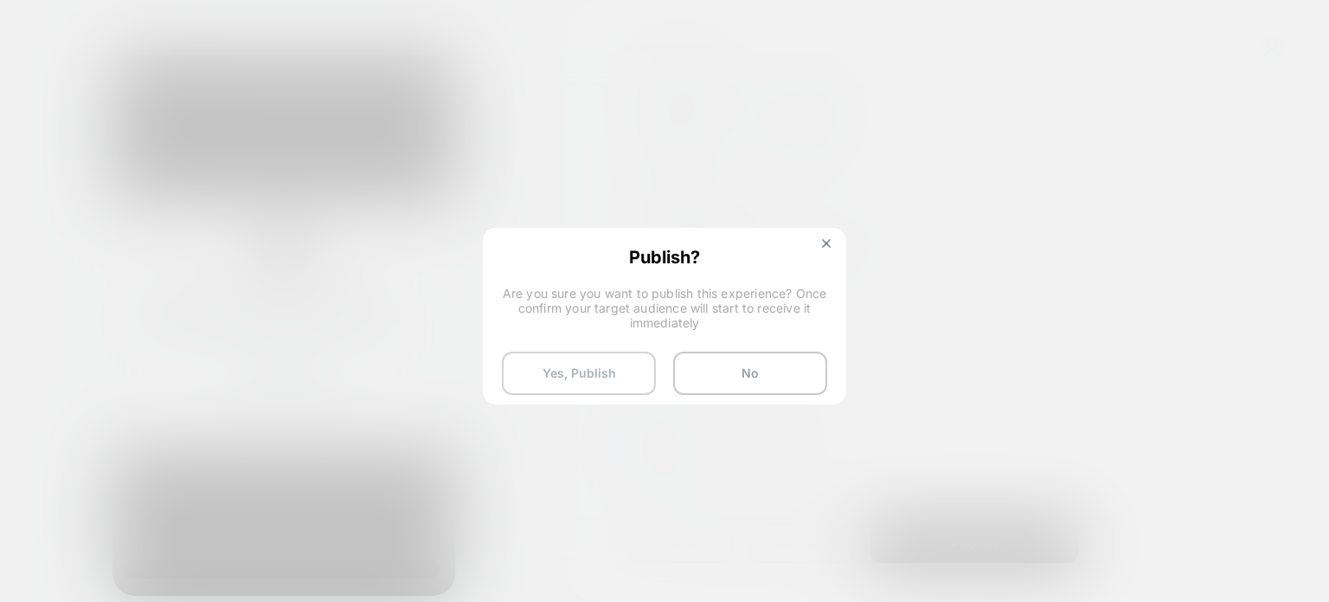
click at [573, 389] on button "Yes, Publish" at bounding box center [579, 372] width 154 height 43
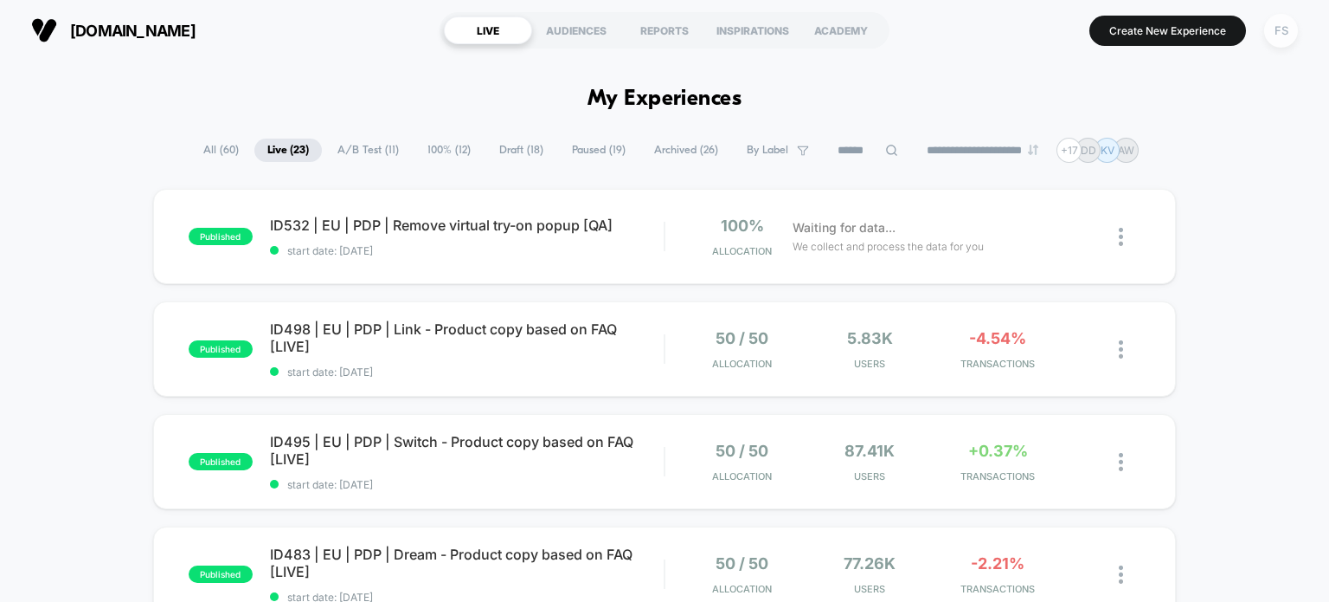
click at [1280, 27] on div "FS" at bounding box center [1282, 31] width 34 height 34
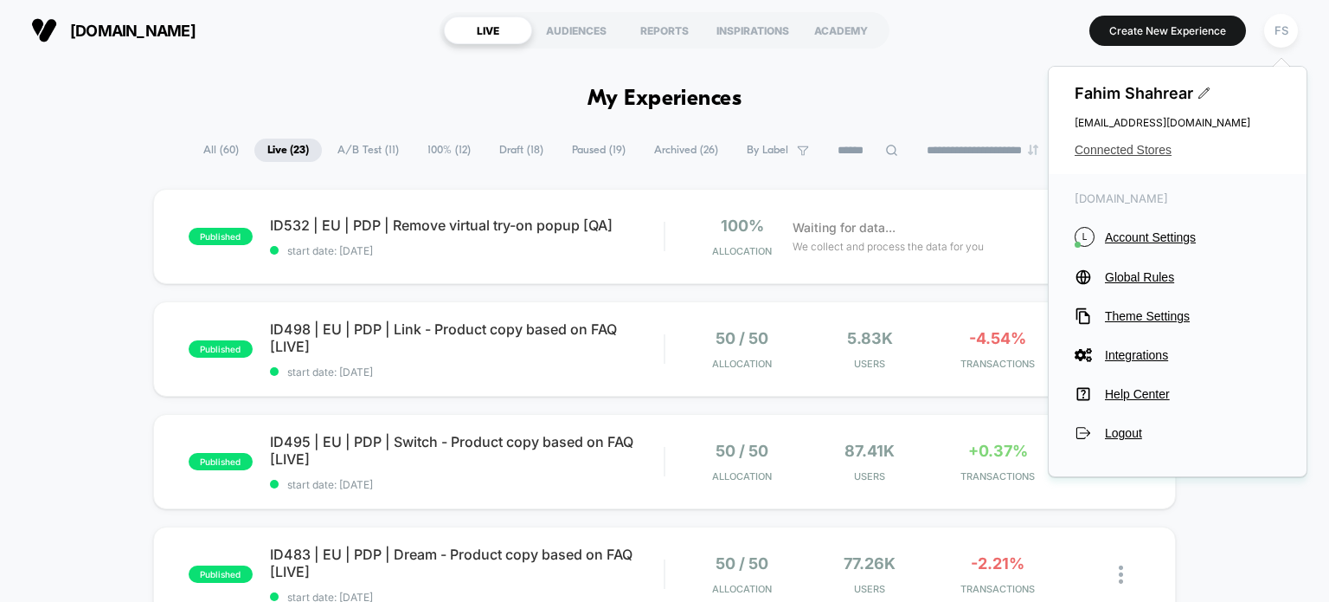
click at [1142, 154] on span "Connected Stores" at bounding box center [1178, 150] width 206 height 14
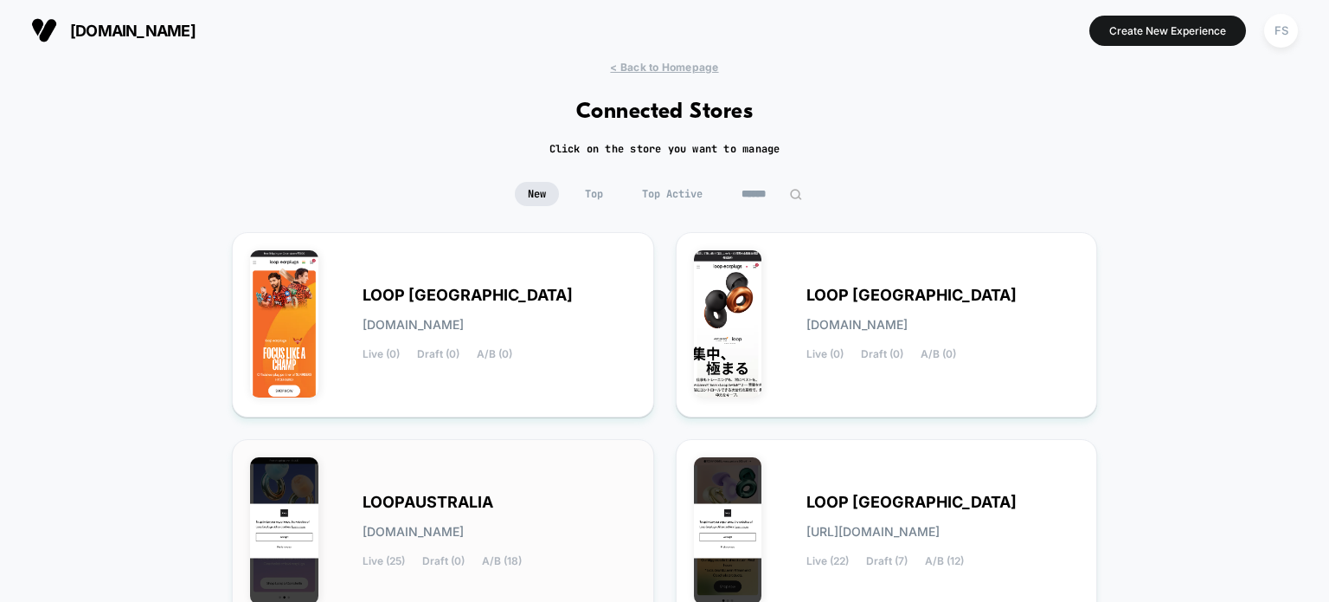
click at [522, 459] on div "LOOPAUSTRALIA [DOMAIN_NAME] Live (25) Draft (0) A/B (18)" at bounding box center [443, 531] width 386 height 149
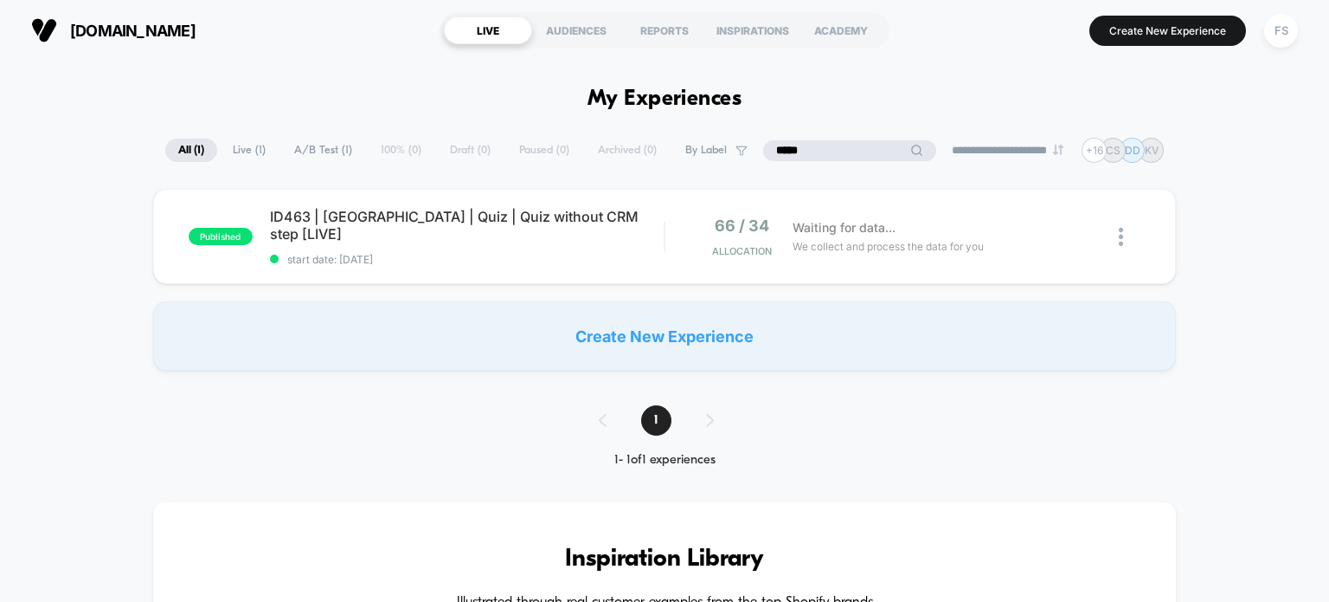
drag, startPoint x: 846, startPoint y: 153, endPoint x: 748, endPoint y: 151, distance: 98.7
click at [748, 151] on div "**********" at bounding box center [664, 150] width 999 height 25
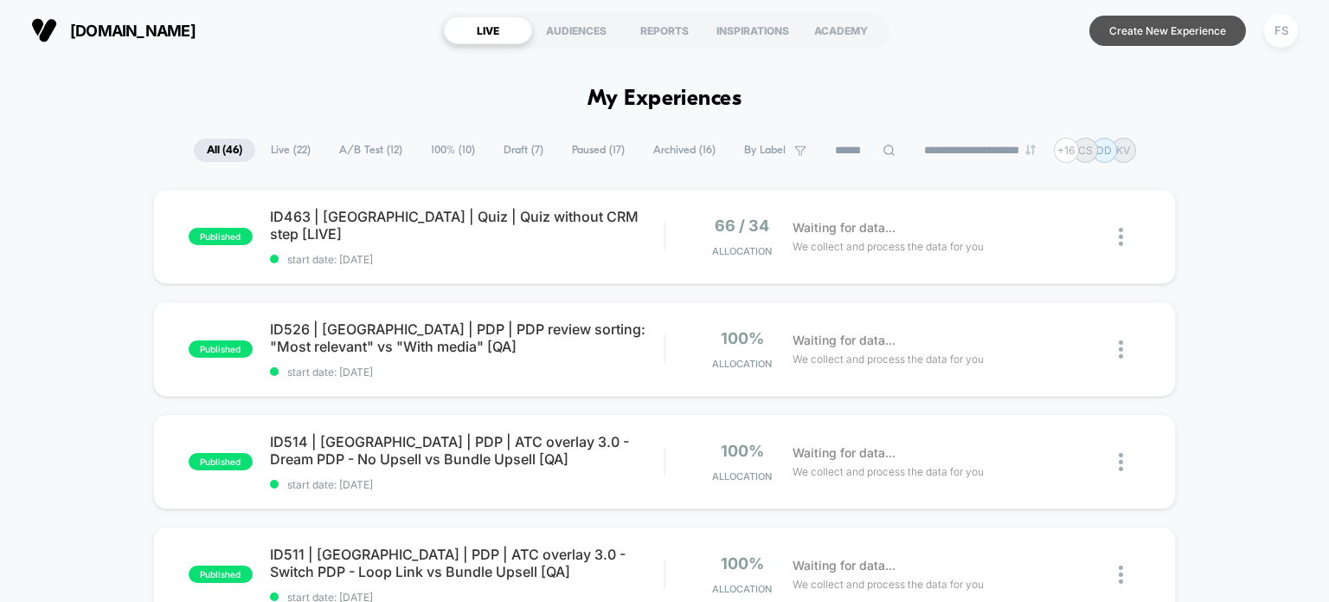
click at [1124, 30] on button "Create New Experience" at bounding box center [1168, 31] width 157 height 30
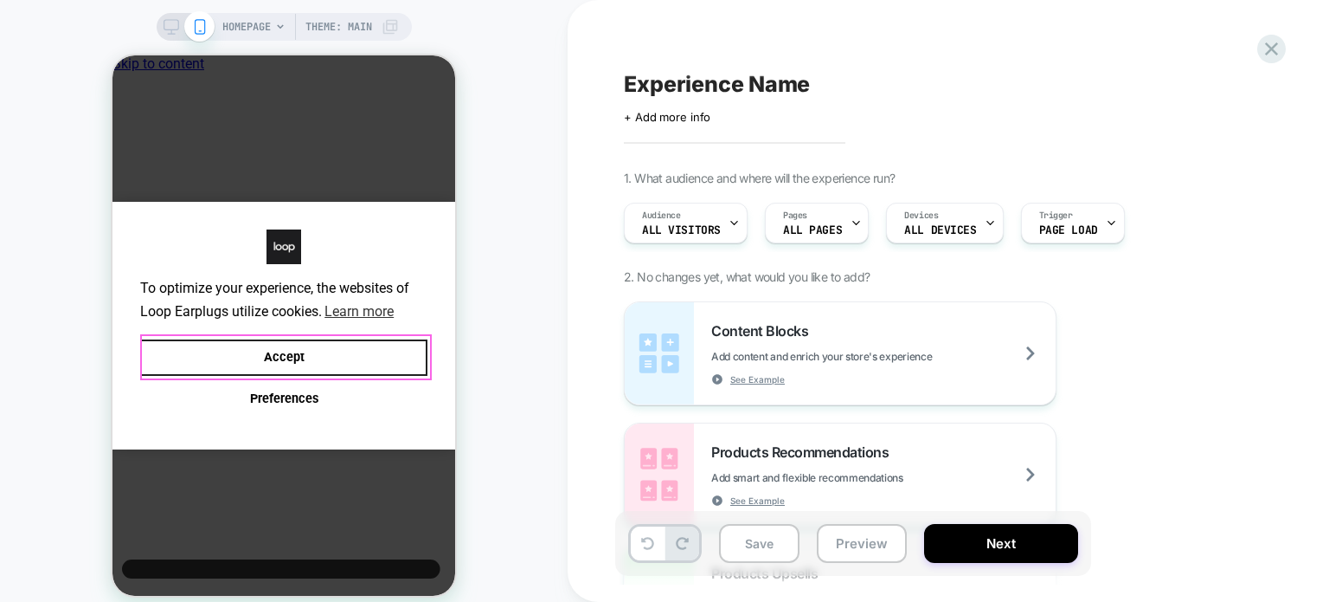
click at [369, 344] on button "Accept" at bounding box center [283, 357] width 287 height 37
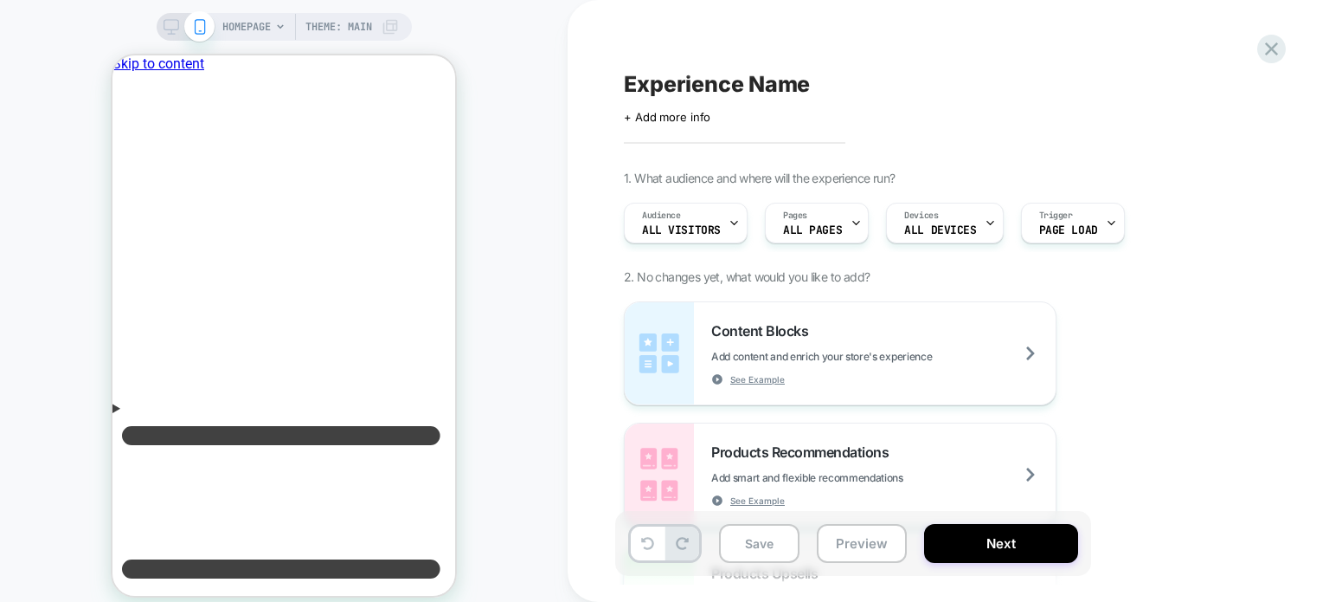
click at [703, 124] on div "Experience Name Click to edit experience details + Add more info 1. What audien…" at bounding box center [939, 300] width 649 height 567
click at [692, 118] on span "+ Add more info" at bounding box center [667, 117] width 87 height 14
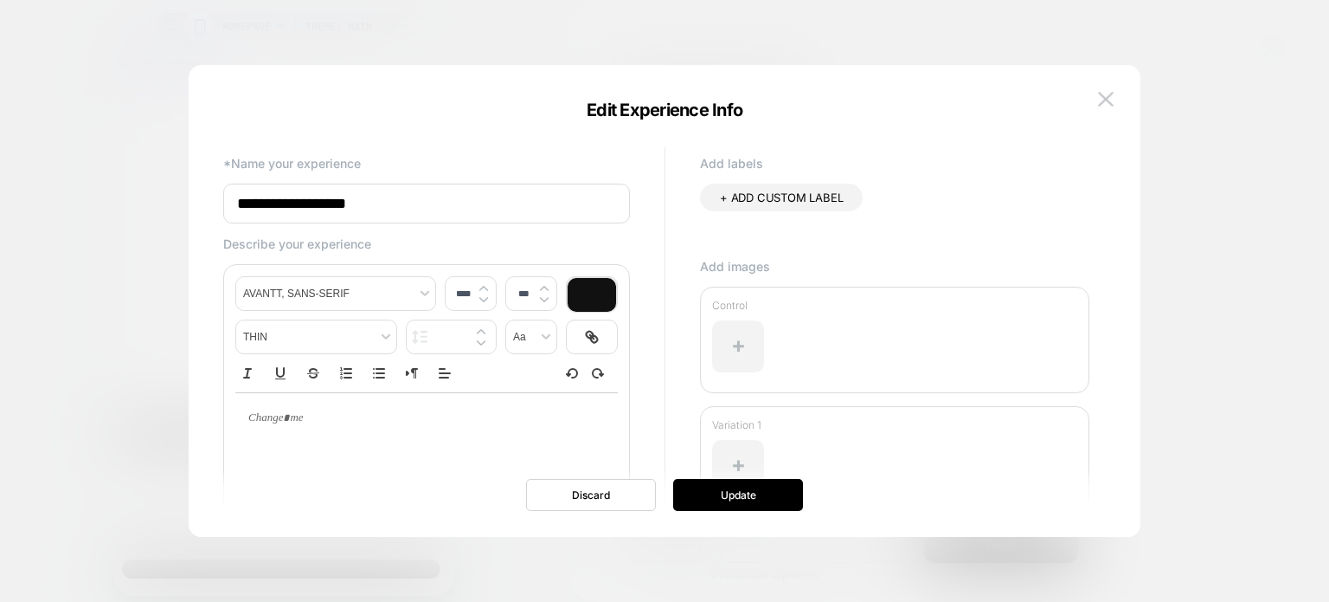
click at [489, 197] on input "**********" at bounding box center [426, 203] width 407 height 40
paste input "**********"
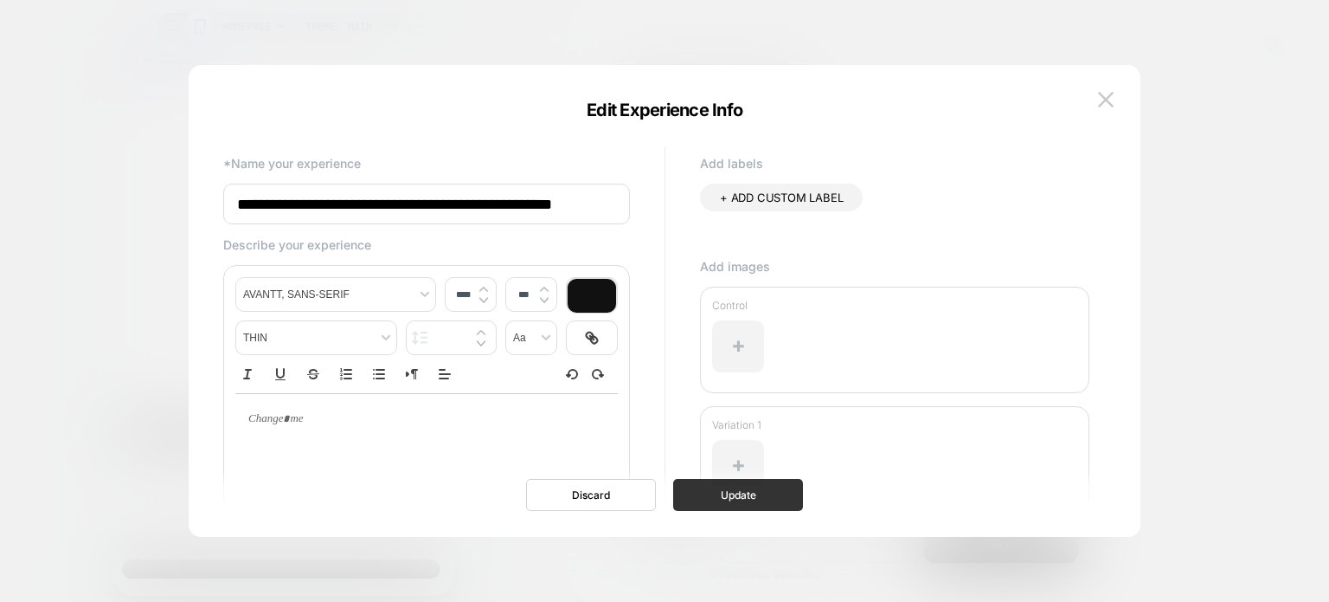
type input "**********"
click at [773, 501] on button "Update" at bounding box center [738, 495] width 130 height 32
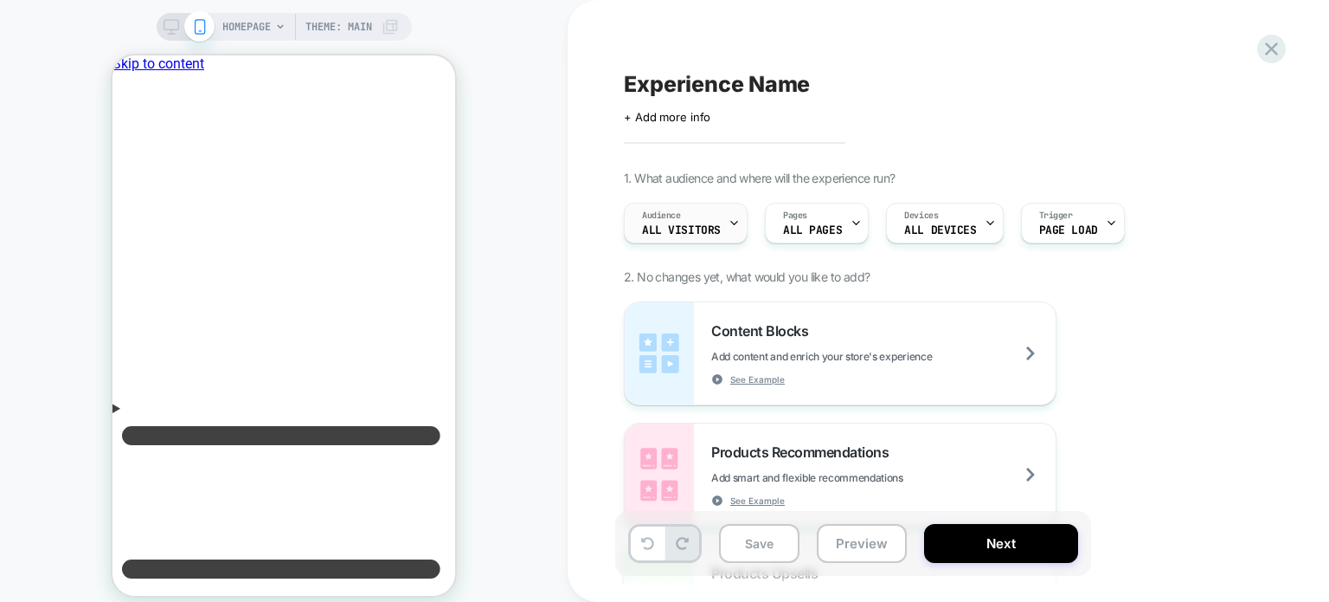
click at [717, 240] on div "Audience All Visitors" at bounding box center [681, 222] width 113 height 39
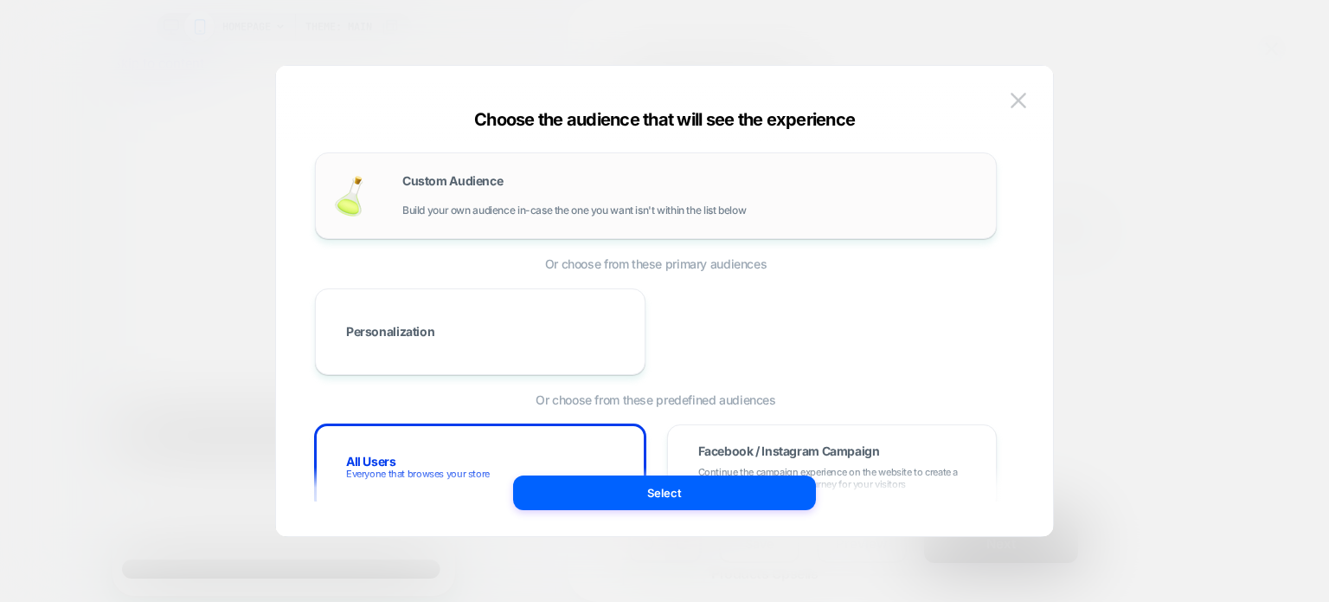
click at [508, 215] on span "Build your own audience in-case the one you want isn't within the list below" at bounding box center [574, 210] width 344 height 12
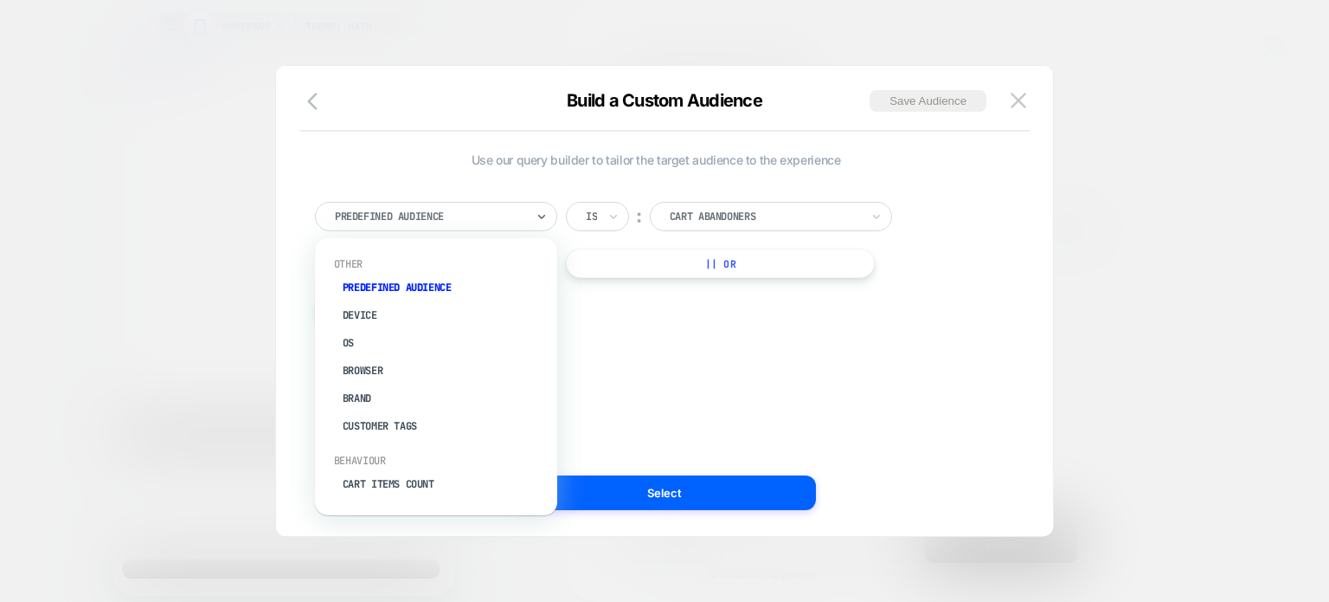
click at [481, 221] on div at bounding box center [430, 217] width 190 height 16
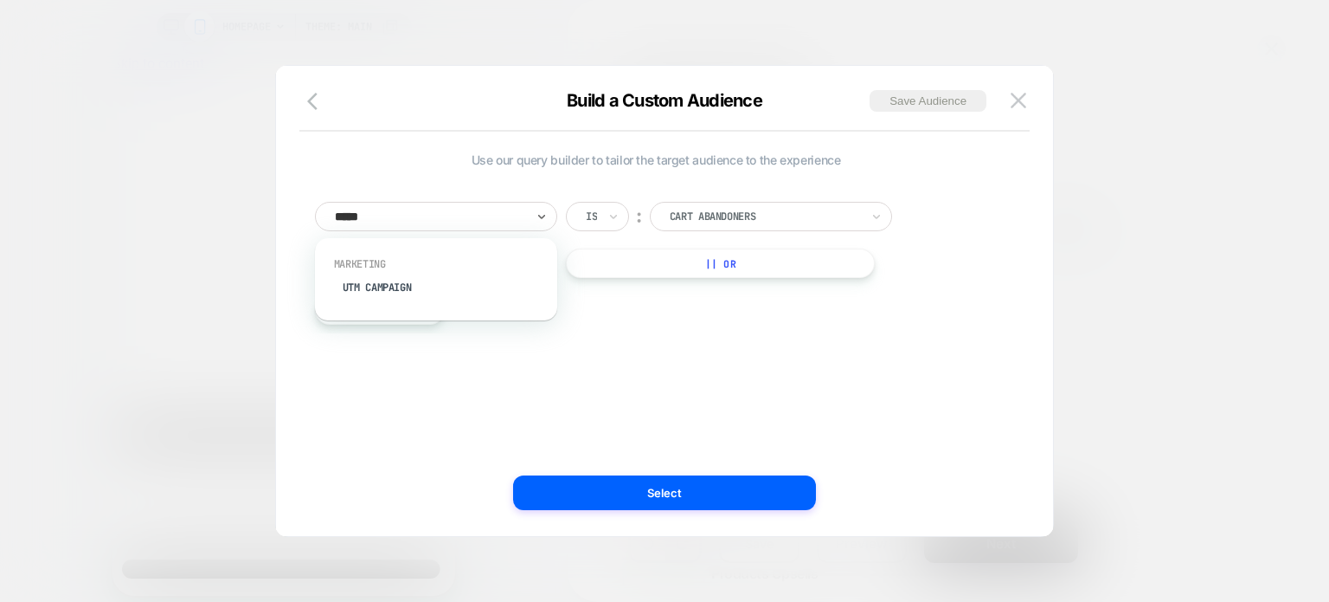
type input "******"
click at [416, 290] on div "UTM Campaign" at bounding box center [444, 288] width 225 height 28
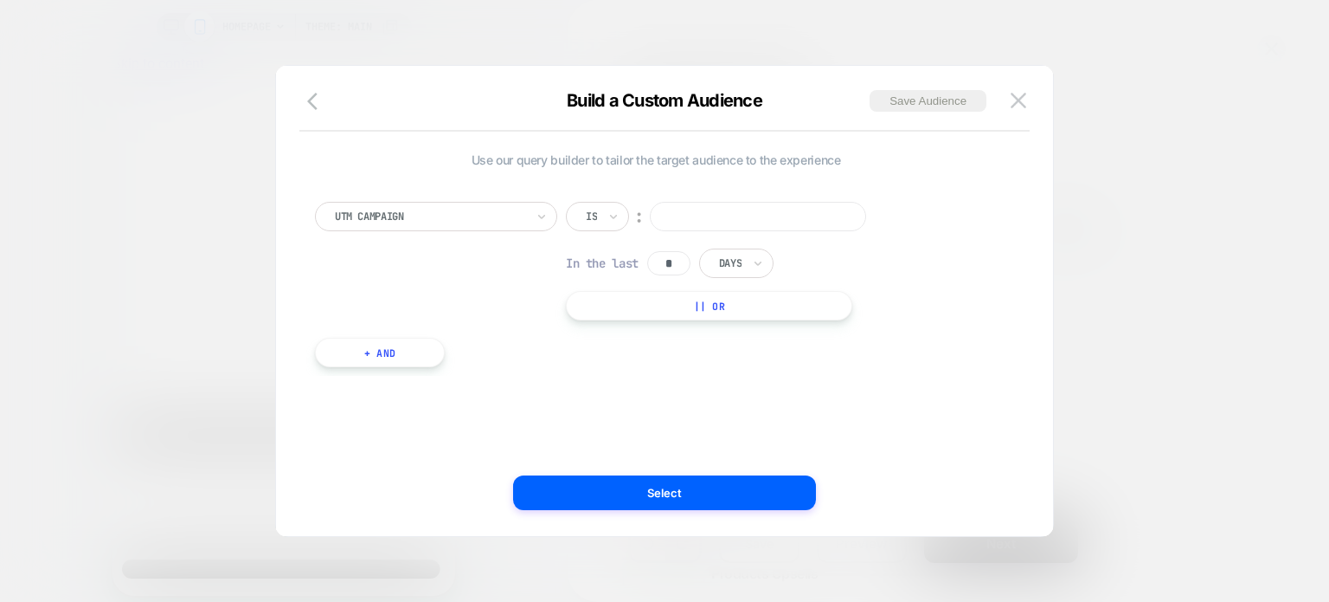
click at [692, 217] on input at bounding box center [758, 216] width 216 height 29
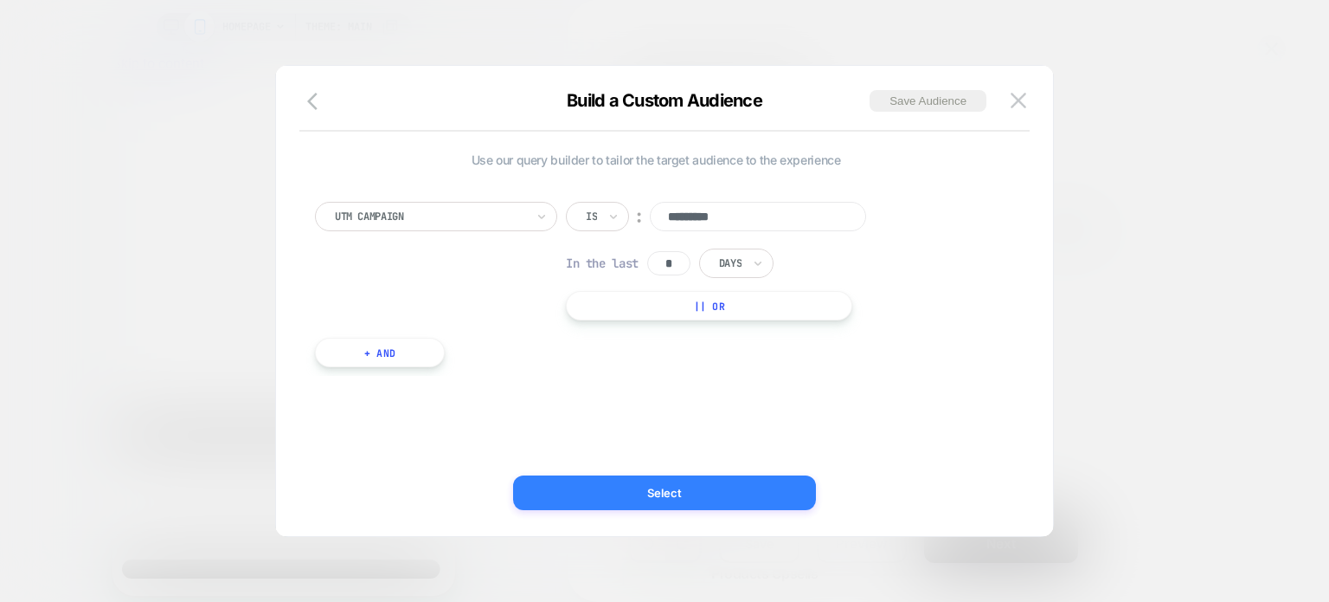
type input "*********"
click at [683, 487] on button "Select" at bounding box center [664, 492] width 303 height 35
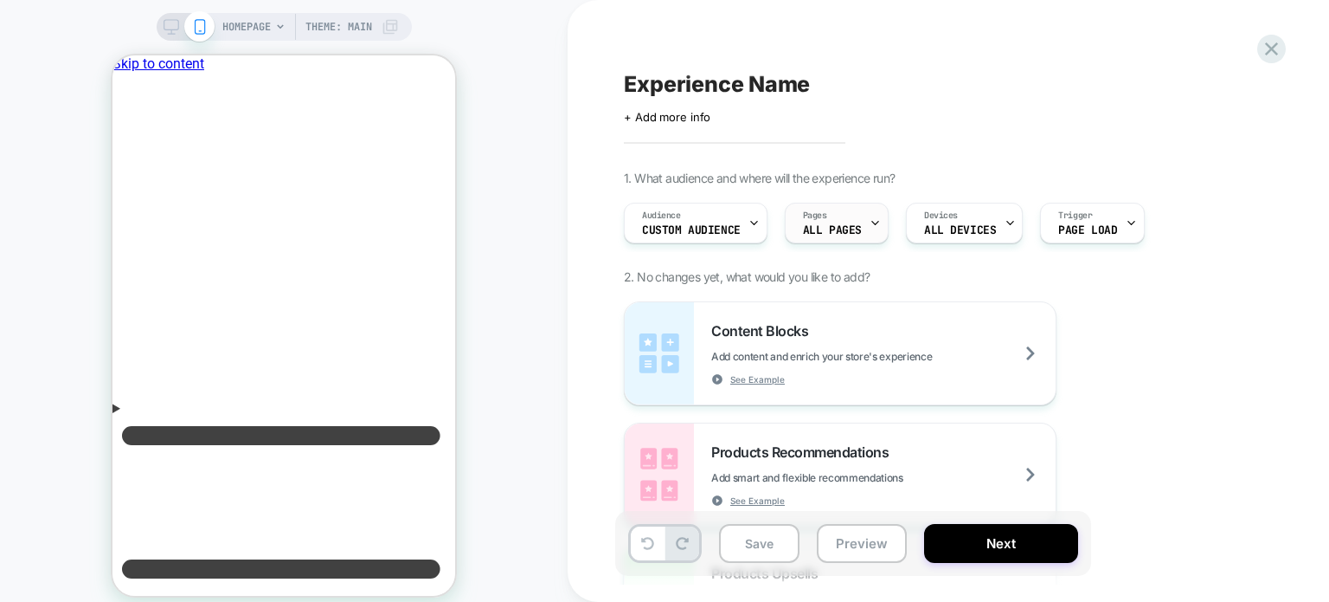
click at [821, 222] on div "Pages ALL PAGES" at bounding box center [832, 222] width 93 height 39
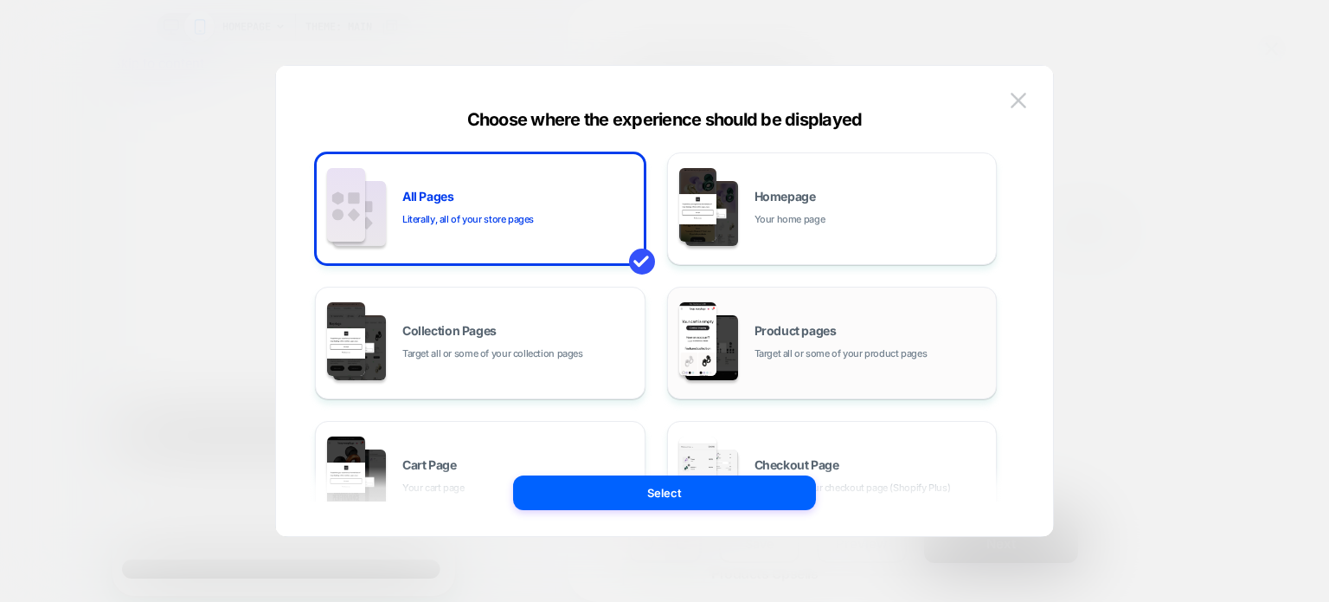
click at [811, 311] on div "Product pages Target all or some of your product pages" at bounding box center [833, 342] width 312 height 95
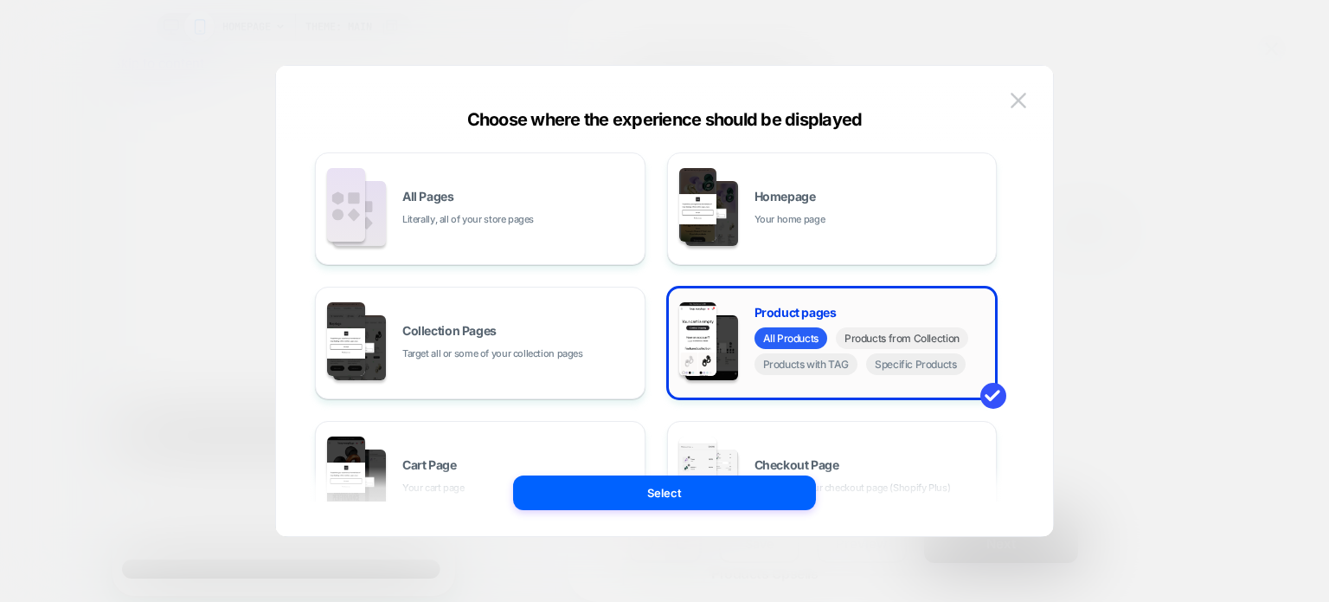
click at [904, 342] on span "Products from Collection" at bounding box center [902, 338] width 132 height 22
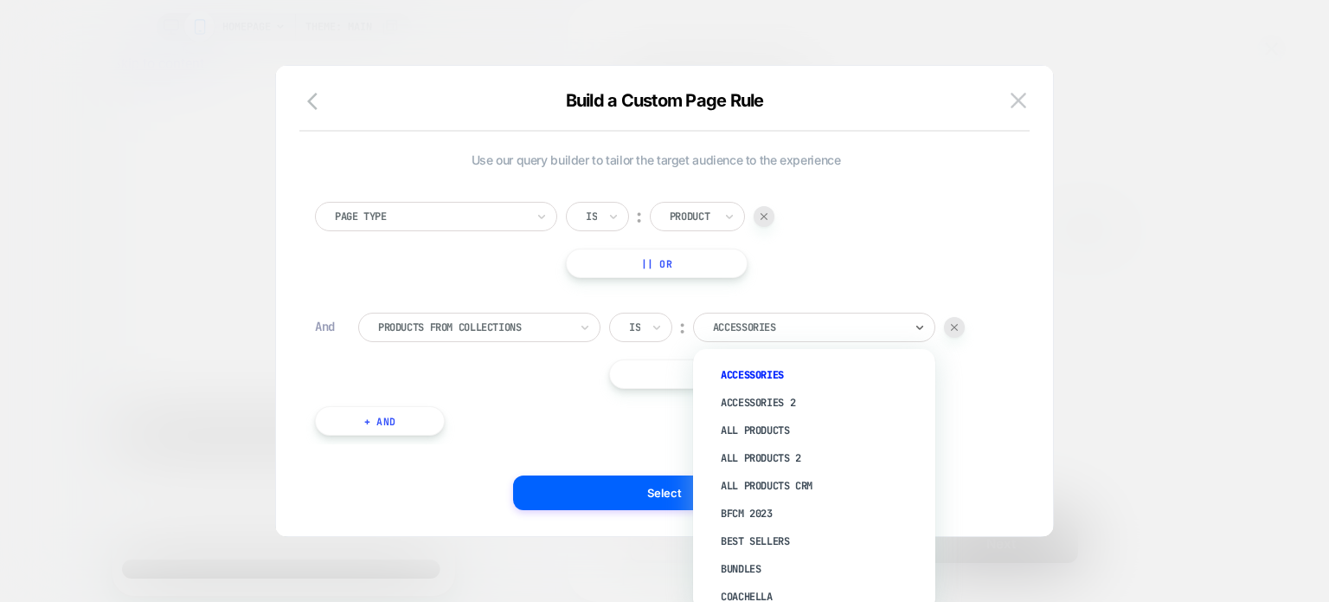
click at [723, 324] on div at bounding box center [808, 327] width 190 height 16
click at [760, 515] on div "Earplugs" at bounding box center [823, 511] width 225 height 28
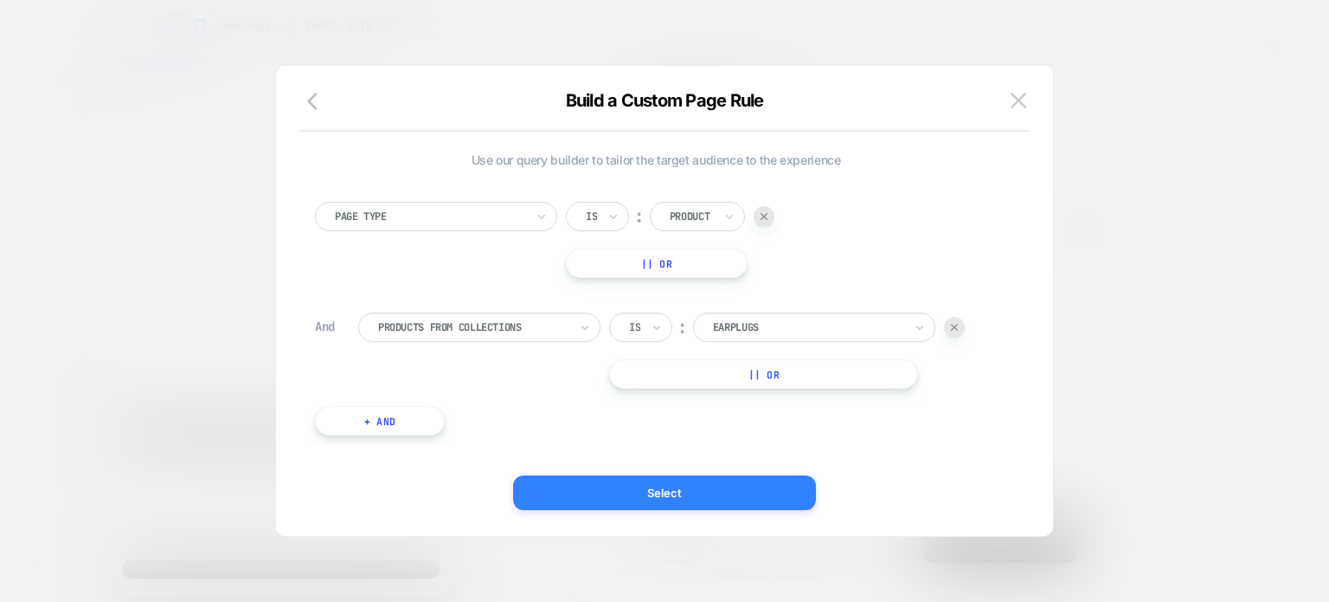
click at [651, 499] on button "Select" at bounding box center [664, 492] width 303 height 35
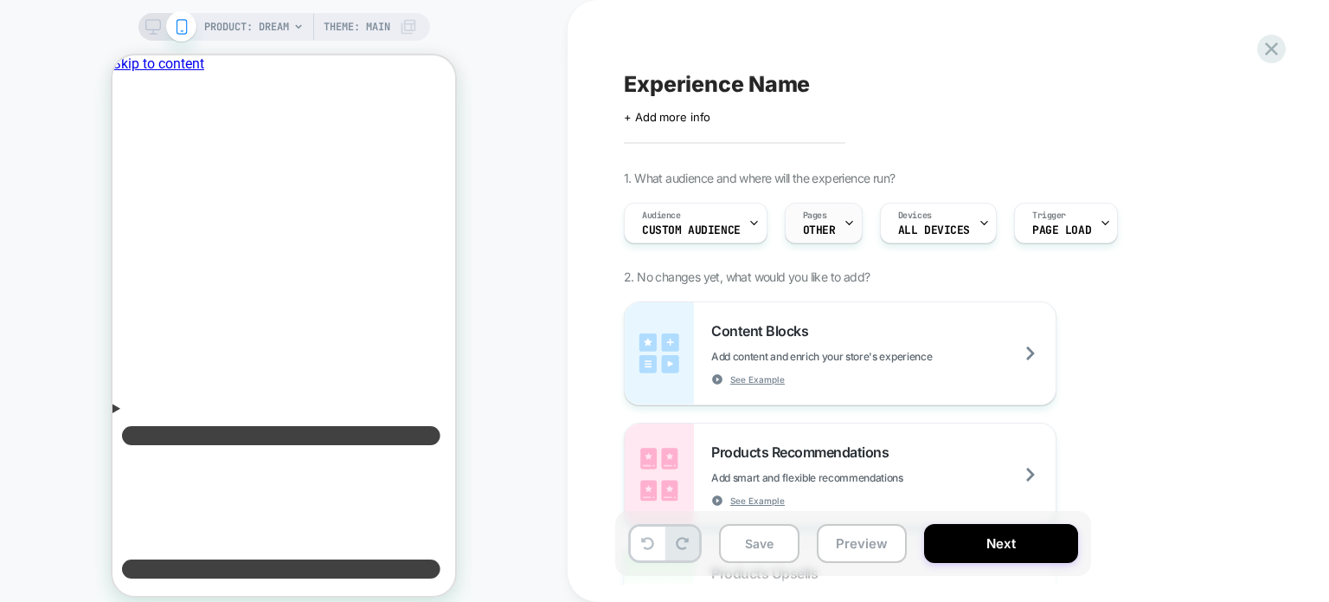
click at [849, 236] on div at bounding box center [849, 222] width 11 height 39
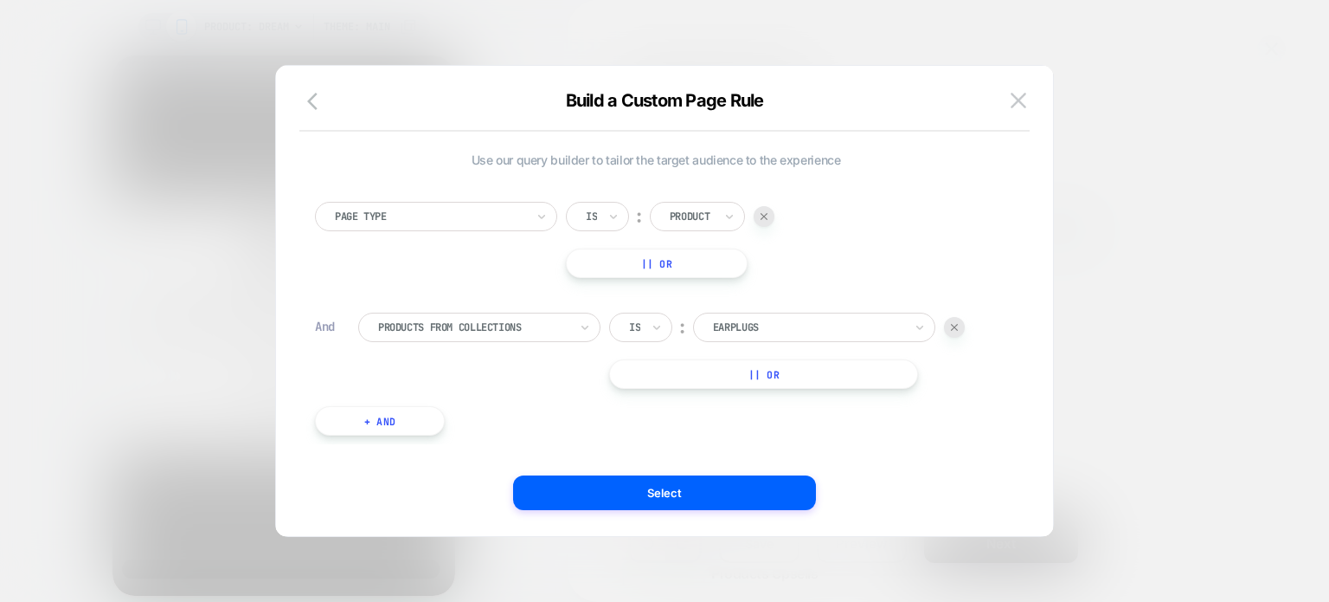
scroll to position [0, 0]
click at [1030, 88] on button at bounding box center [1019, 100] width 26 height 26
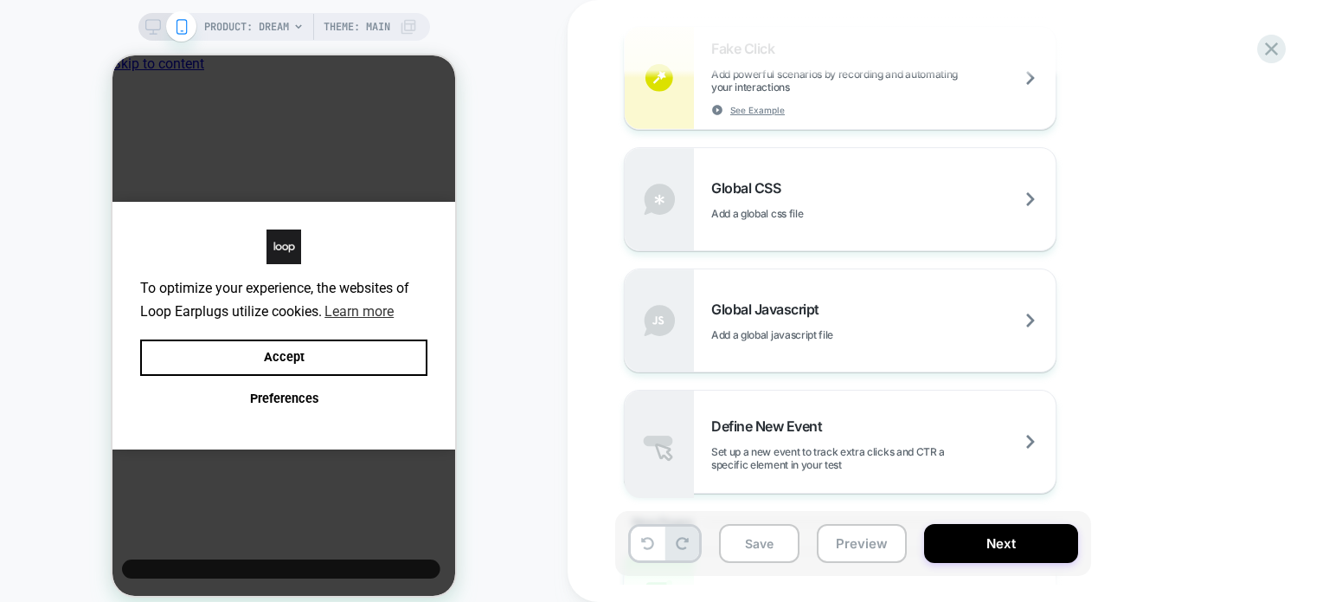
scroll to position [1163, 0]
click at [852, 288] on div "Global Javascript Add a global javascript file" at bounding box center [840, 320] width 431 height 102
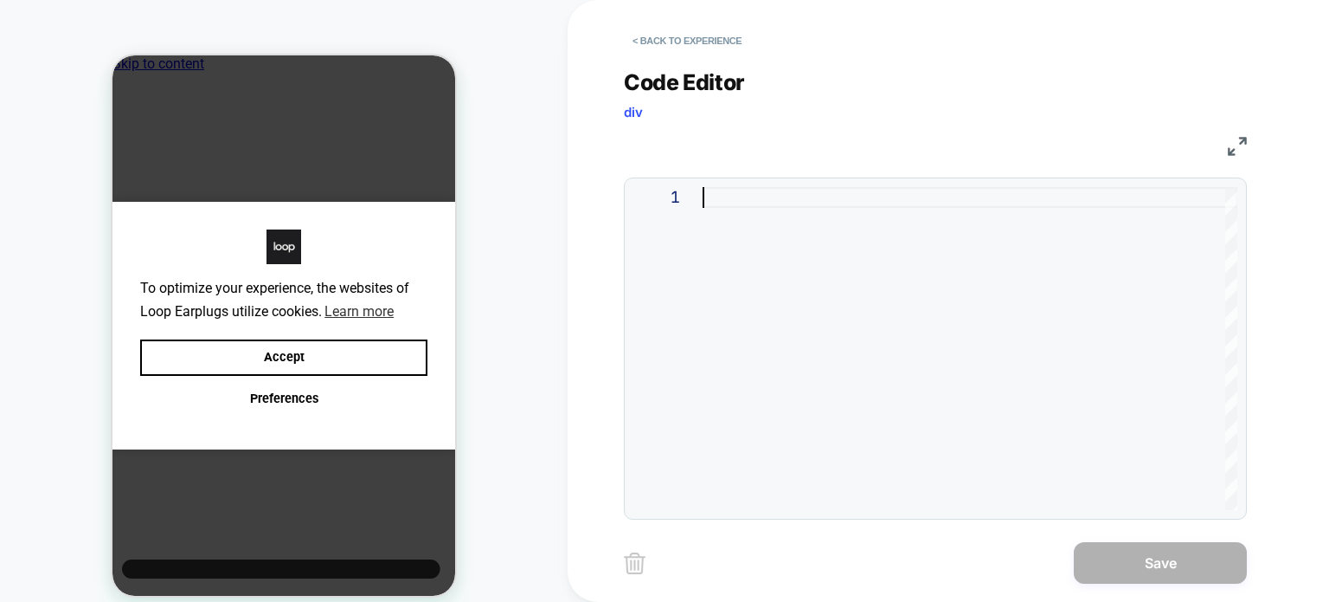
click at [852, 288] on div at bounding box center [970, 348] width 535 height 323
type textarea "*****"
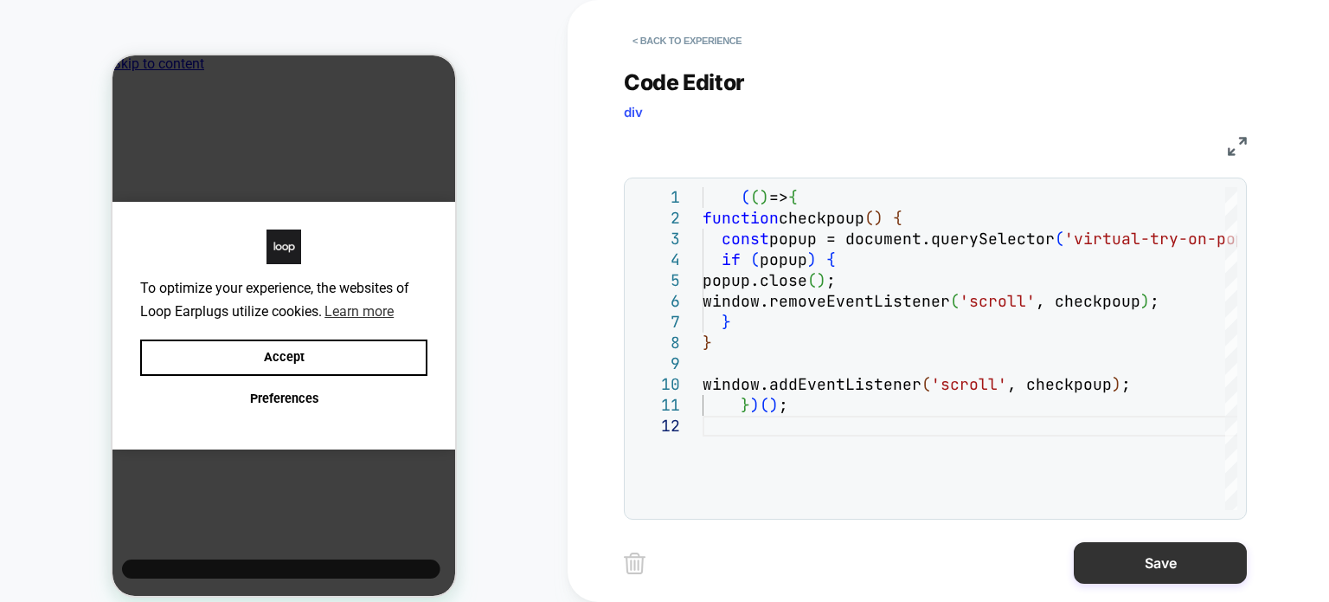
click at [1091, 557] on button "Save" at bounding box center [1160, 563] width 173 height 42
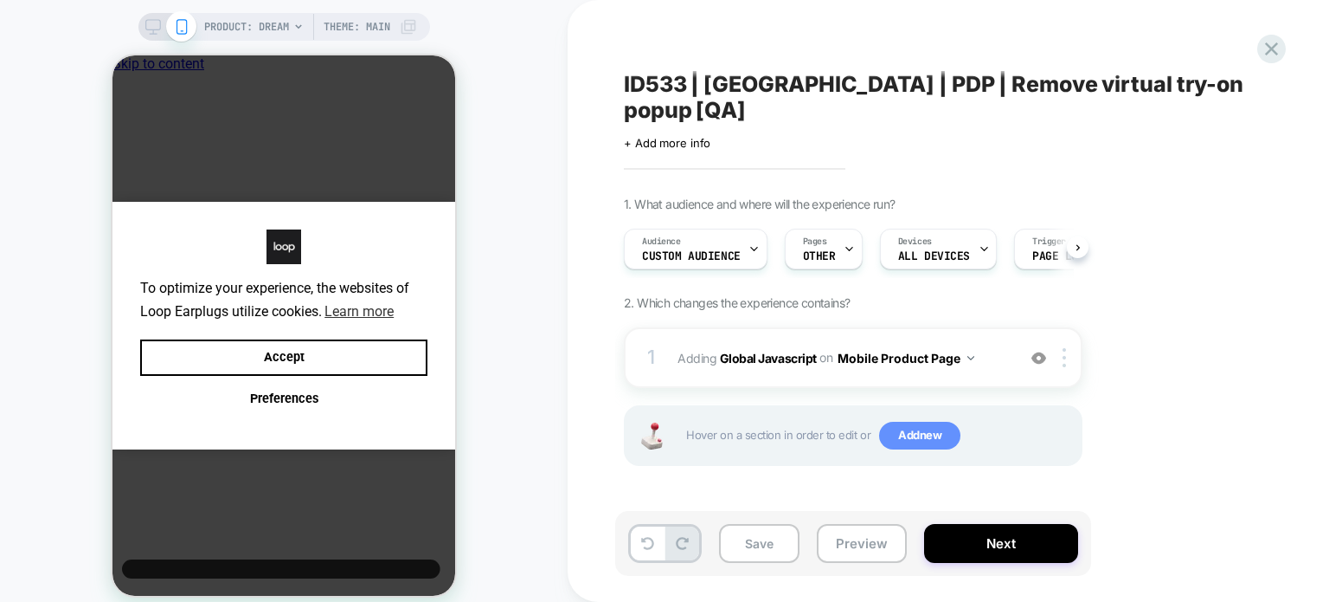
scroll to position [0, 0]
click at [942, 422] on span "Add new" at bounding box center [919, 436] width 81 height 28
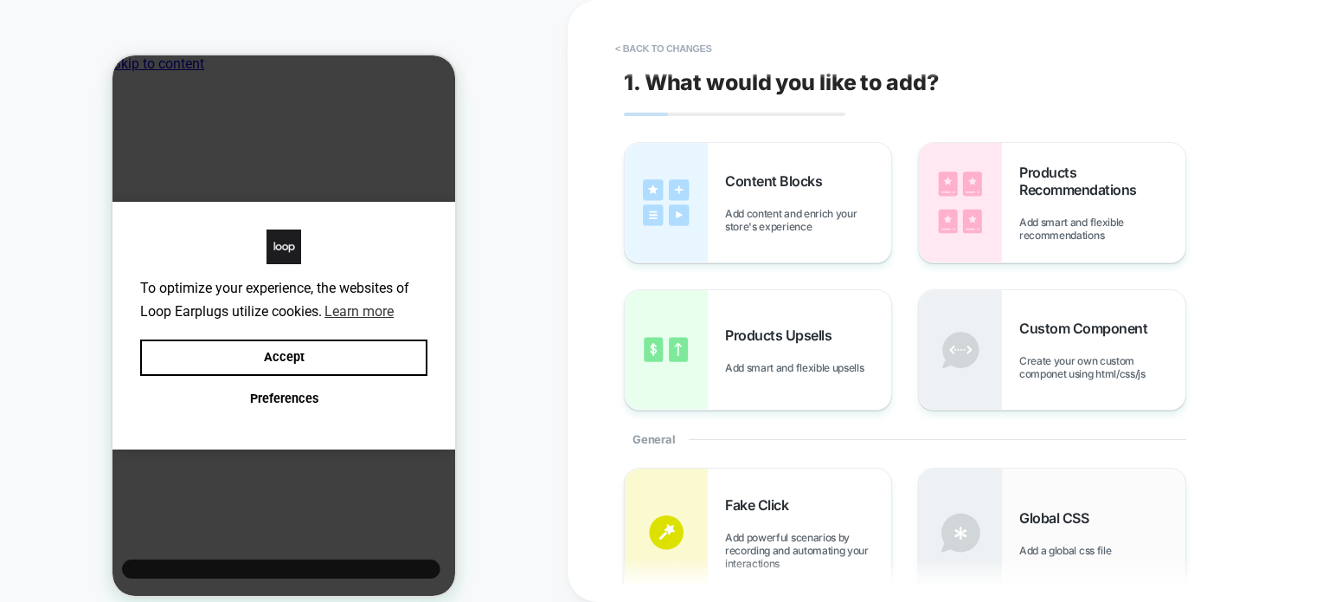
click at [1037, 508] on div "Global CSS Add a global css file" at bounding box center [1052, 532] width 267 height 128
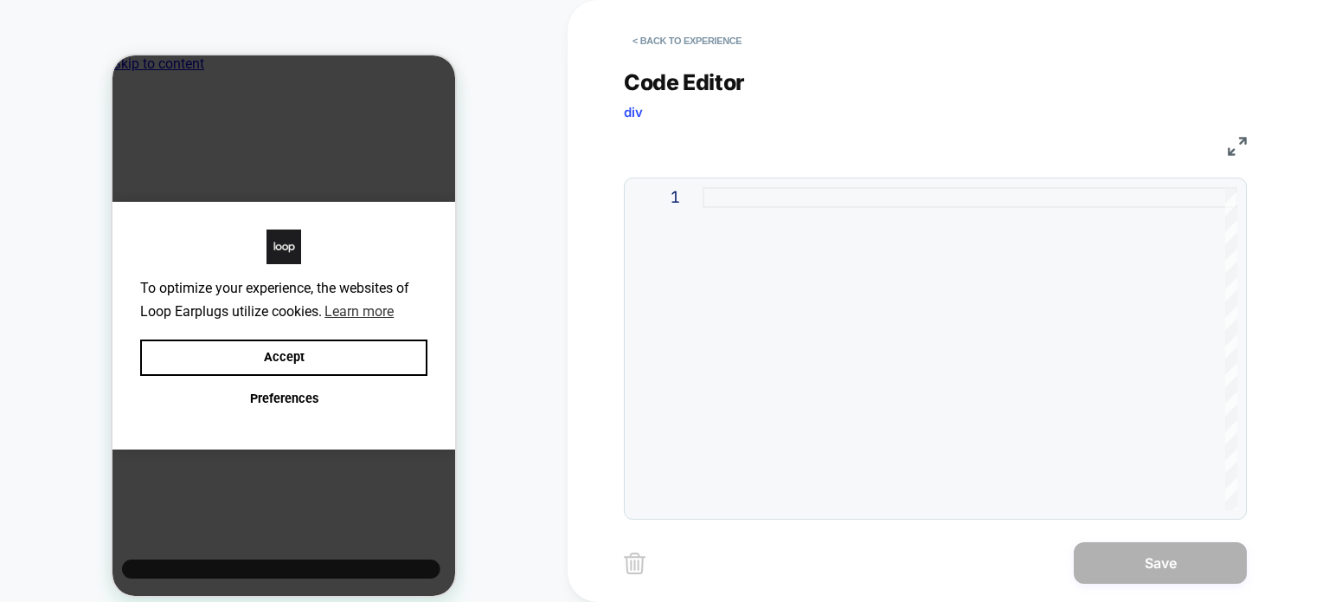
click at [910, 334] on div at bounding box center [970, 348] width 535 height 323
type textarea "**********"
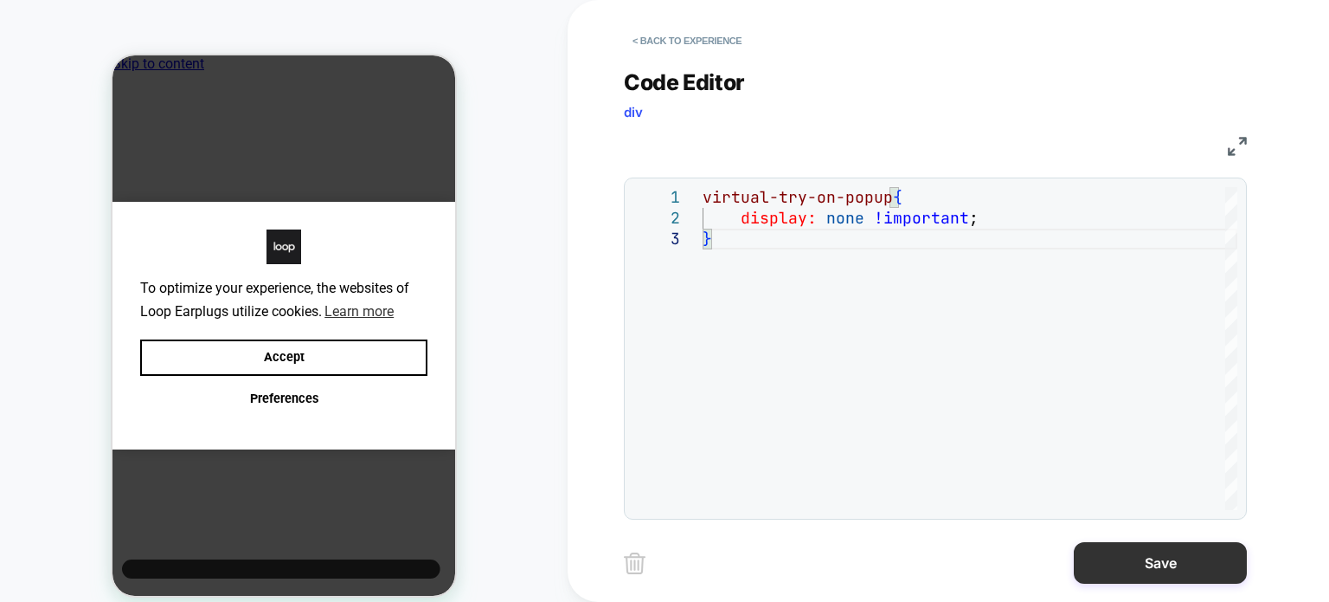
click at [1081, 572] on button "Save" at bounding box center [1160, 563] width 173 height 42
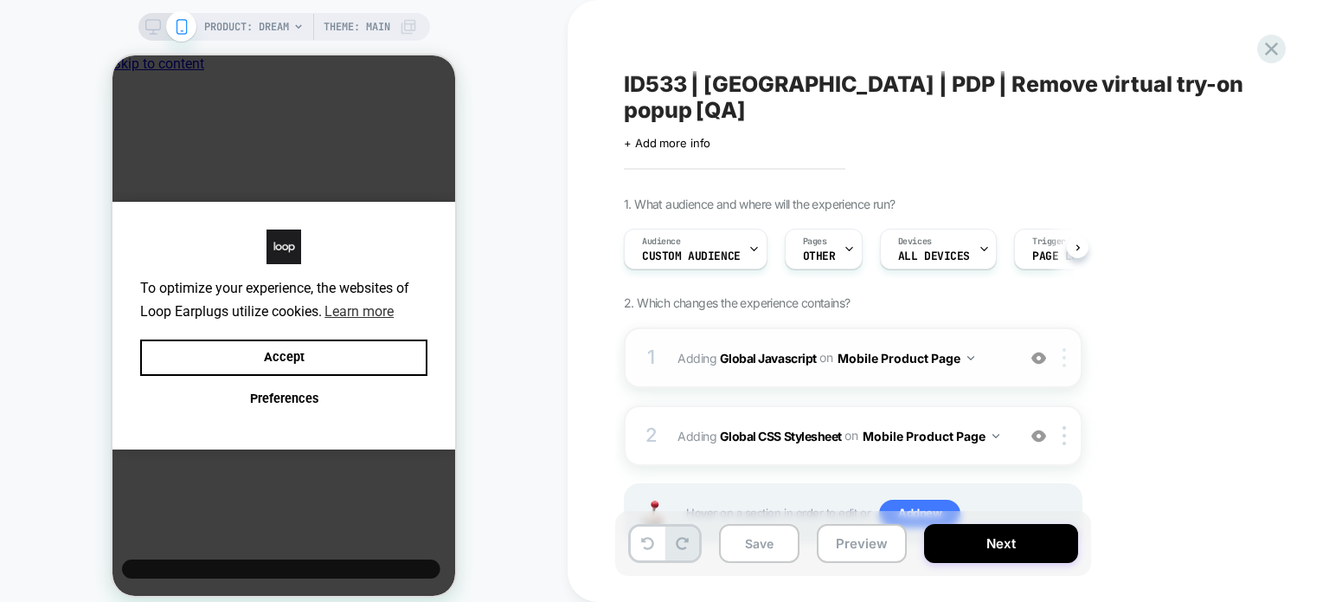
click at [1061, 348] on div at bounding box center [1067, 357] width 29 height 19
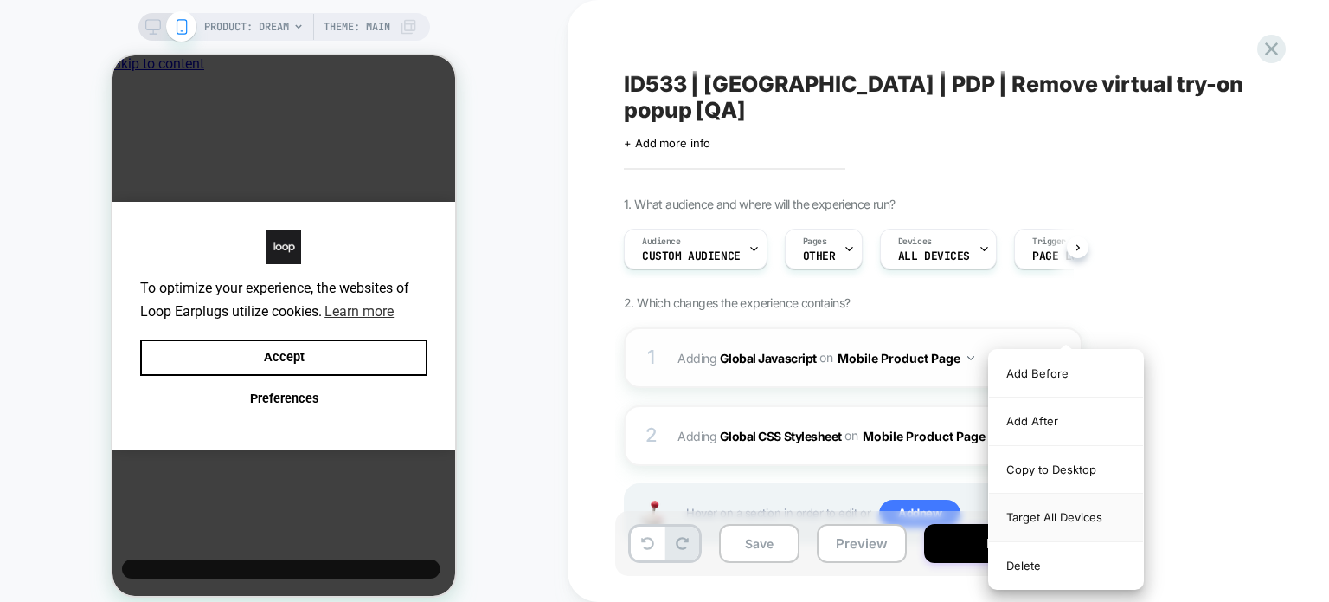
click at [1033, 512] on div "Target All Devices" at bounding box center [1066, 517] width 154 height 48
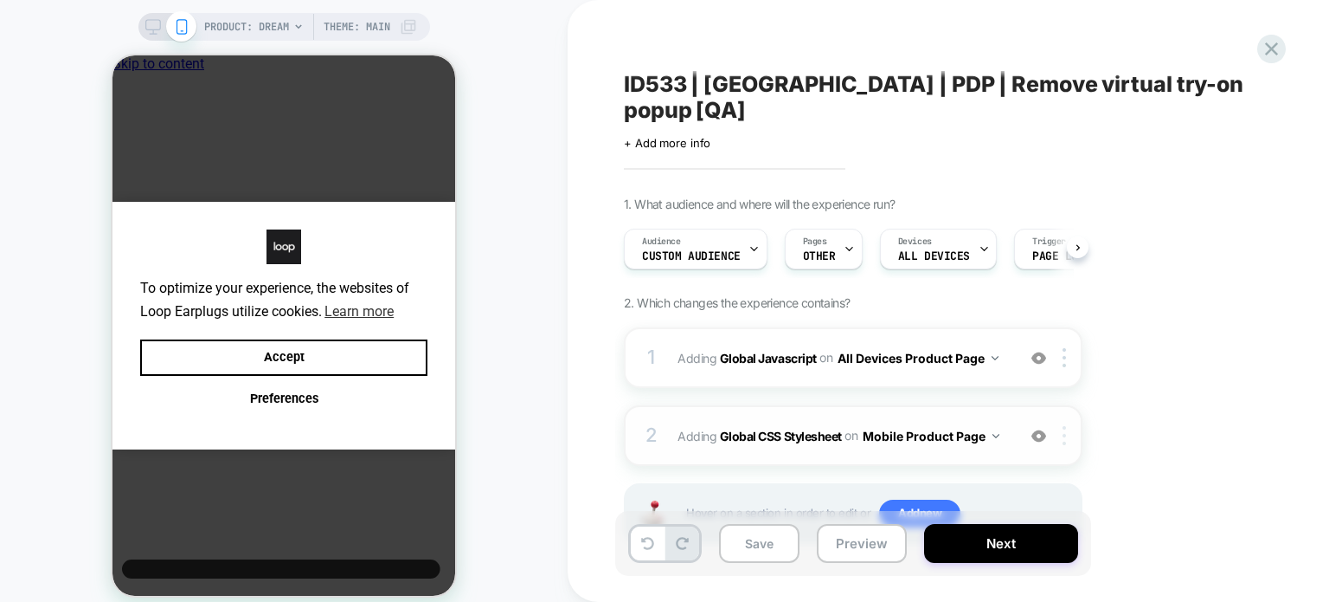
click at [1063, 426] on img at bounding box center [1064, 435] width 3 height 19
click at [1066, 426] on img at bounding box center [1064, 435] width 3 height 19
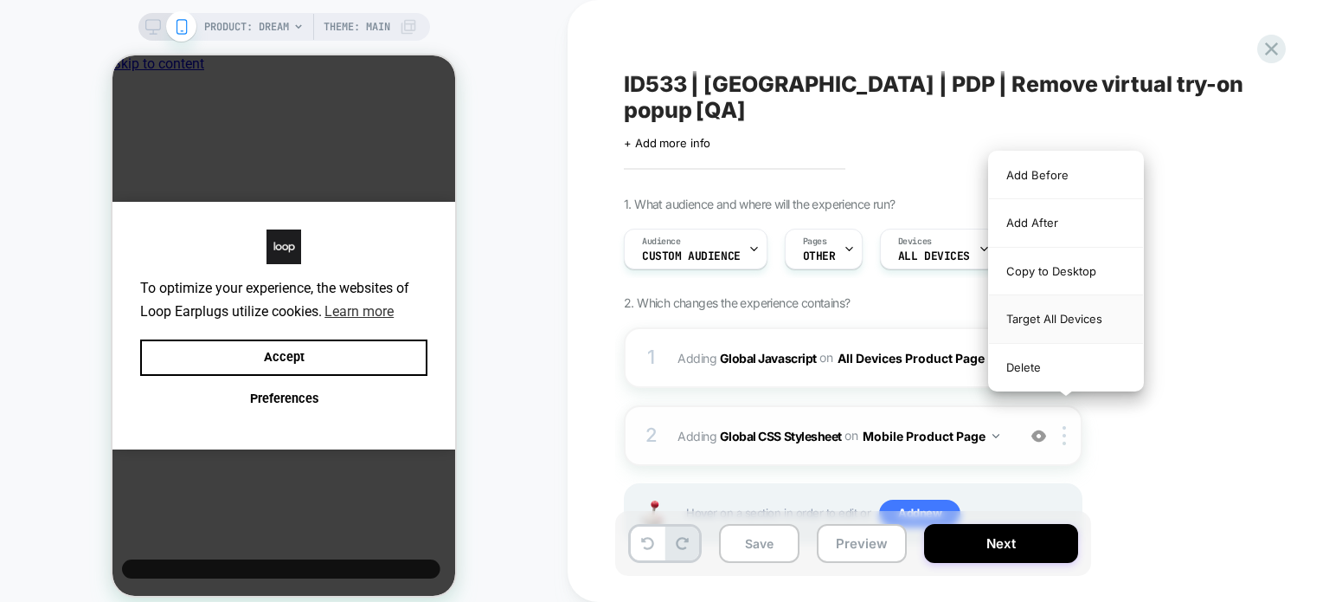
click at [1076, 324] on div "Target All Devices" at bounding box center [1066, 319] width 154 height 48
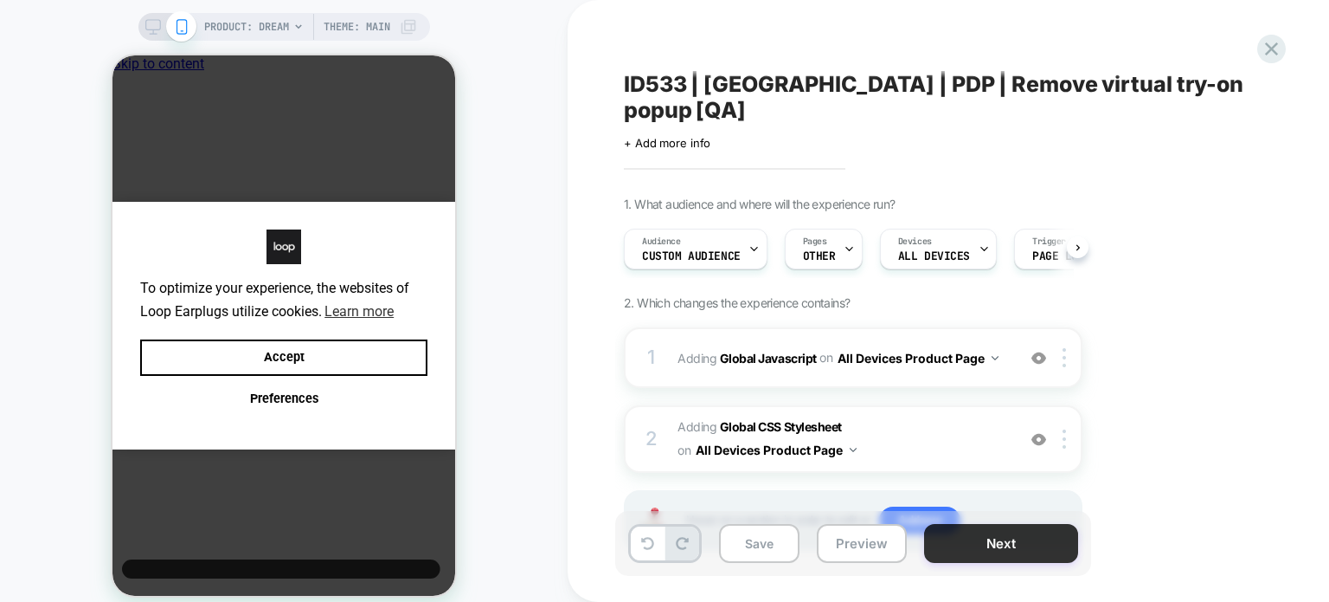
click at [962, 537] on button "Next" at bounding box center [1001, 543] width 154 height 39
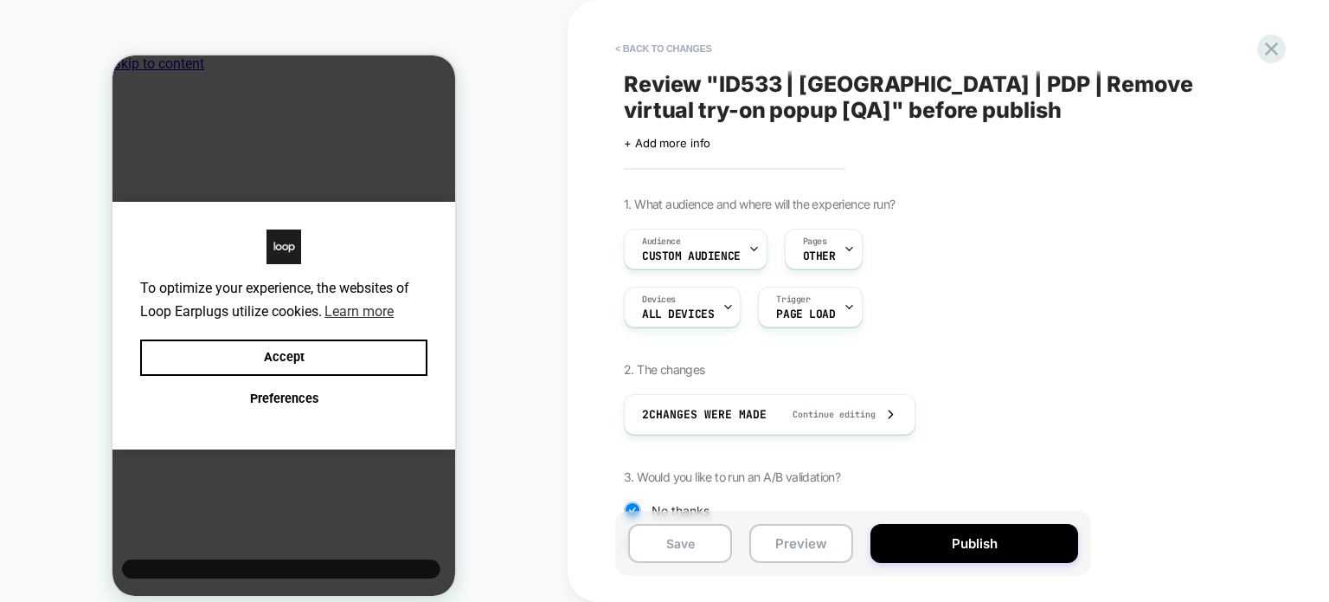
scroll to position [182, 0]
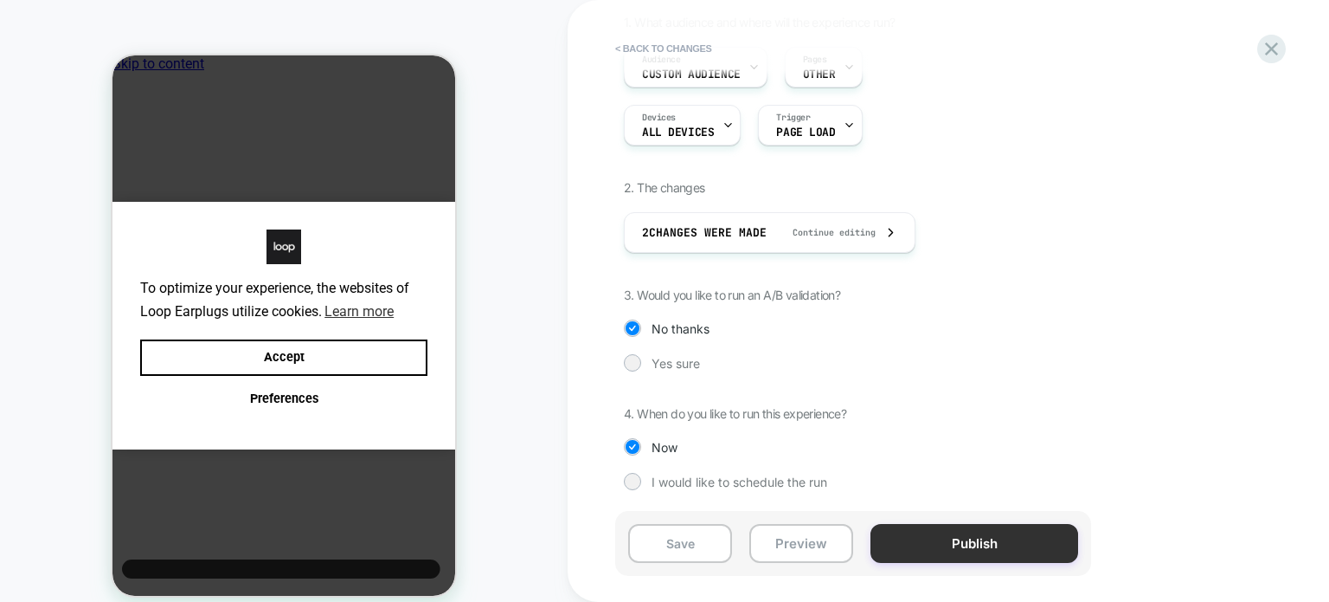
click at [956, 538] on button "Publish" at bounding box center [975, 543] width 208 height 39
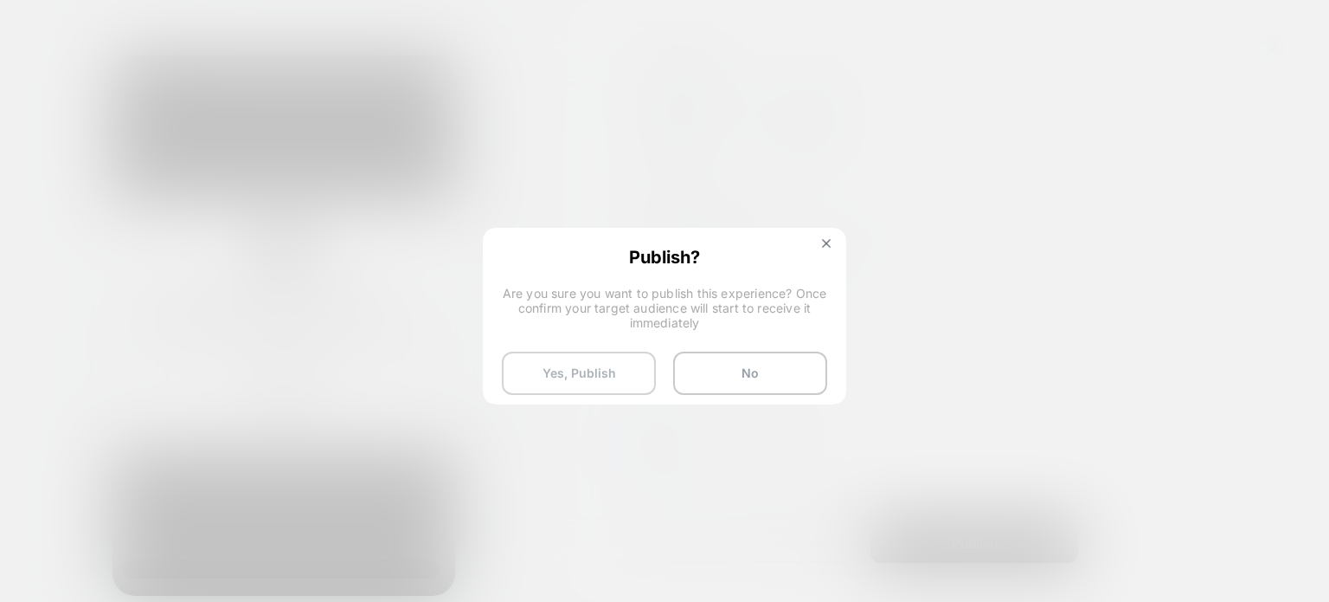
click at [575, 364] on button "Yes, Publish" at bounding box center [579, 372] width 154 height 43
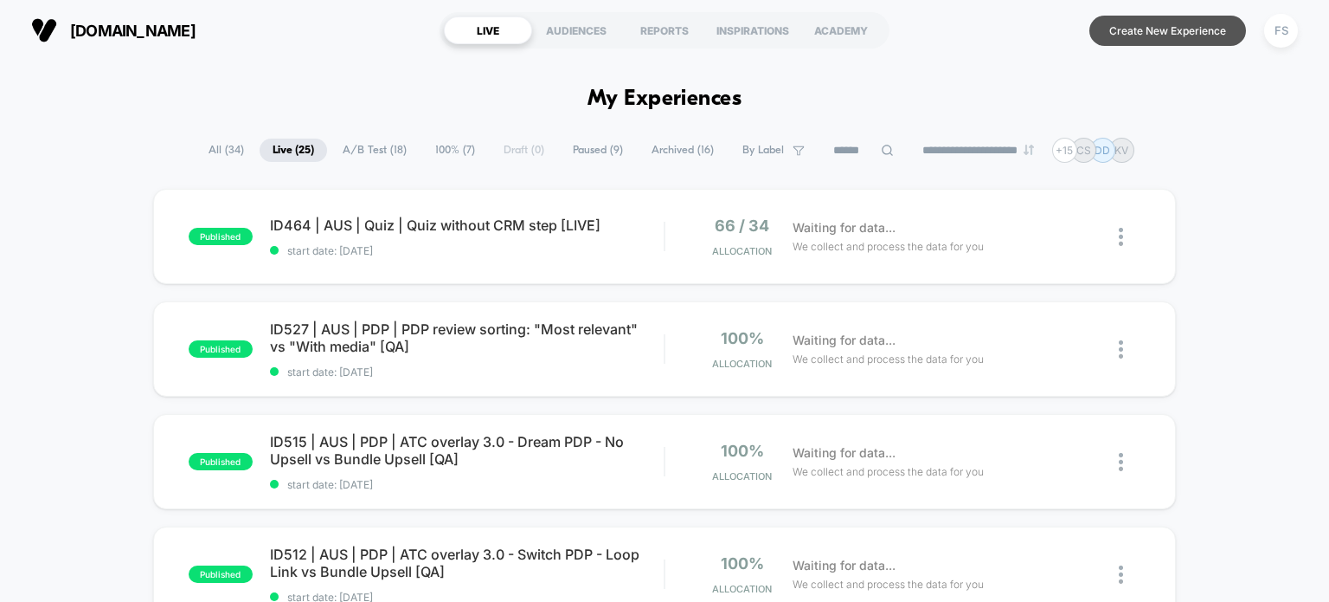
click at [1138, 28] on button "Create New Experience" at bounding box center [1168, 31] width 157 height 30
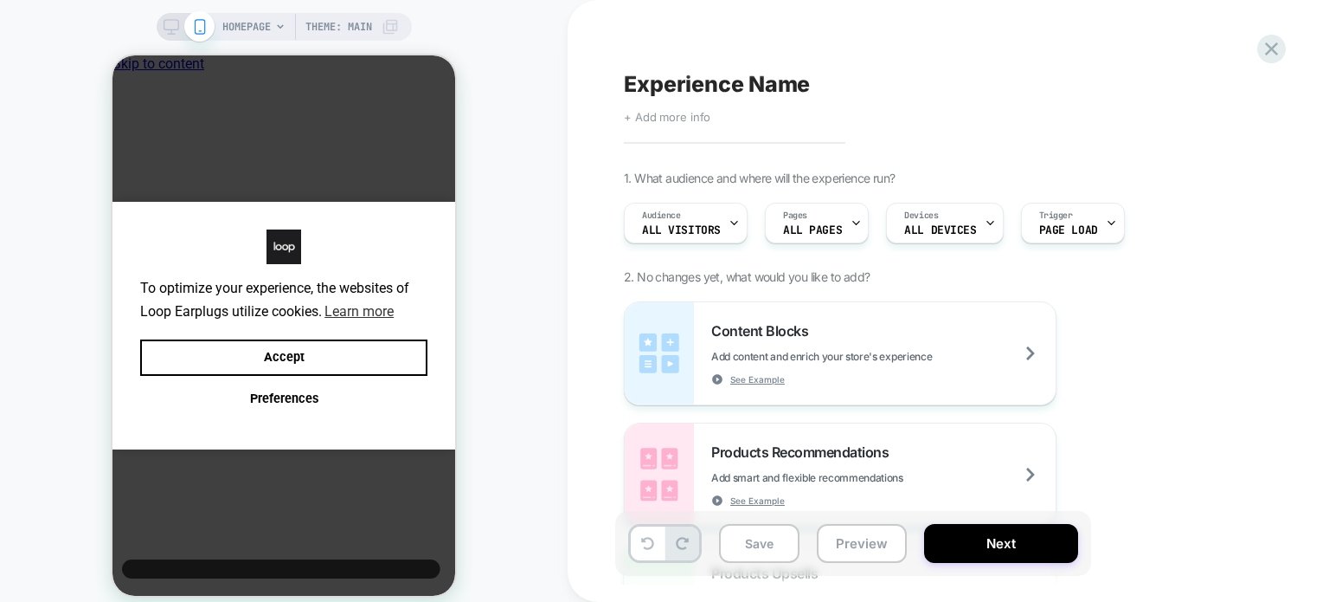
click at [705, 115] on span "+ Add more info" at bounding box center [667, 117] width 87 height 14
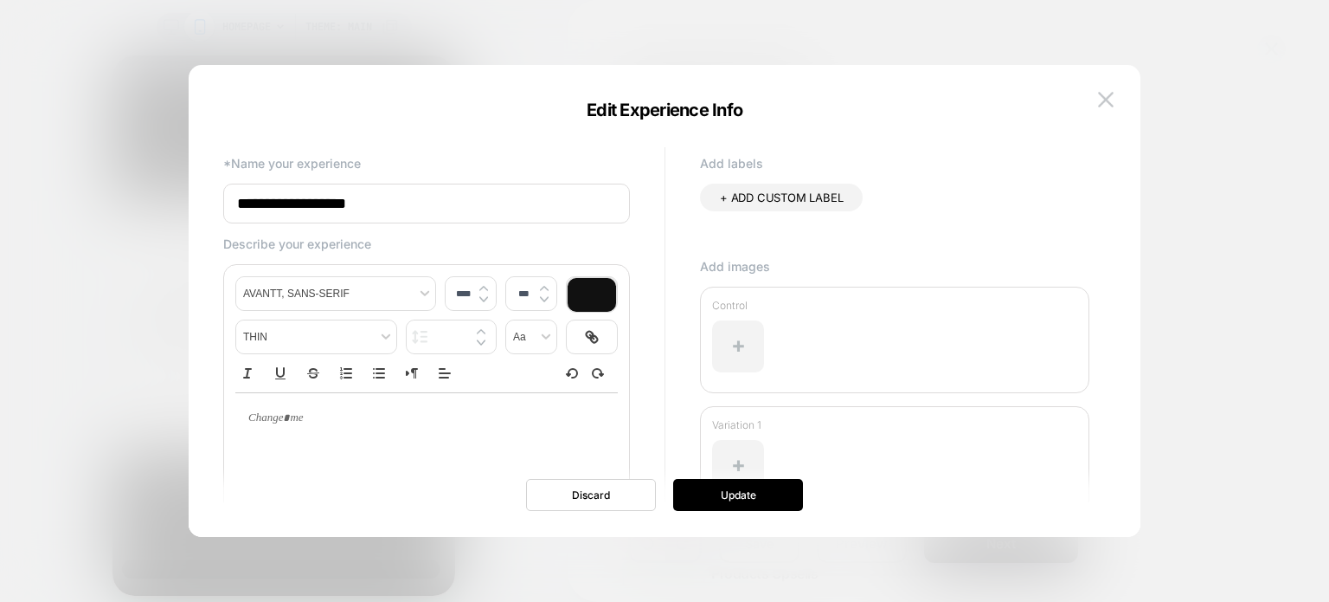
click at [519, 215] on input "**********" at bounding box center [426, 203] width 407 height 40
paste input "**********"
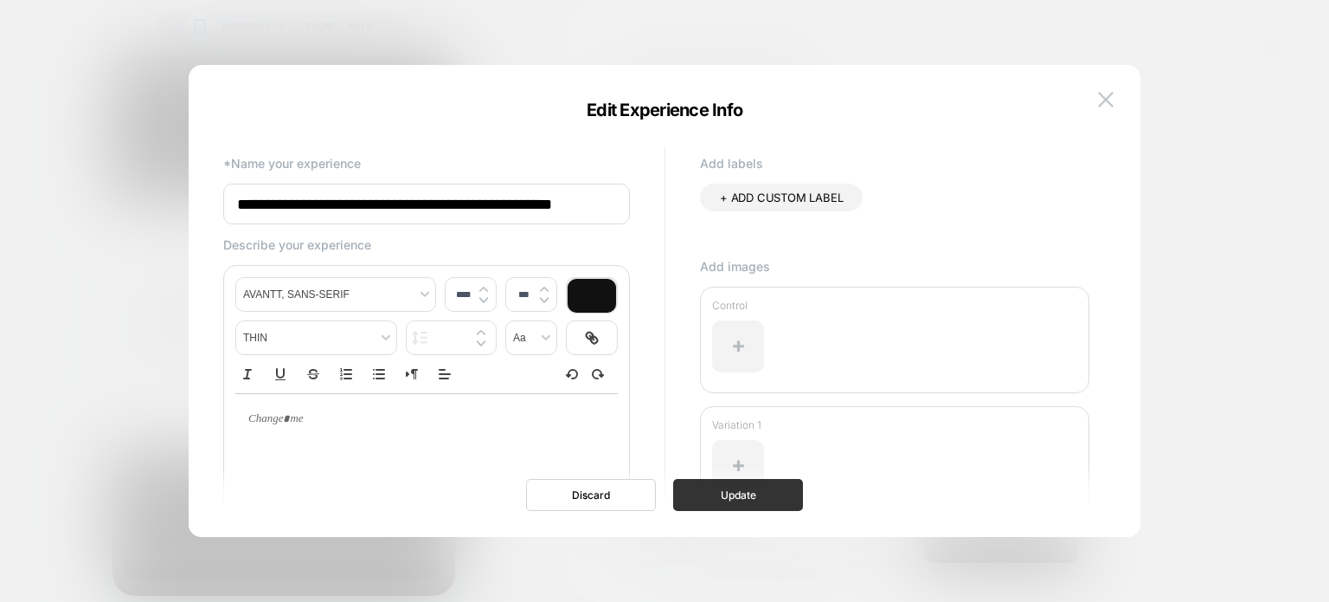
type input "**********"
click at [726, 485] on button "Update" at bounding box center [738, 495] width 130 height 32
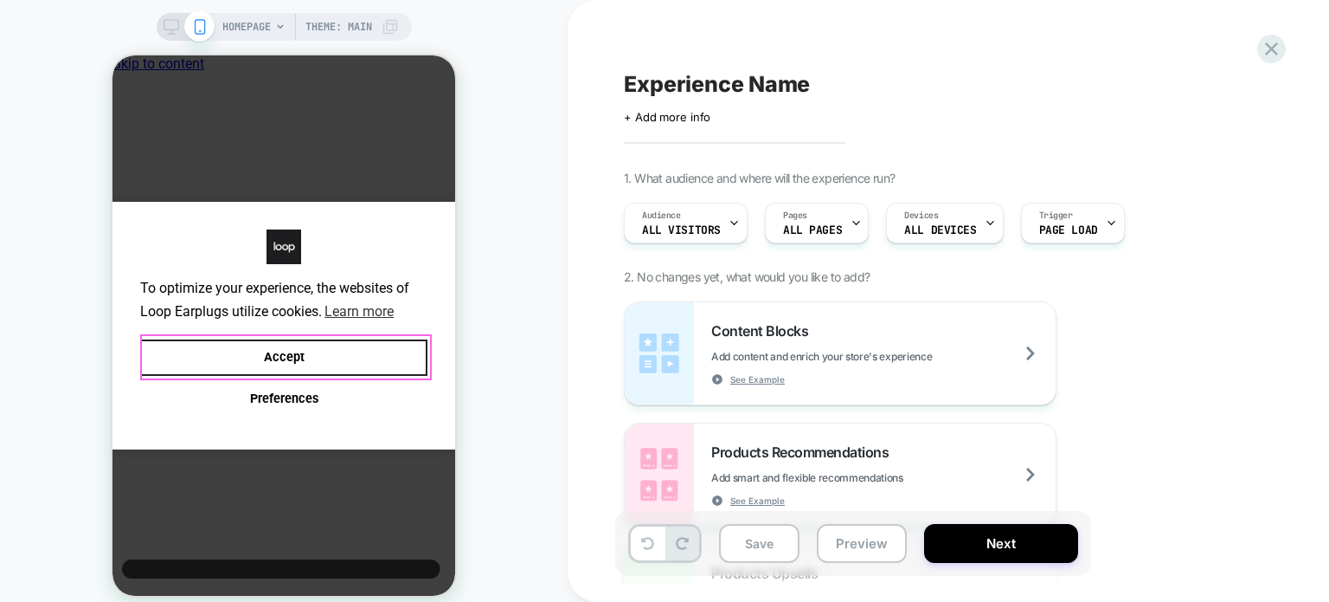
click at [417, 371] on button "Accept" at bounding box center [283, 357] width 287 height 37
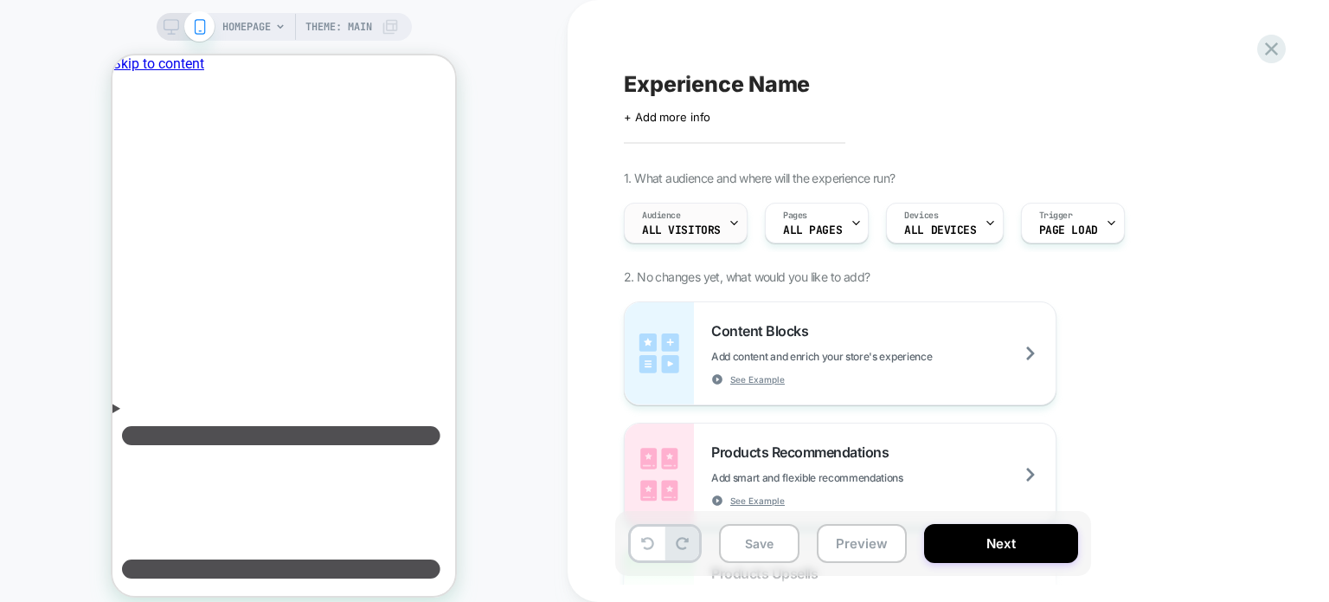
click at [700, 227] on span "All Visitors" at bounding box center [681, 230] width 79 height 12
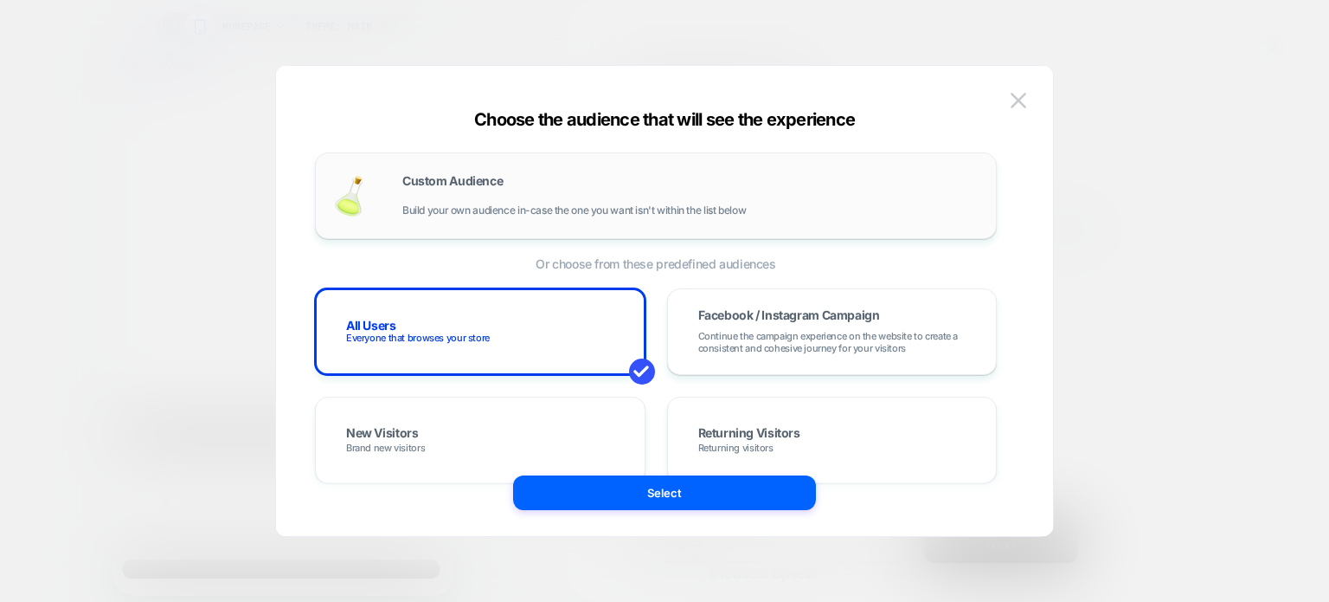
click at [530, 190] on div "Custom Audience Build your own audience in-case the one you want isn't within t…" at bounding box center [690, 196] width 576 height 42
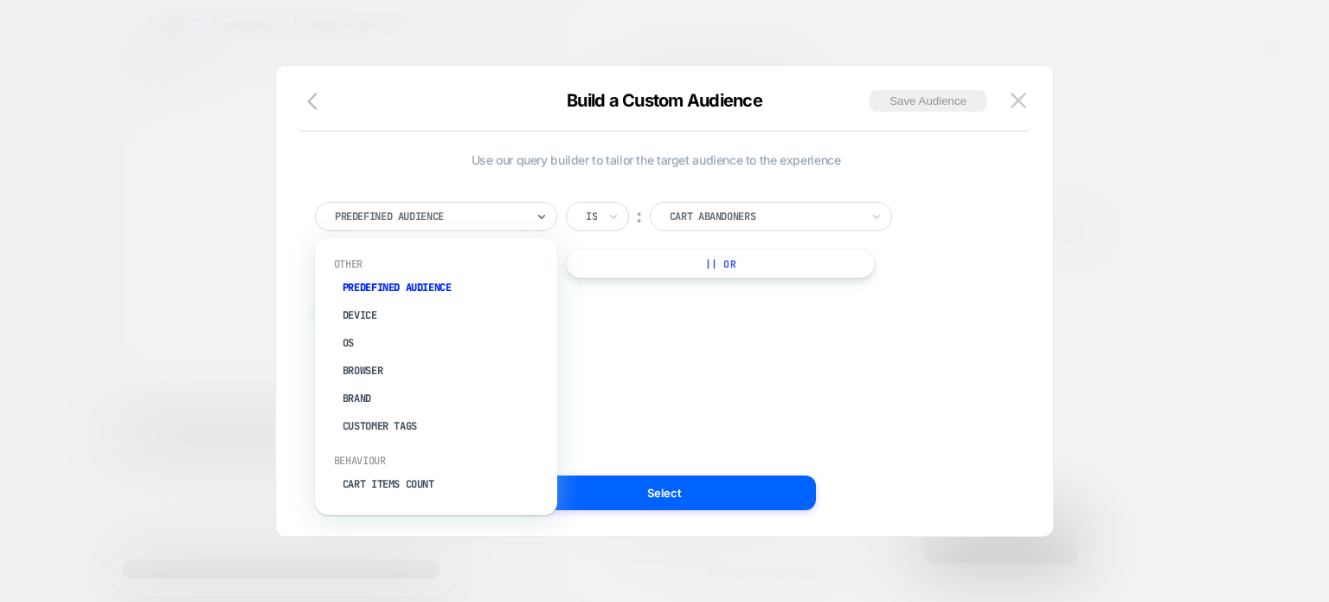
click at [481, 215] on div at bounding box center [430, 217] width 190 height 16
type input "***"
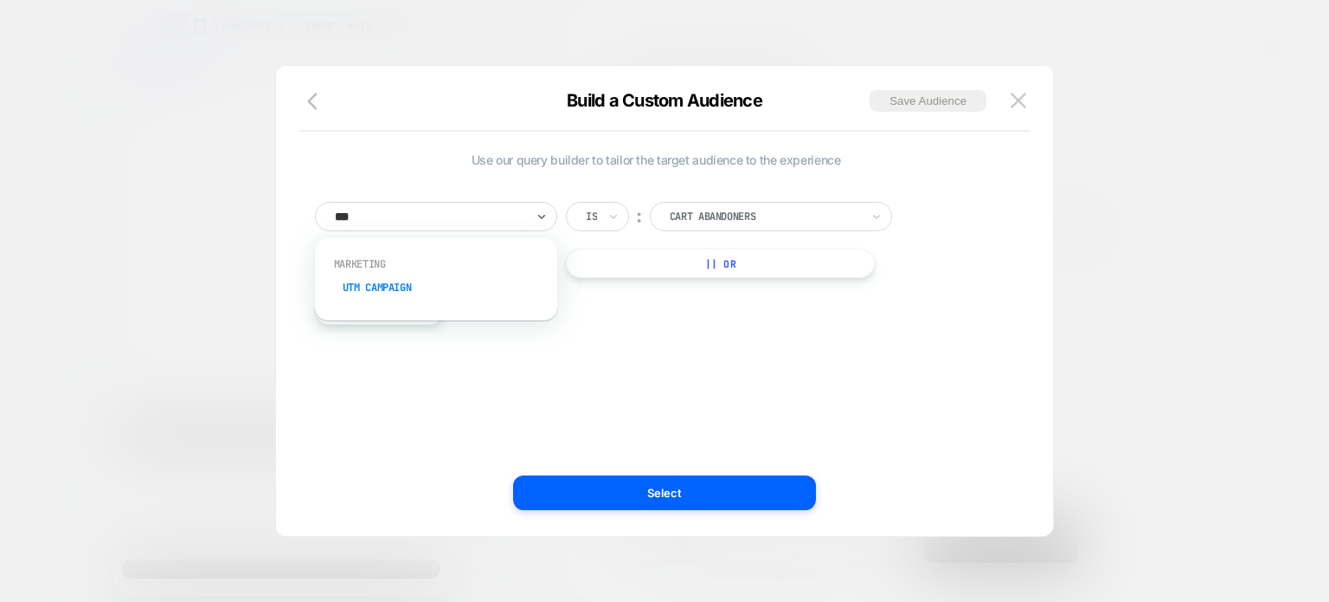
click at [402, 283] on div "UTM Campaign" at bounding box center [444, 288] width 225 height 28
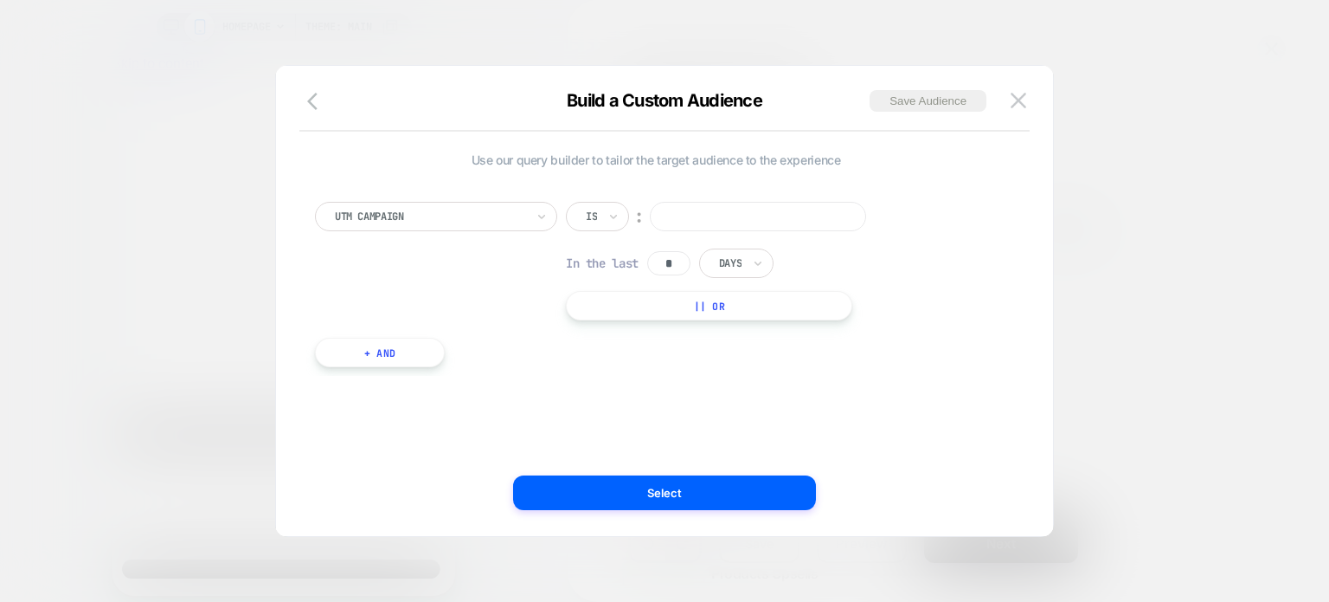
click at [709, 215] on input at bounding box center [758, 216] width 216 height 29
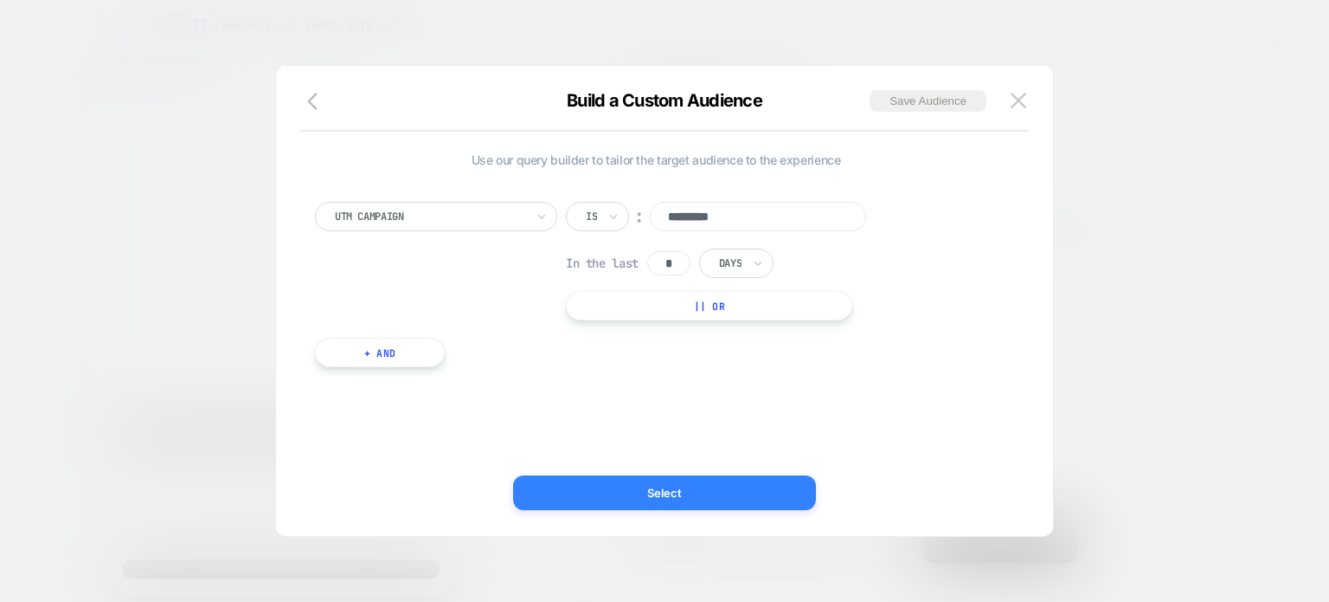
type input "*********"
click at [776, 487] on button "Select" at bounding box center [664, 492] width 303 height 35
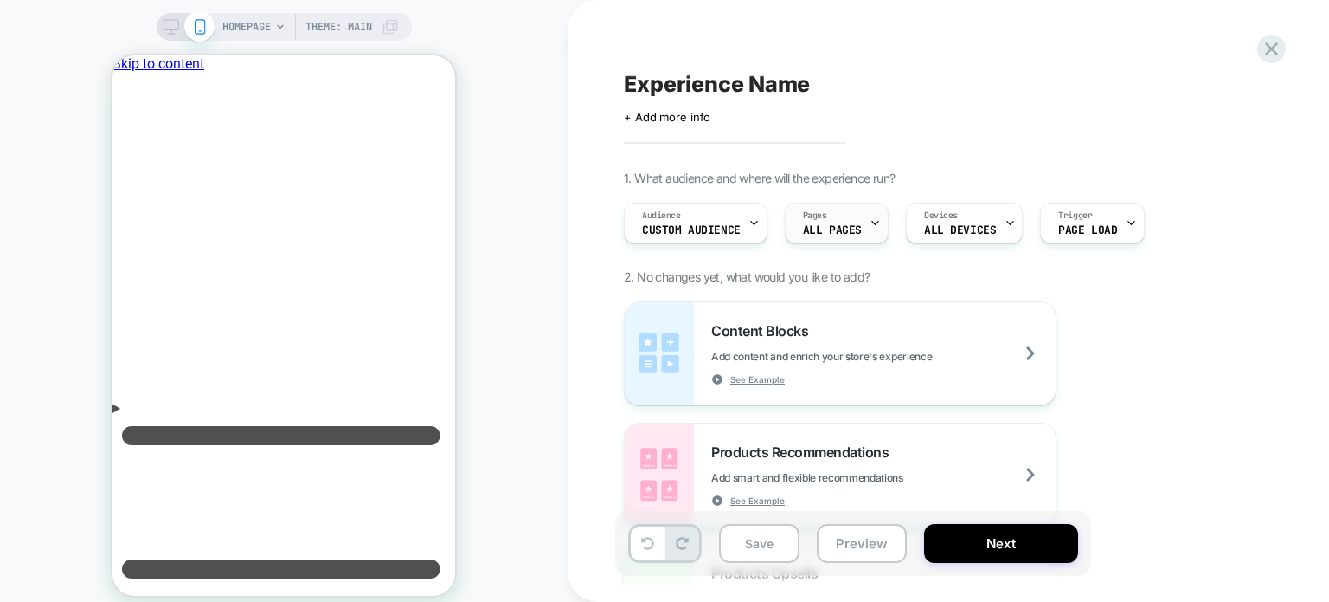
click at [816, 224] on span "ALL PAGES" at bounding box center [832, 230] width 59 height 12
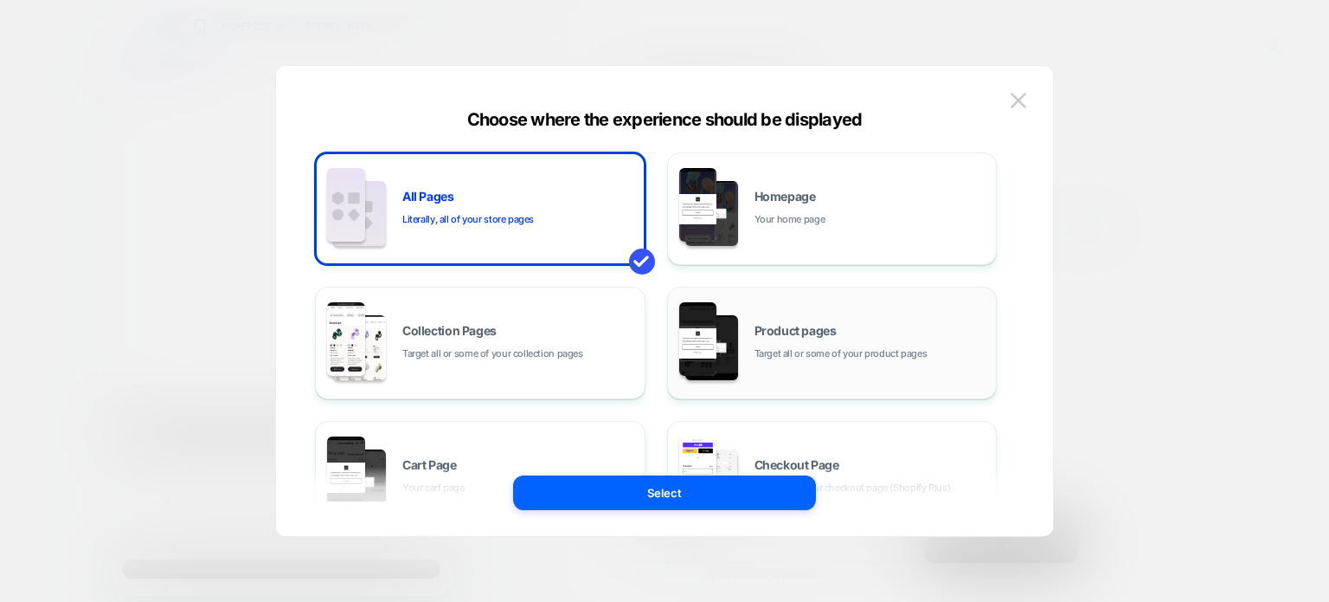
click at [812, 341] on div "Product pages Target all or some of your product pages" at bounding box center [872, 343] width 234 height 37
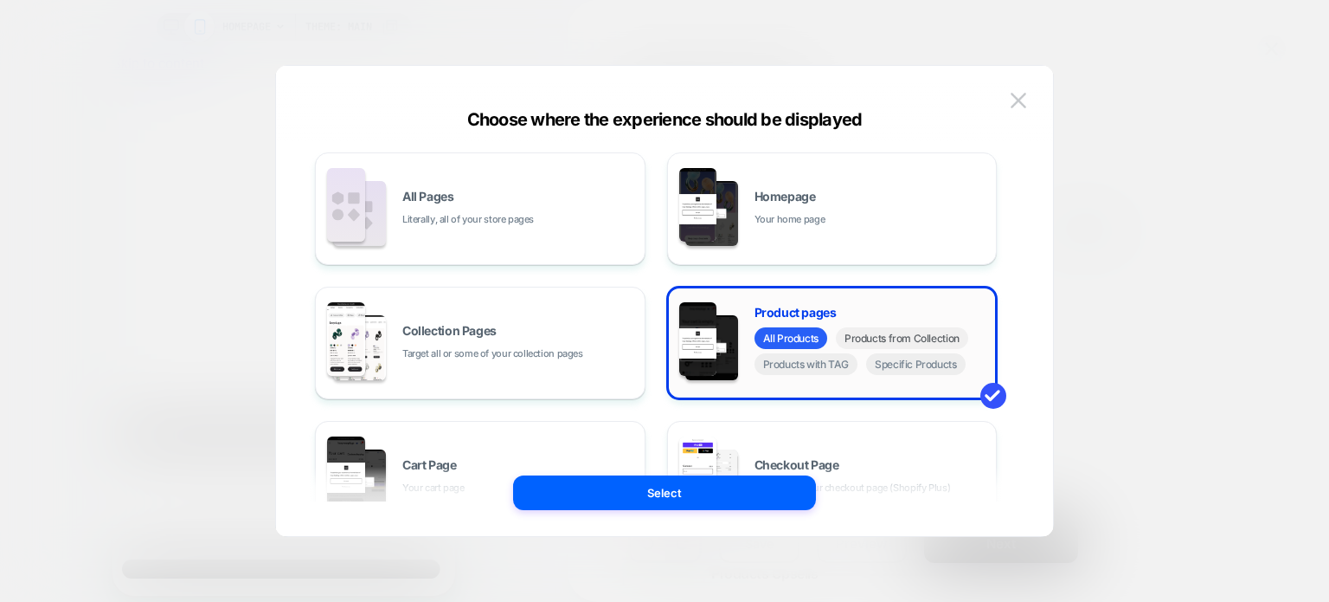
click at [882, 331] on span "Products from Collection" at bounding box center [902, 338] width 132 height 22
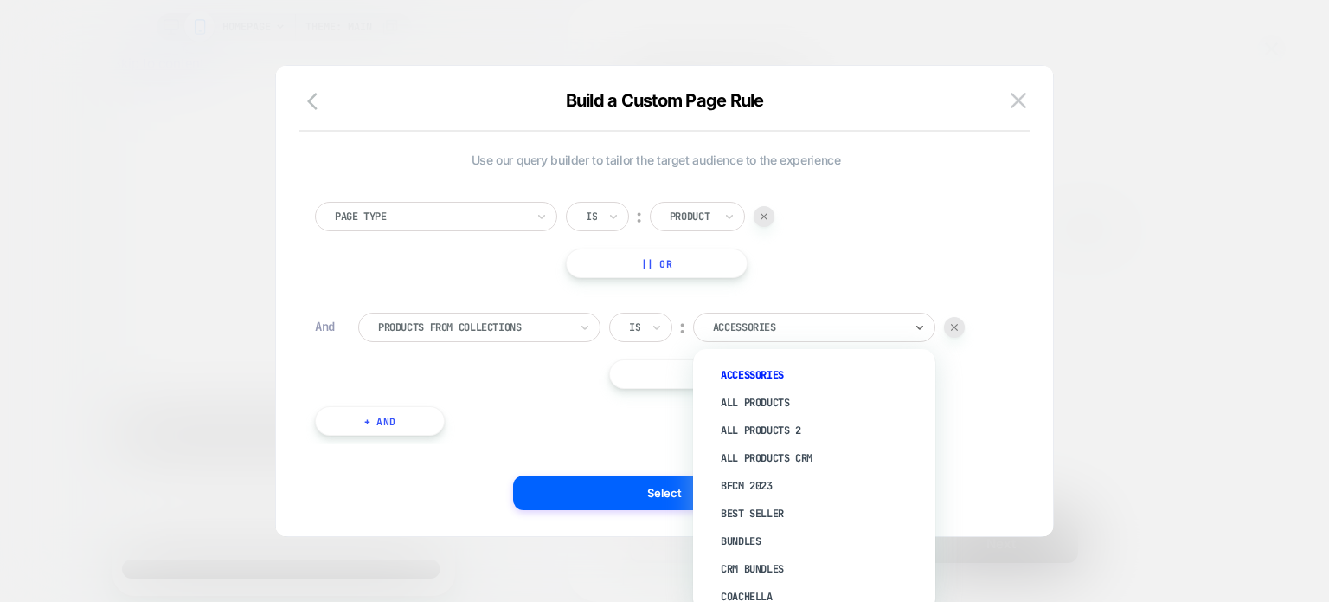
click at [805, 331] on div at bounding box center [808, 327] width 190 height 16
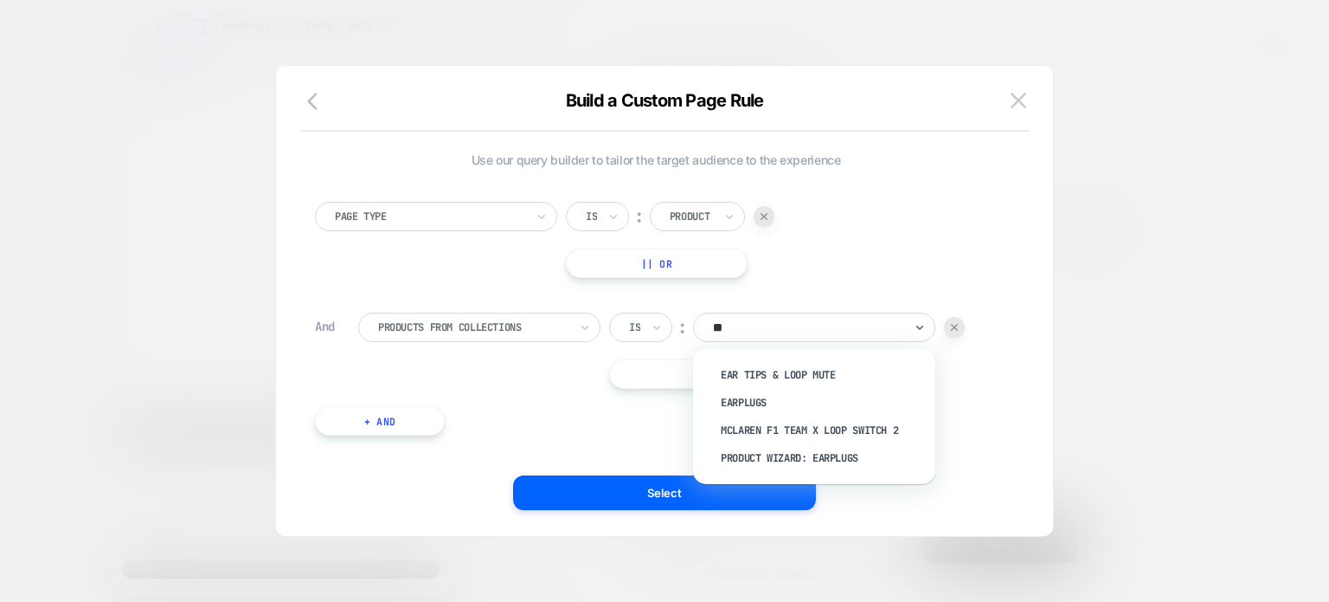
type input "***"
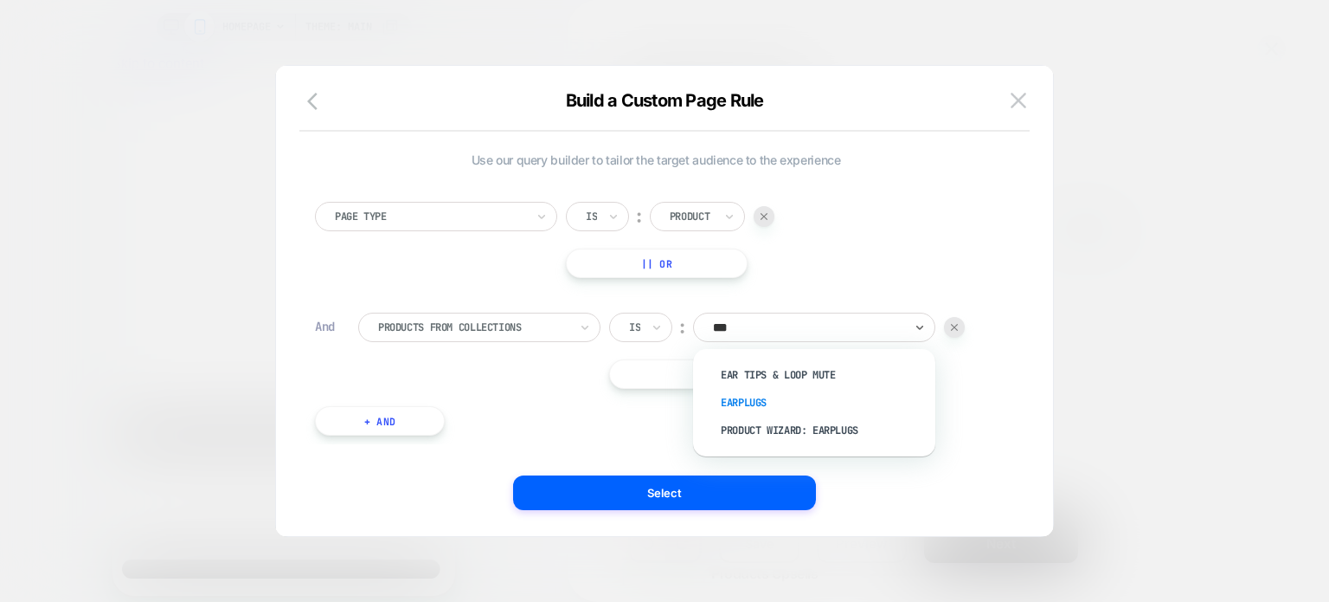
click at [756, 405] on div "Earplugs" at bounding box center [823, 403] width 225 height 28
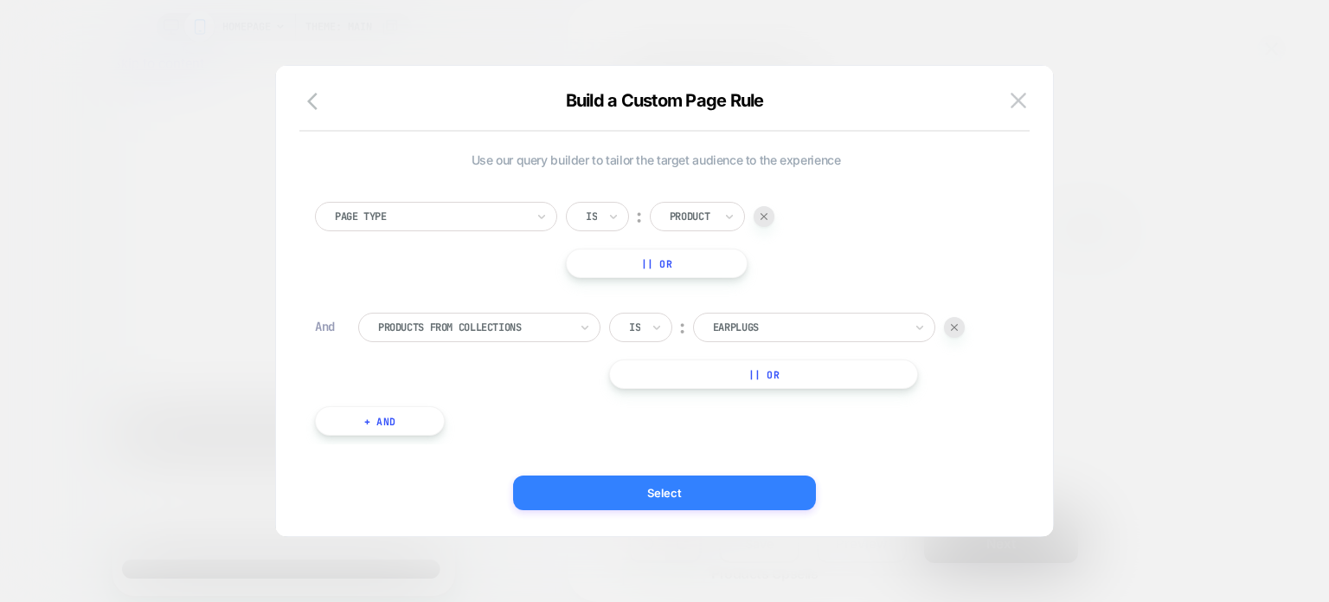
click at [683, 492] on button "Select" at bounding box center [664, 492] width 303 height 35
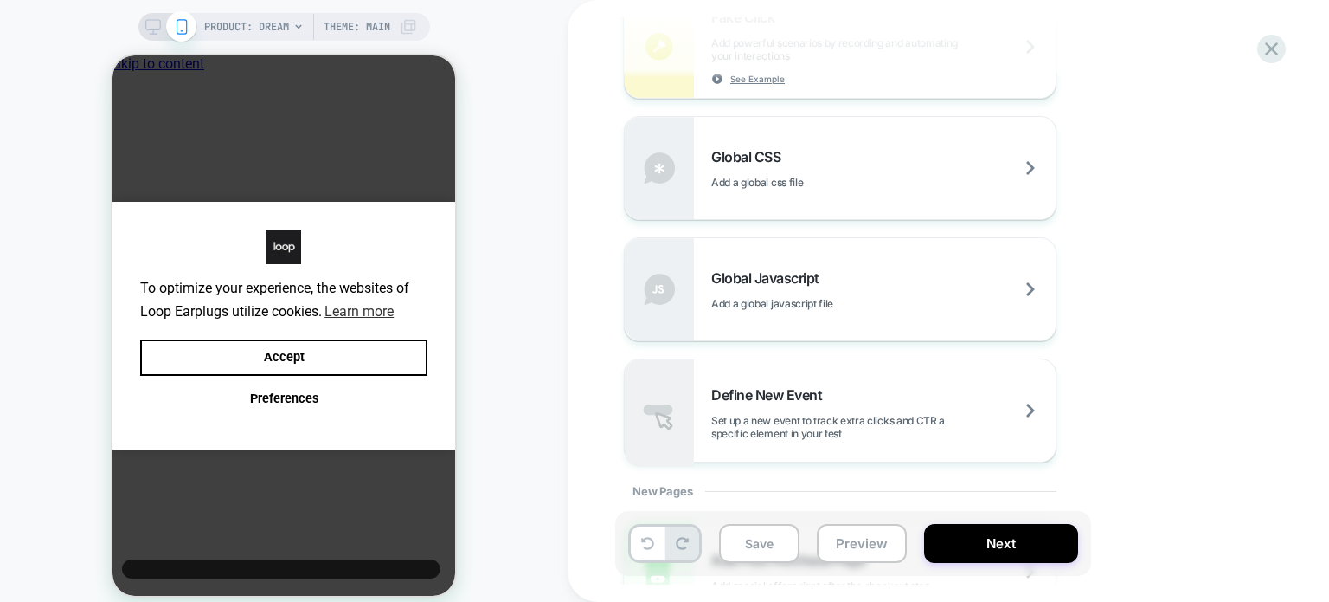
scroll to position [1194, 0]
click at [792, 338] on div "Global Javascript Add a global javascript file" at bounding box center [840, 290] width 431 height 102
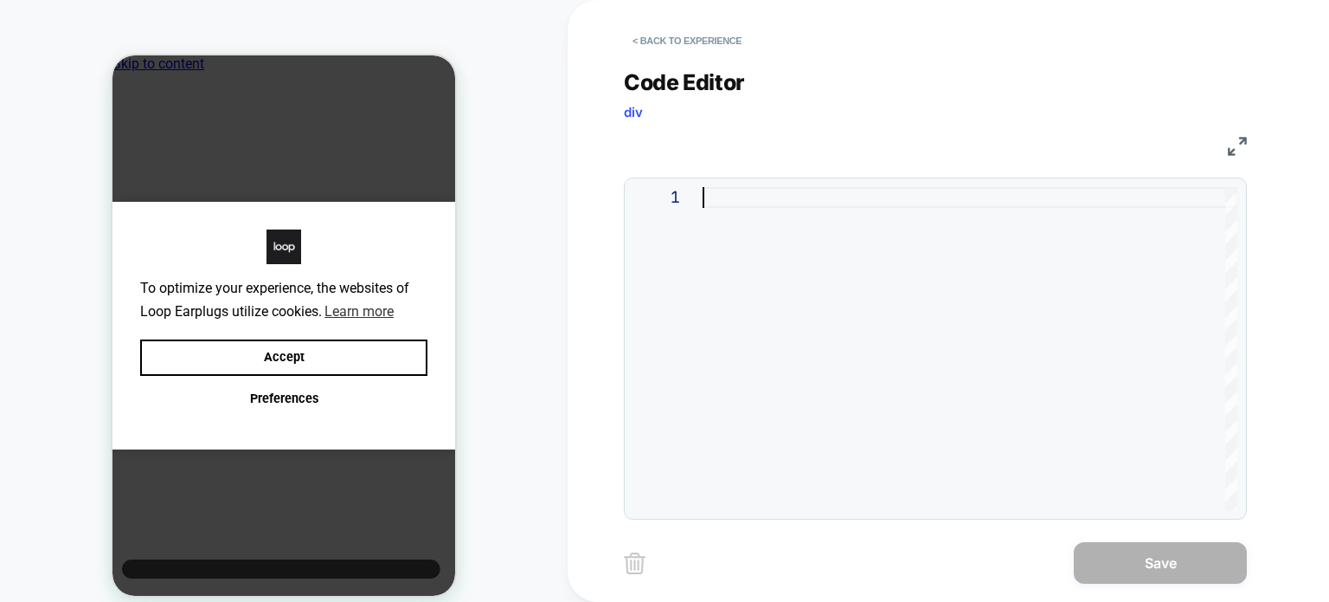
click at [831, 338] on div at bounding box center [970, 348] width 535 height 323
type textarea "*****"
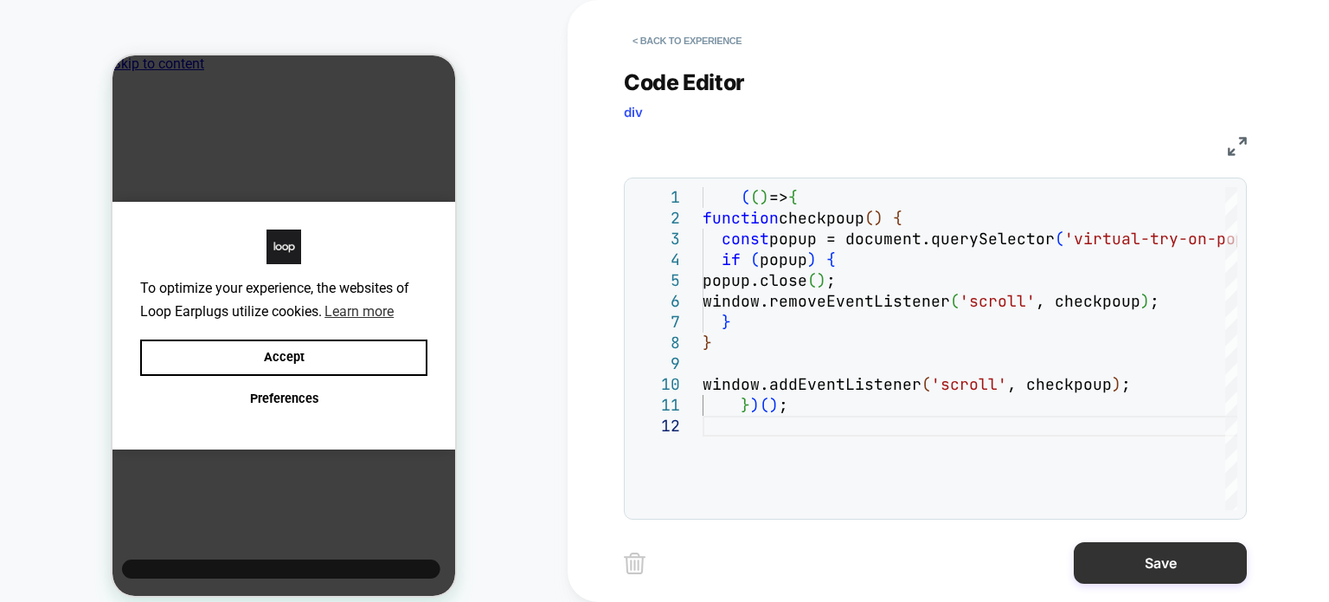
click at [1163, 568] on button "Save" at bounding box center [1160, 563] width 173 height 42
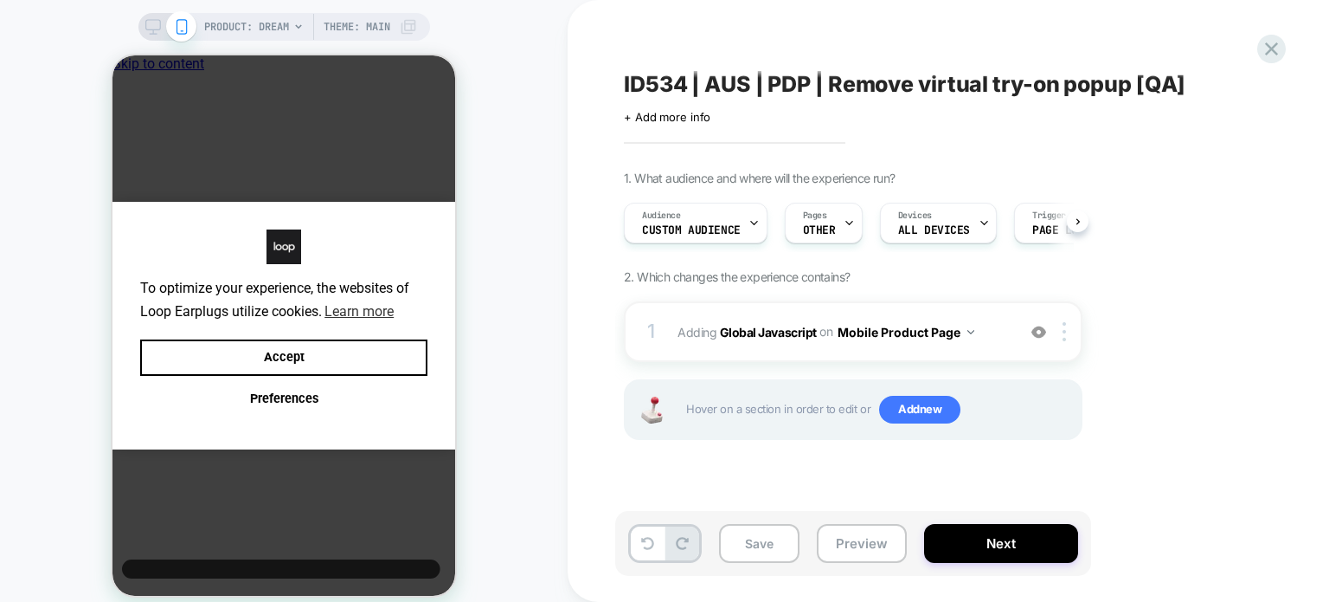
scroll to position [0, 0]
click at [921, 408] on span "Add new" at bounding box center [919, 410] width 81 height 28
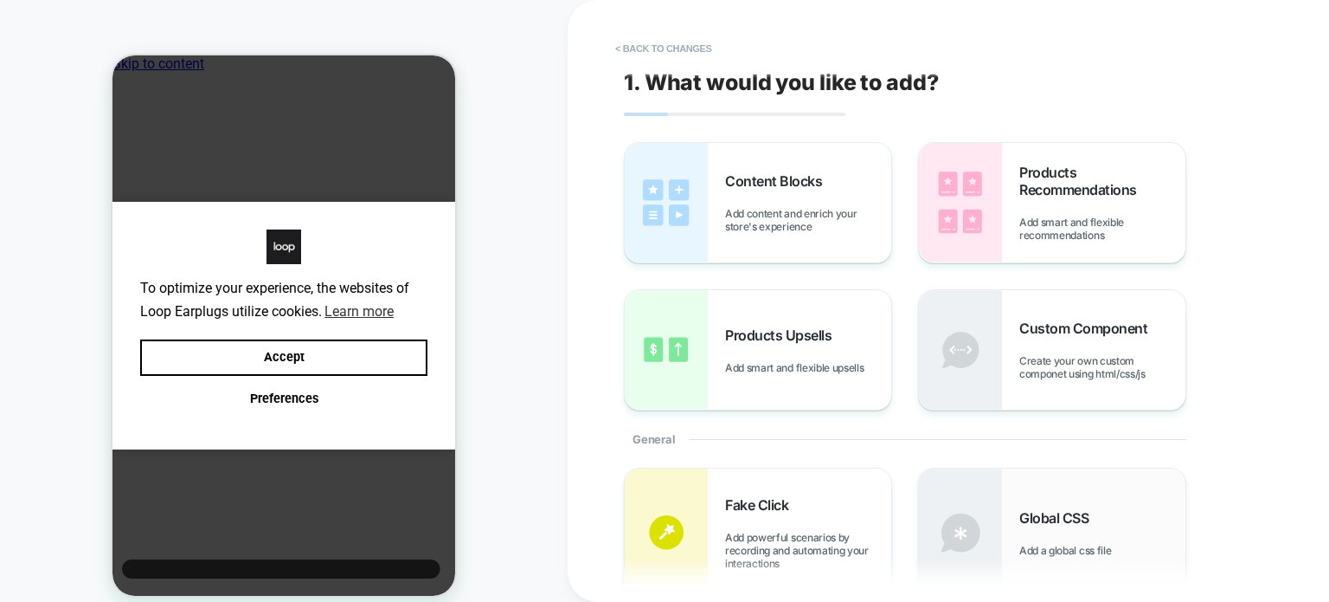
click at [1027, 514] on span "Global CSS" at bounding box center [1059, 517] width 78 height 17
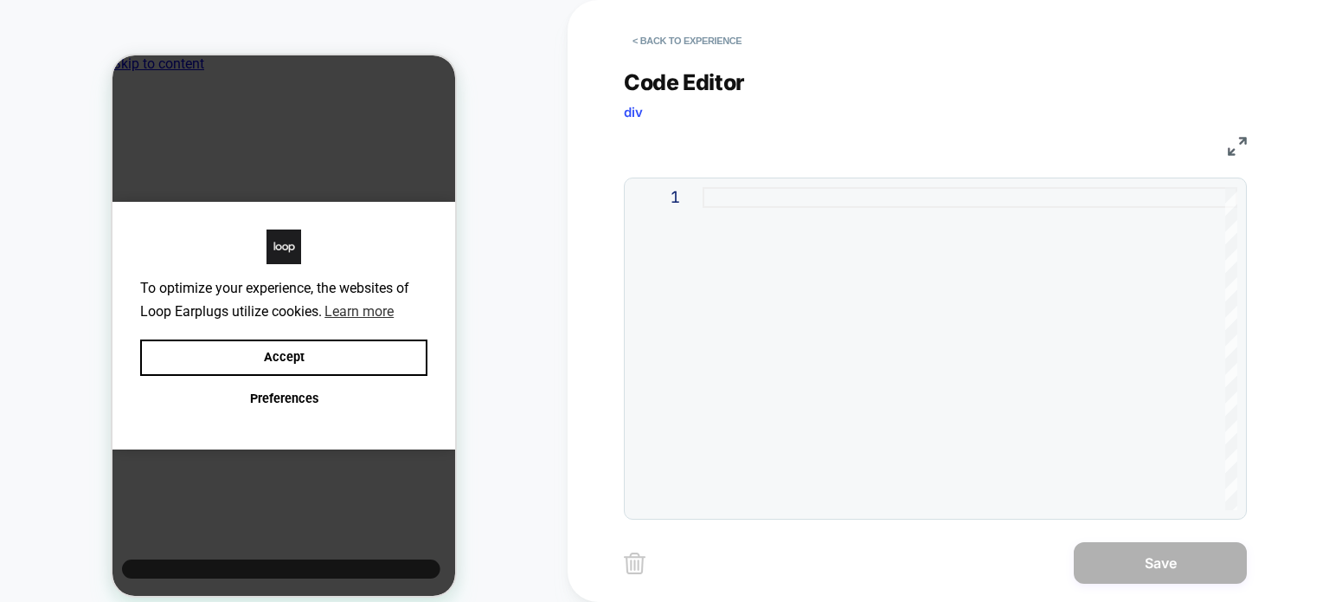
click at [844, 325] on div at bounding box center [970, 348] width 535 height 323
type textarea "**********"
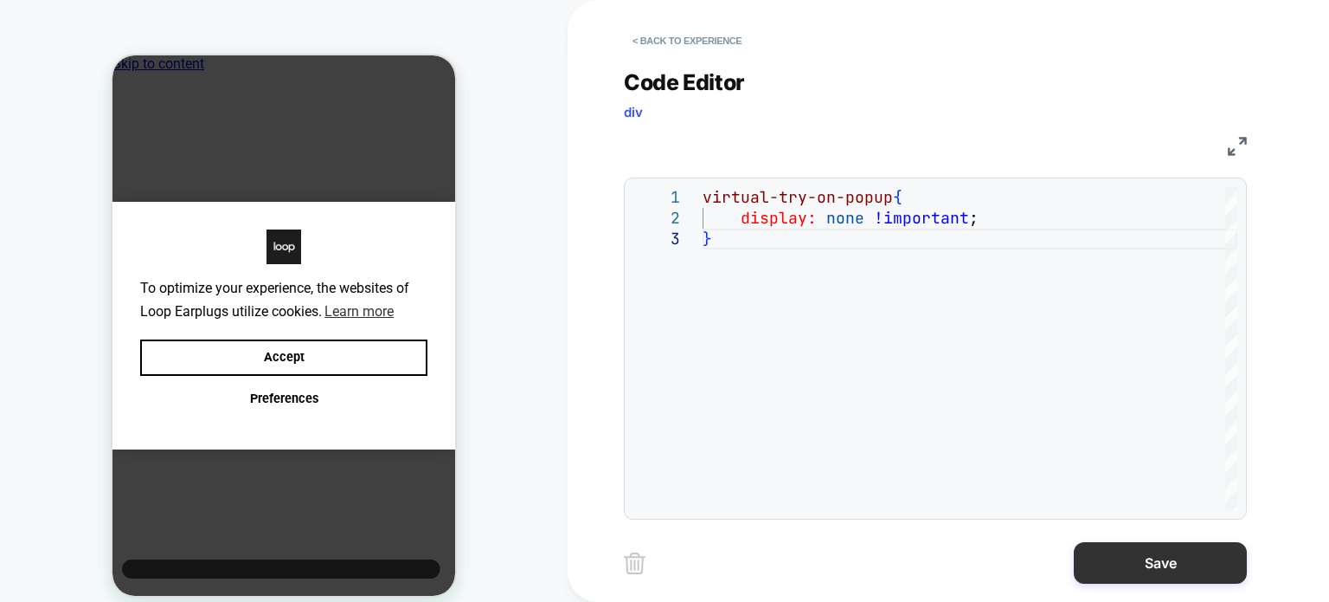
click at [1105, 570] on button "Save" at bounding box center [1160, 563] width 173 height 42
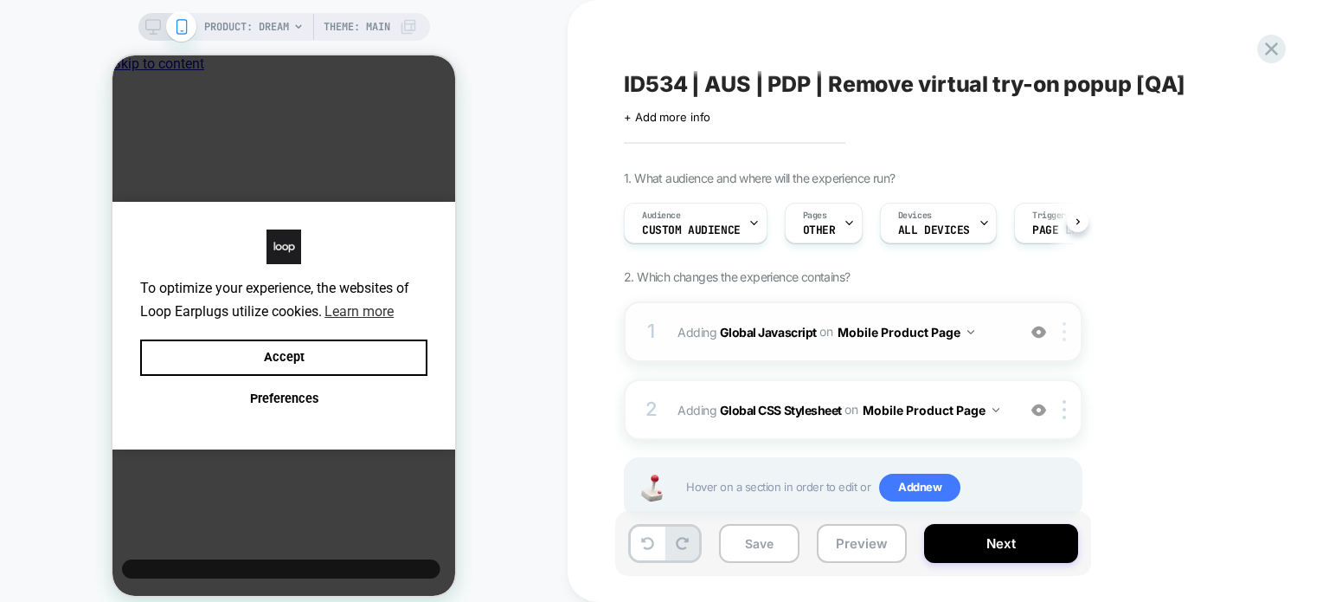
click at [1064, 322] on img at bounding box center [1064, 331] width 3 height 19
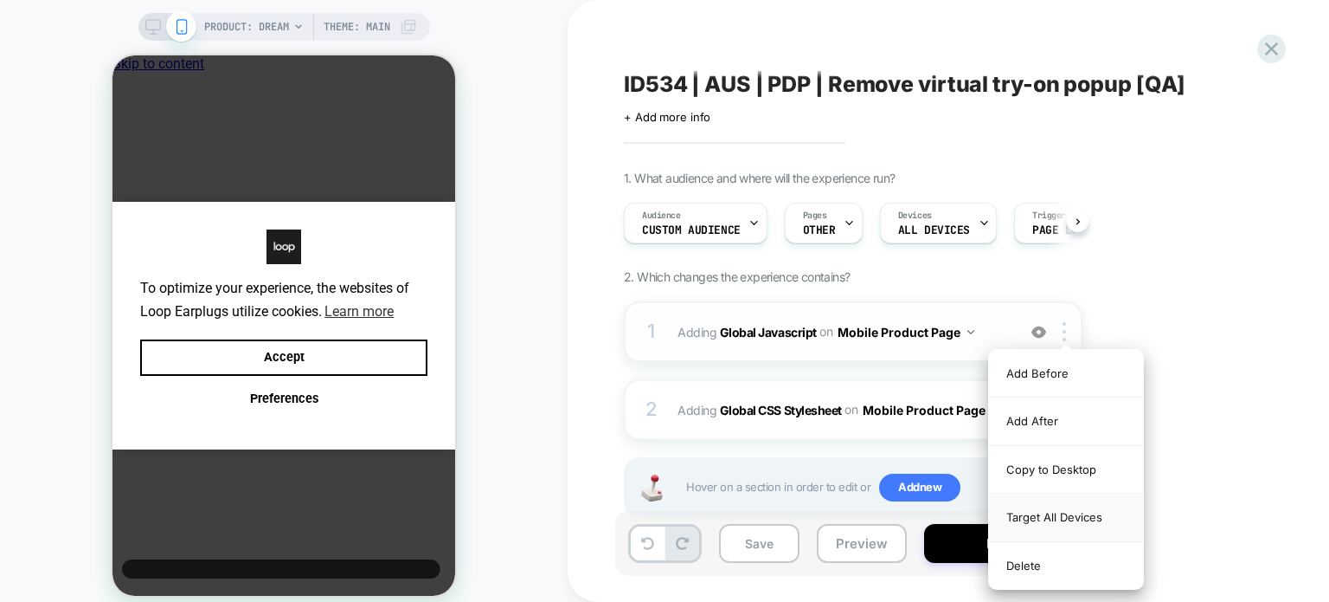
click at [1053, 511] on div "Target All Devices" at bounding box center [1066, 517] width 154 height 48
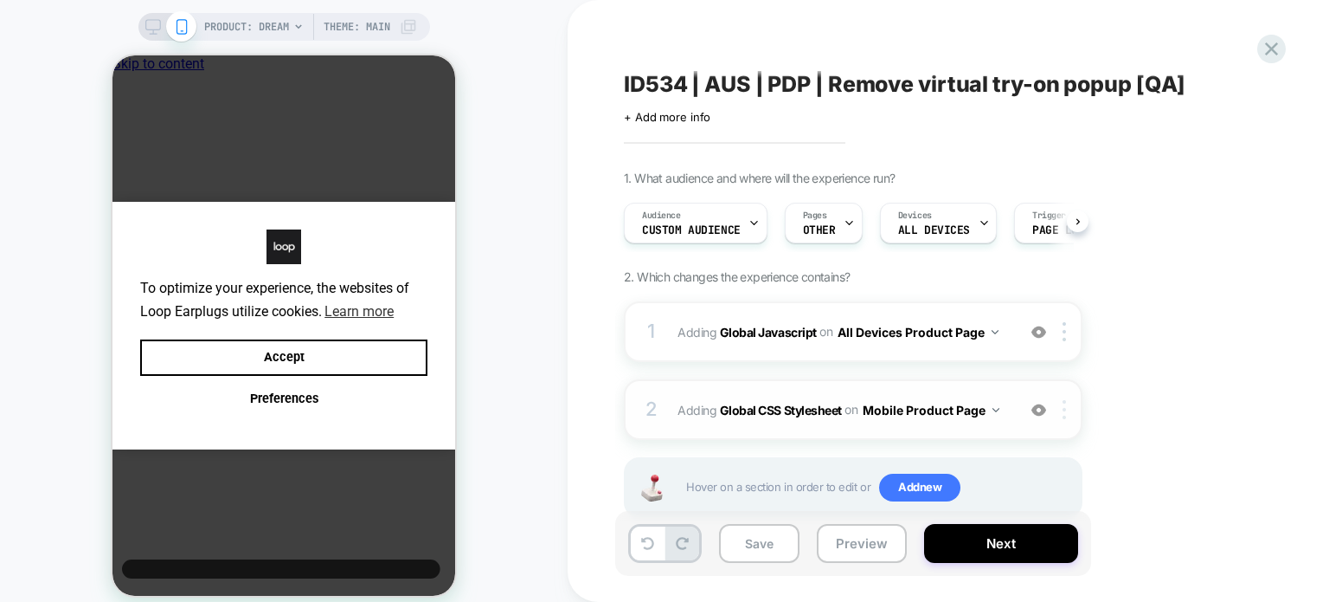
click at [1066, 413] on img at bounding box center [1064, 409] width 3 height 19
click at [1067, 404] on div at bounding box center [1067, 409] width 29 height 19
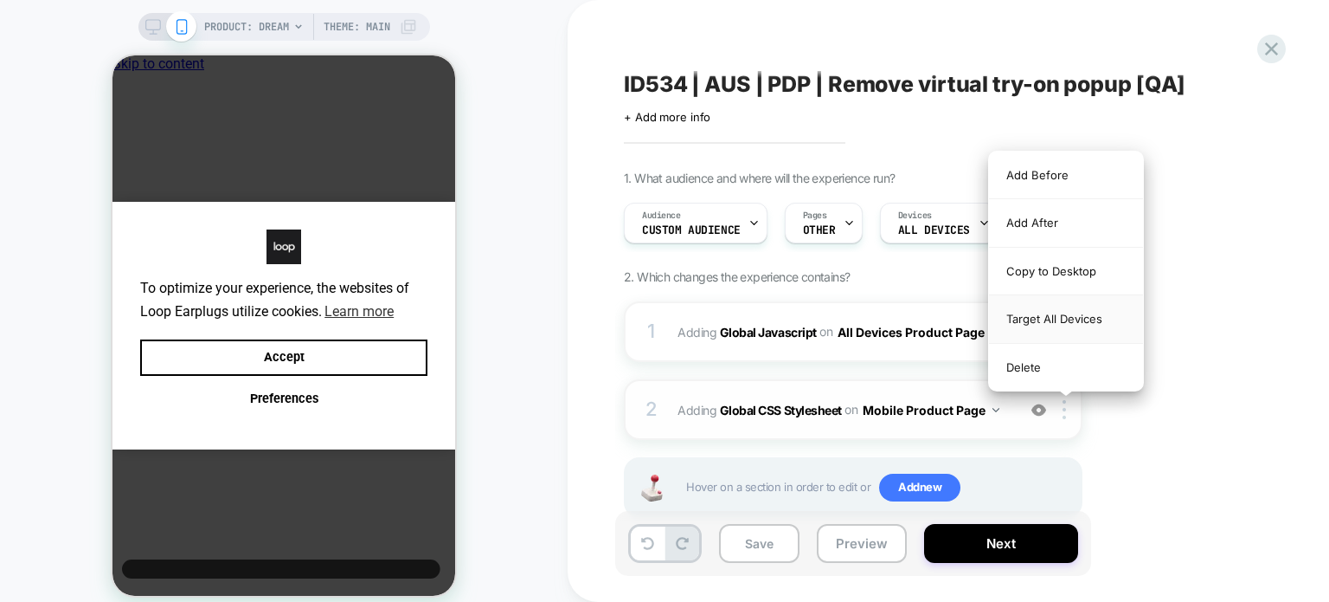
click at [1084, 312] on div "Target All Devices" at bounding box center [1066, 319] width 154 height 48
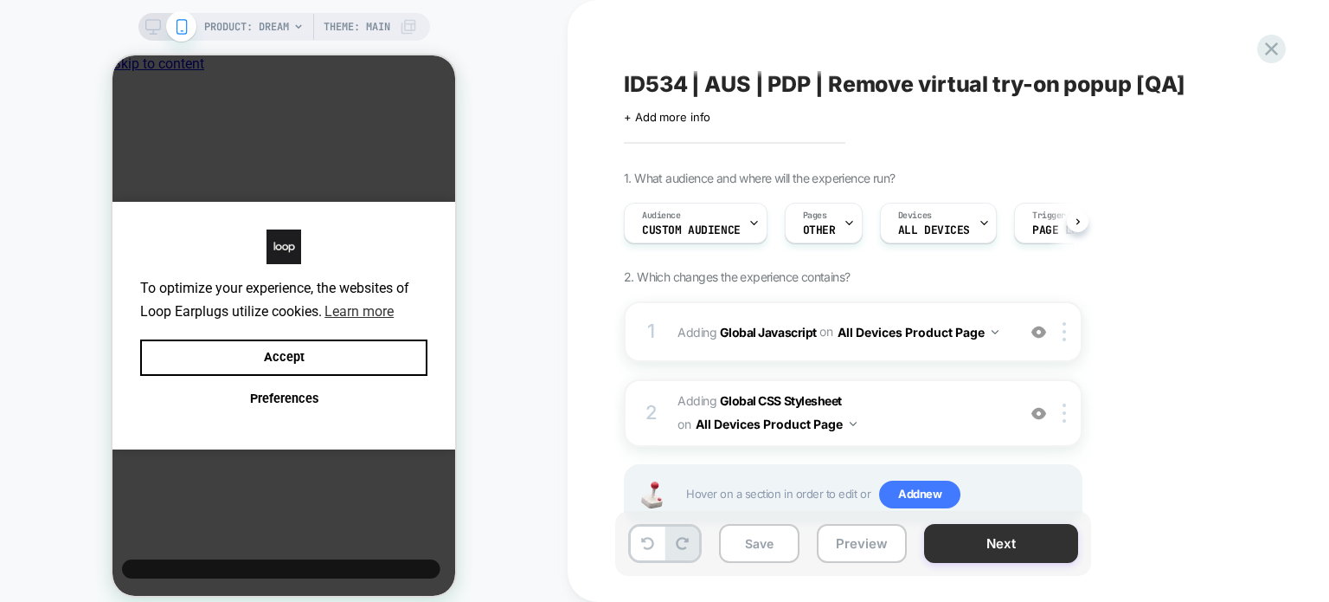
click at [963, 554] on button "Next" at bounding box center [1001, 543] width 154 height 39
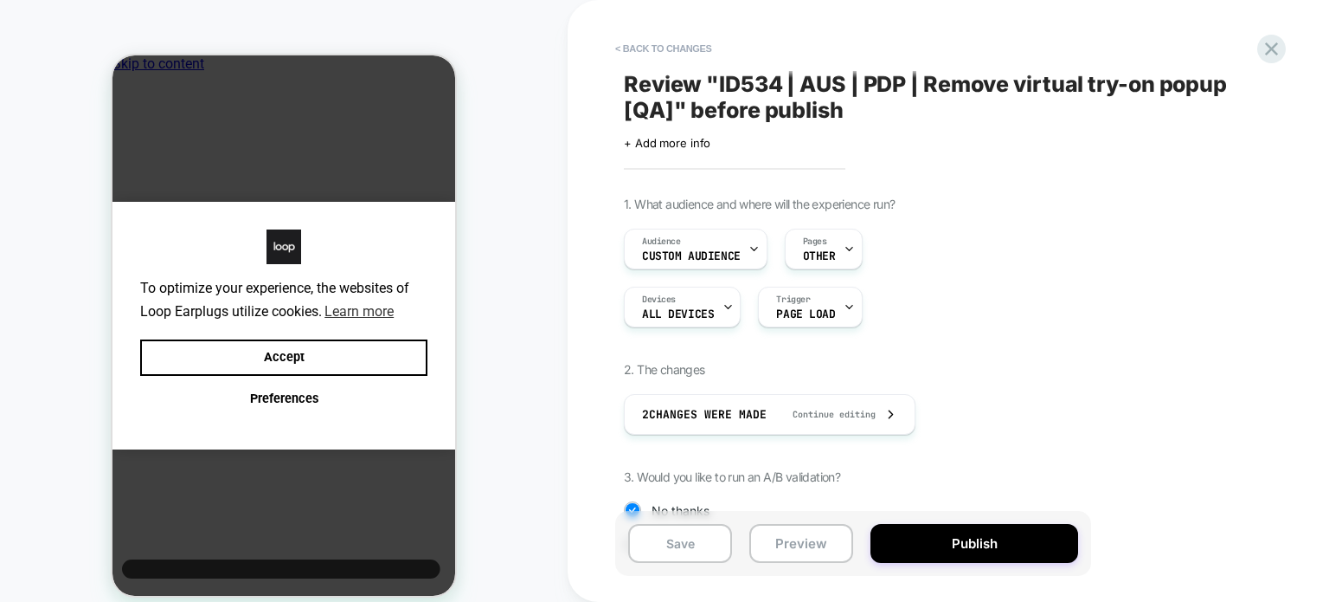
scroll to position [182, 0]
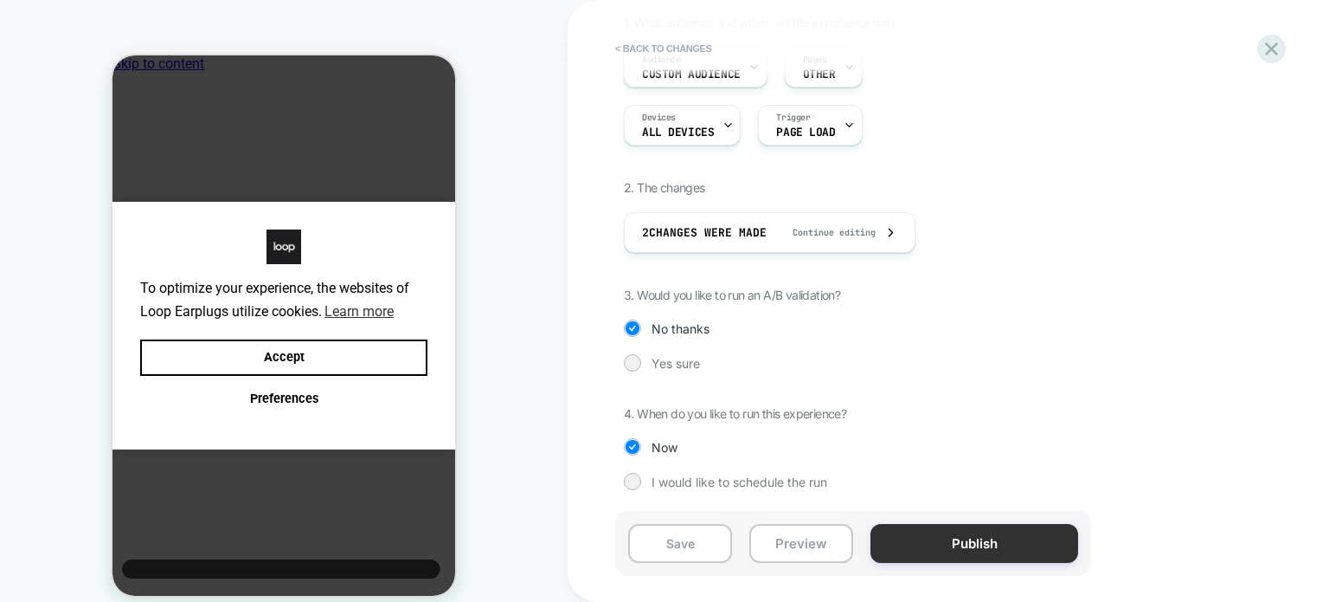
click at [921, 531] on button "Publish" at bounding box center [975, 543] width 208 height 39
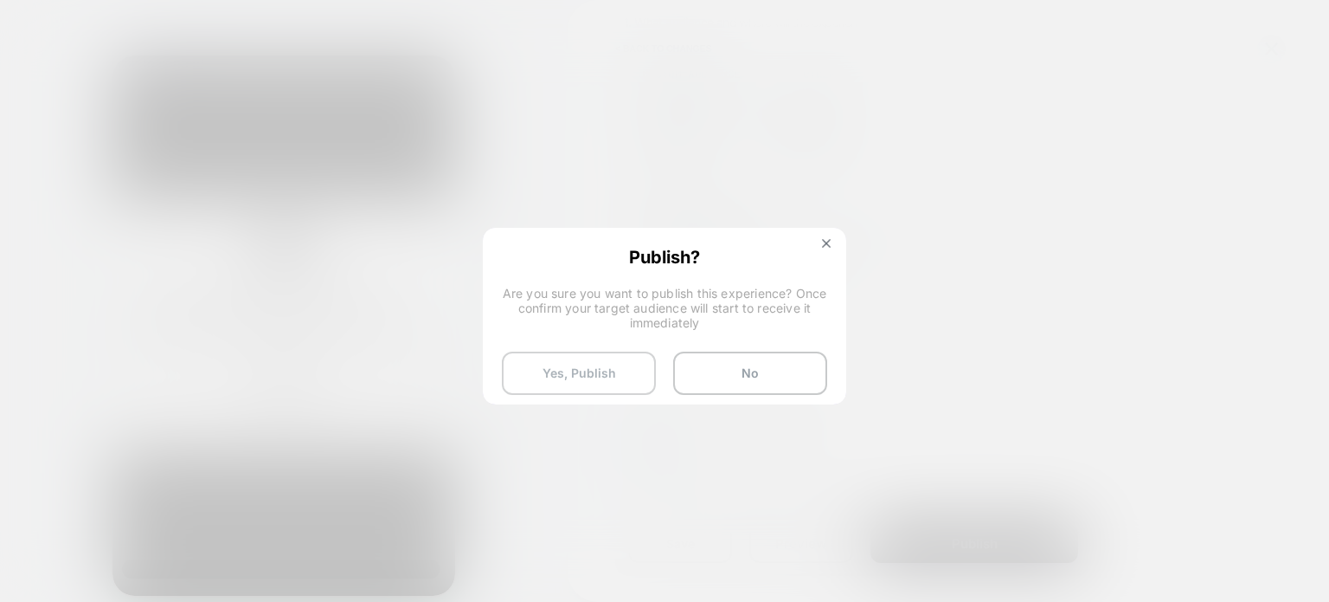
click at [573, 365] on button "Yes, Publish" at bounding box center [579, 372] width 154 height 43
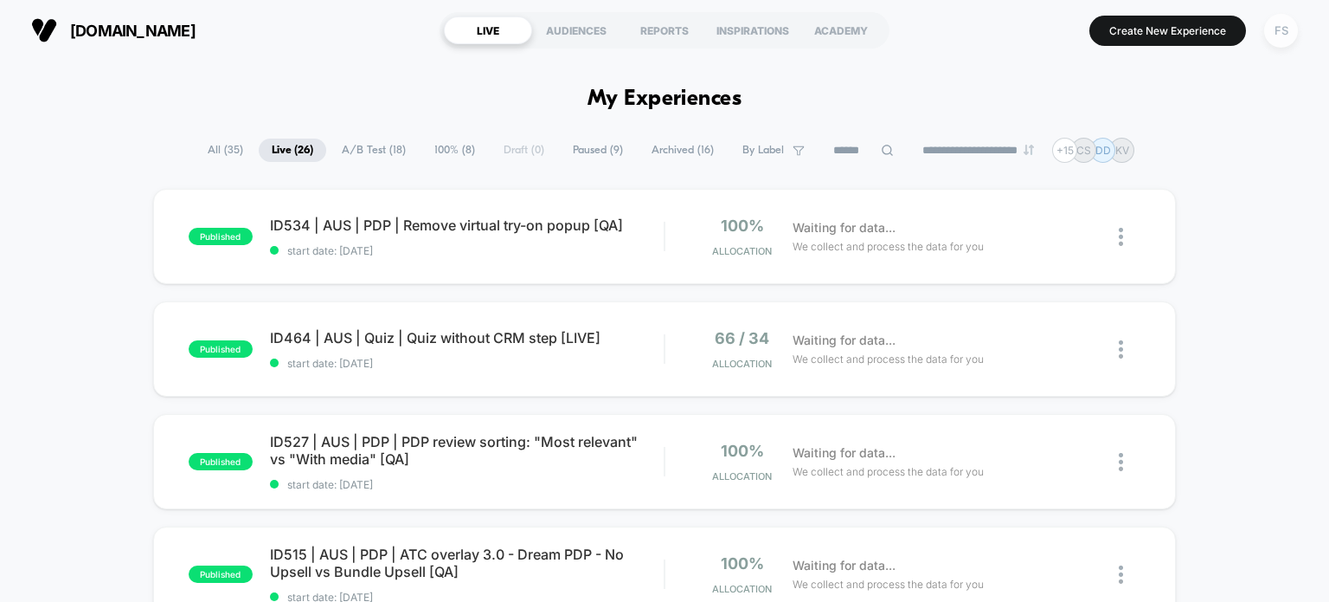
click at [1267, 29] on div "FS" at bounding box center [1282, 31] width 34 height 34
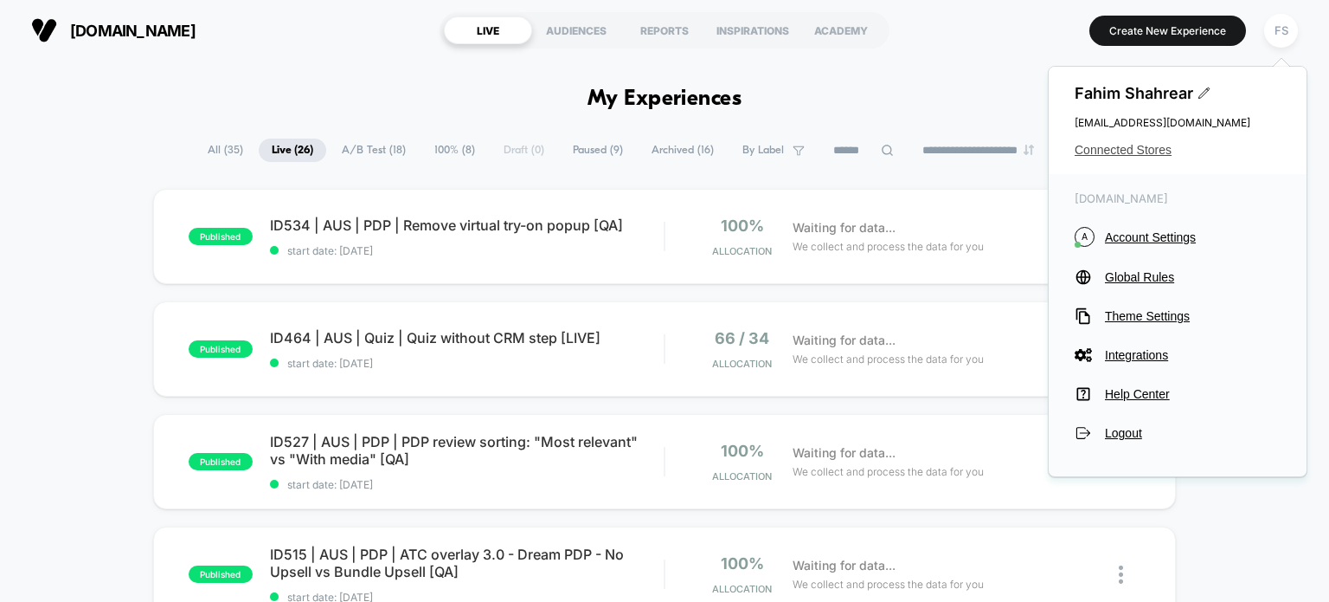
click at [1110, 151] on span "Connected Stores" at bounding box center [1178, 150] width 206 height 14
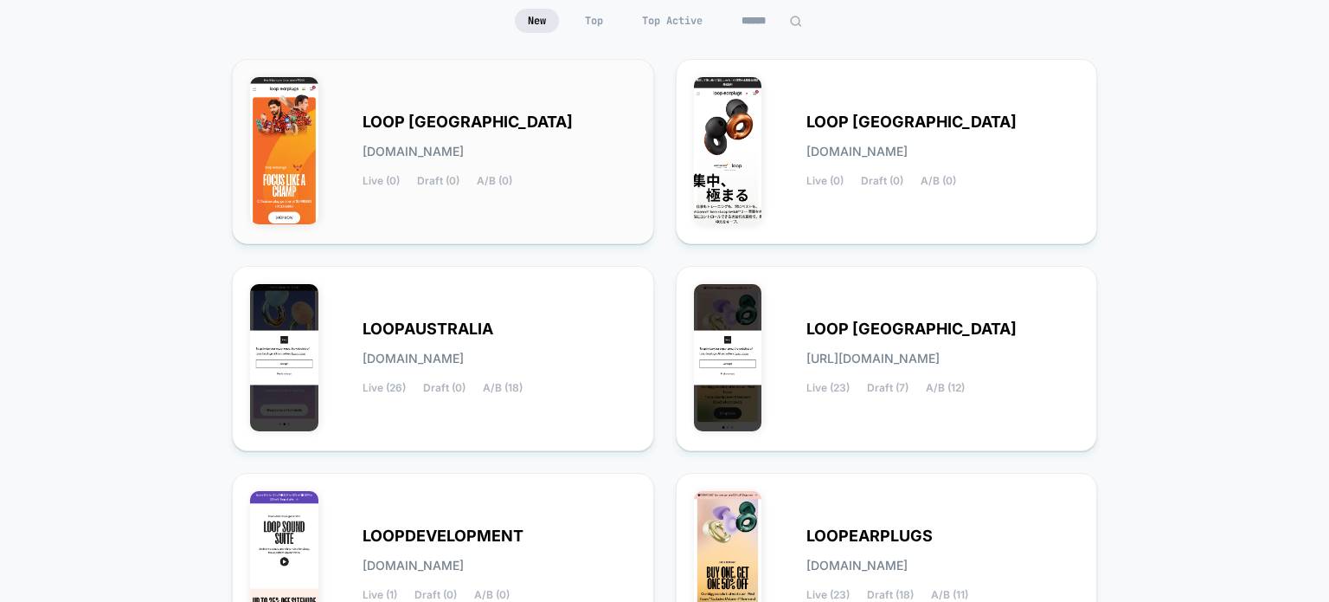
scroll to position [370, 0]
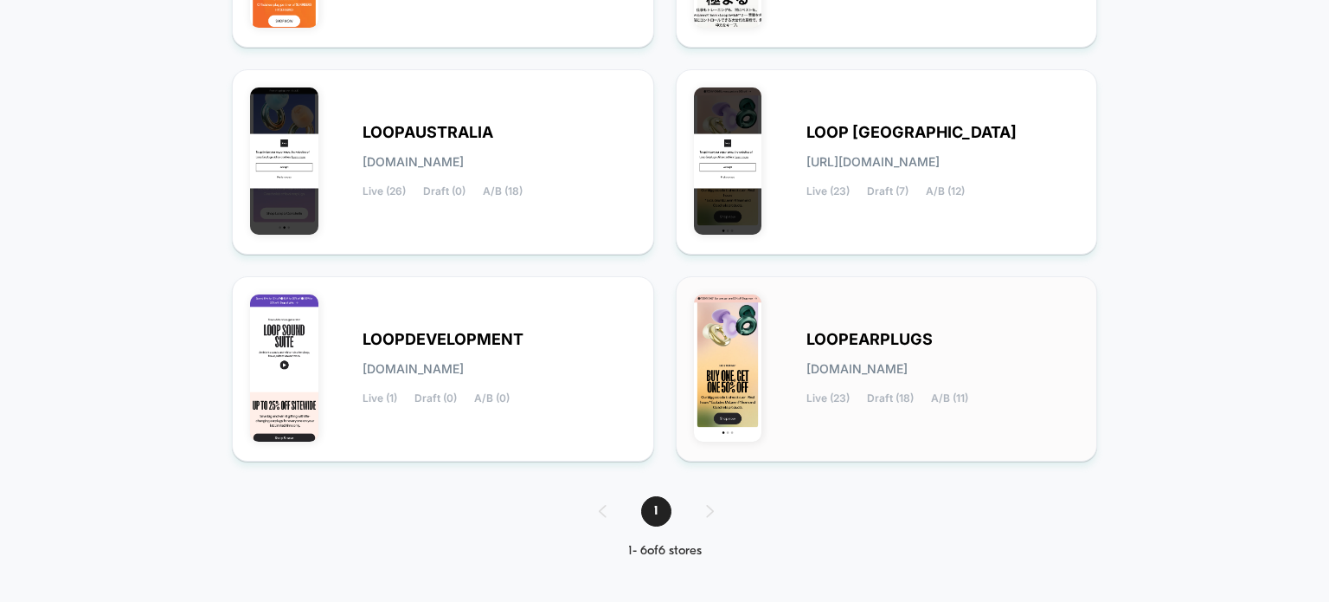
click at [888, 381] on div "LOOPEARPLUGS loopearplugs.myshopify.com Live (23) Draft (18) A/B (11)" at bounding box center [944, 368] width 274 height 71
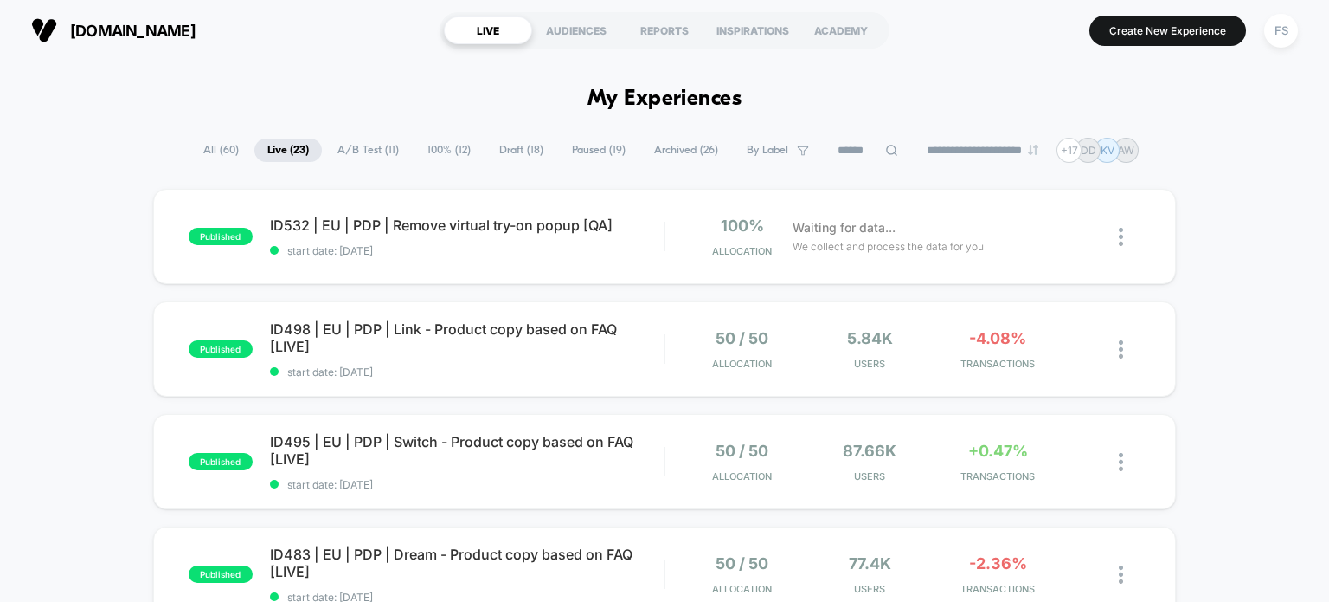
click at [211, 138] on span "All ( 60 )" at bounding box center [220, 149] width 61 height 23
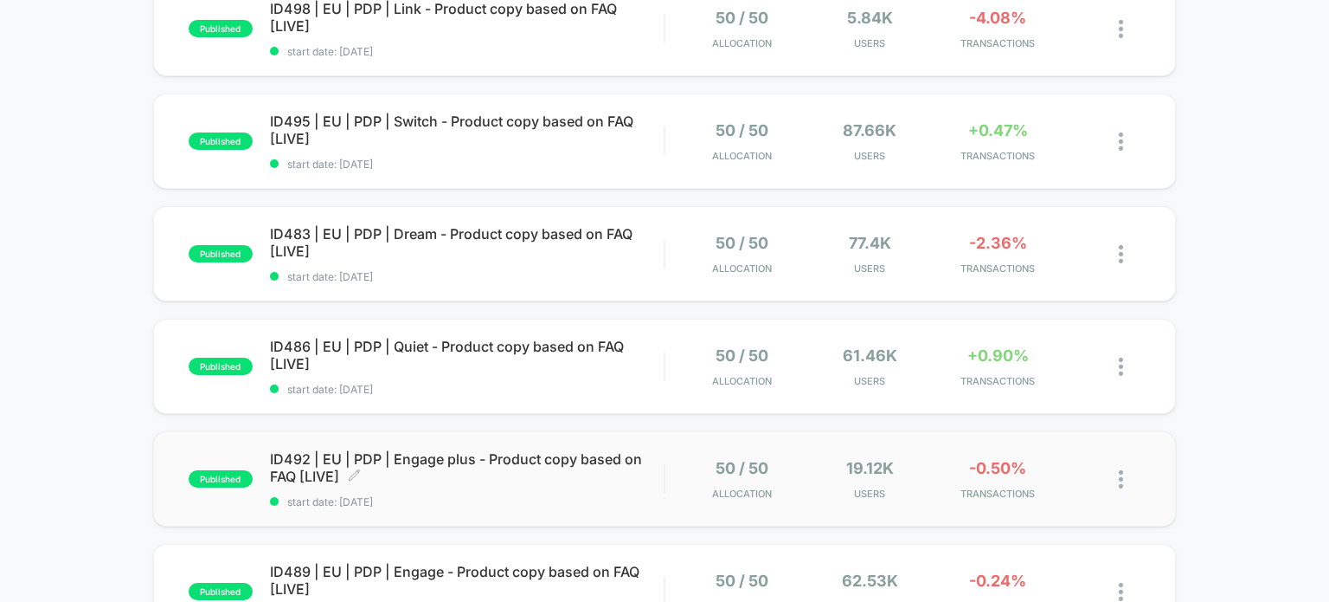
click at [563, 460] on span "ID492 | EU | PDP | Engage plus - Product copy based on FAQ [LIVE] Click to edit…" at bounding box center [467, 467] width 395 height 35
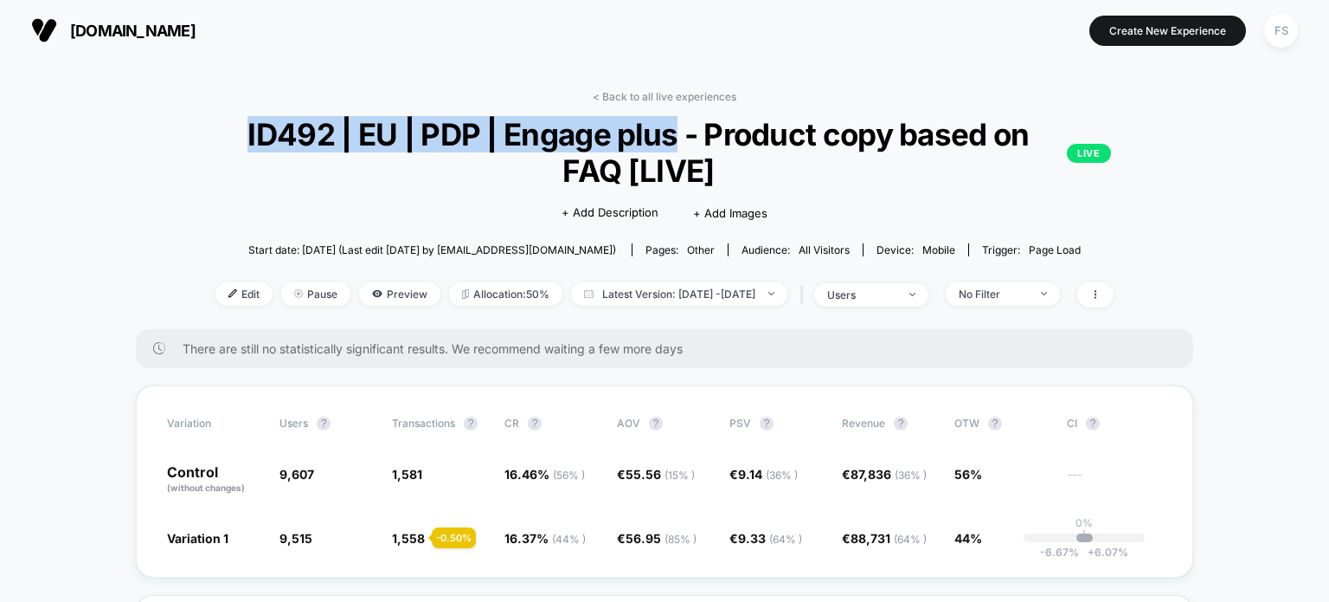
drag, startPoint x: 679, startPoint y: 138, endPoint x: 267, endPoint y: 107, distance: 413.2
click at [267, 107] on div "< Back to all live experiences ID492 | EU | PDP | Engage plus - Product copy ba…" at bounding box center [665, 209] width 992 height 239
copy div "ID492 | EU | PDP | Engage plus"
